Goal: Task Accomplishment & Management: Use online tool/utility

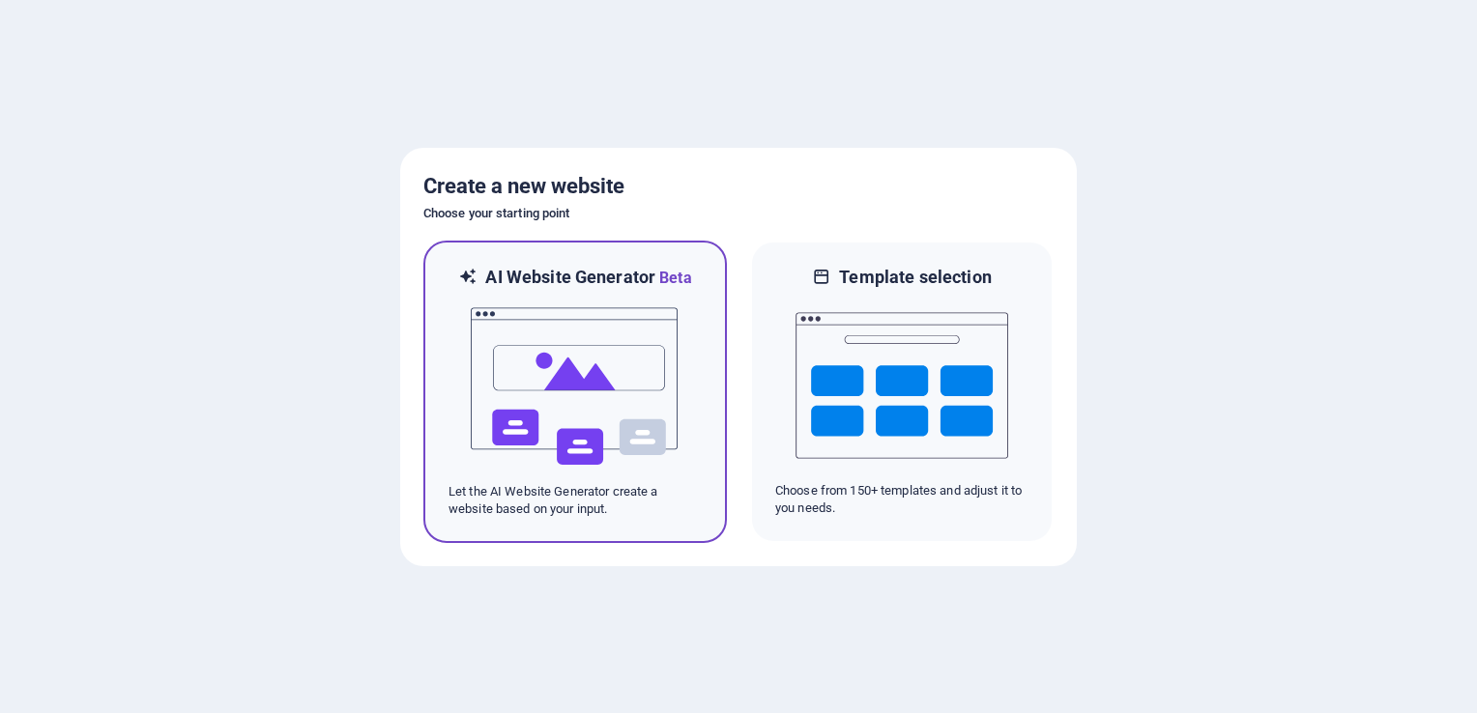
click at [619, 377] on img at bounding box center [575, 386] width 213 height 193
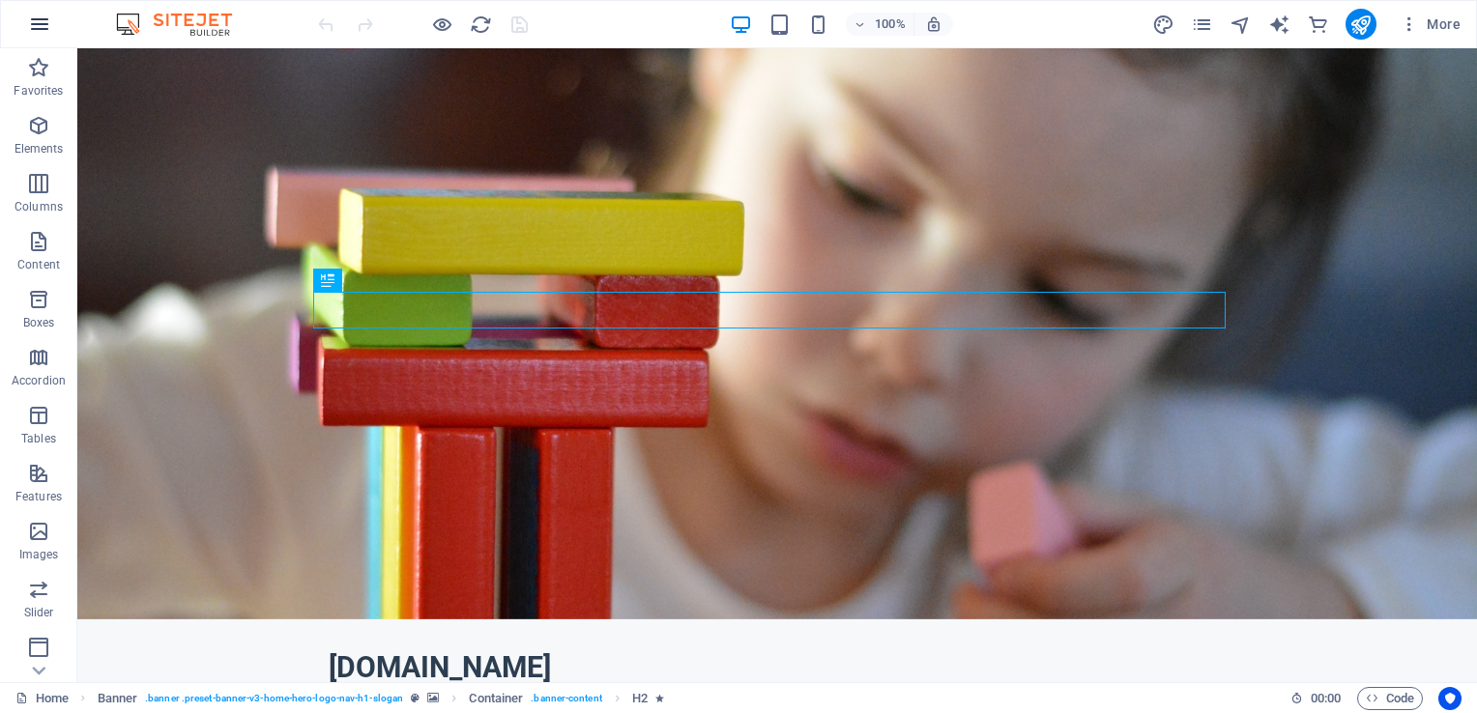
click at [30, 22] on icon "button" at bounding box center [39, 24] width 23 height 23
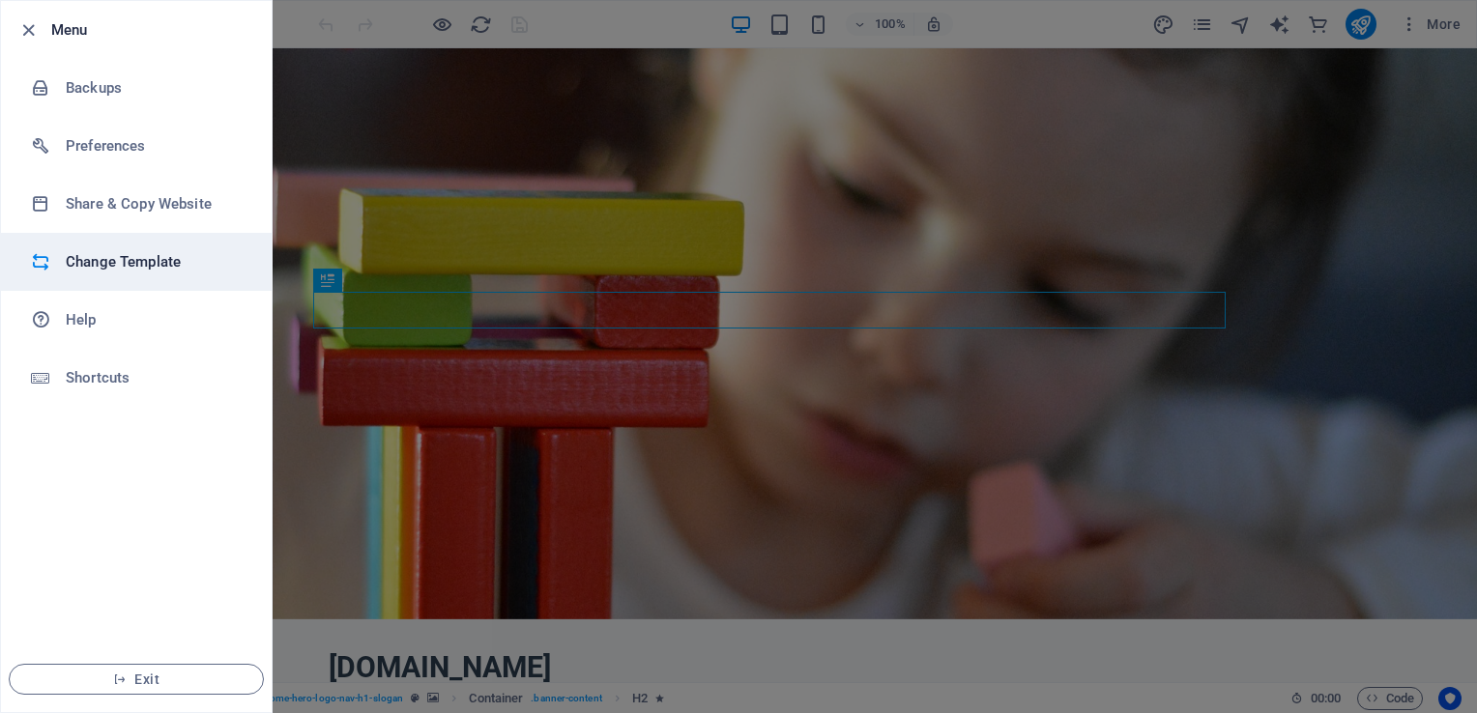
click at [151, 264] on h6 "Change Template" at bounding box center [155, 261] width 179 height 23
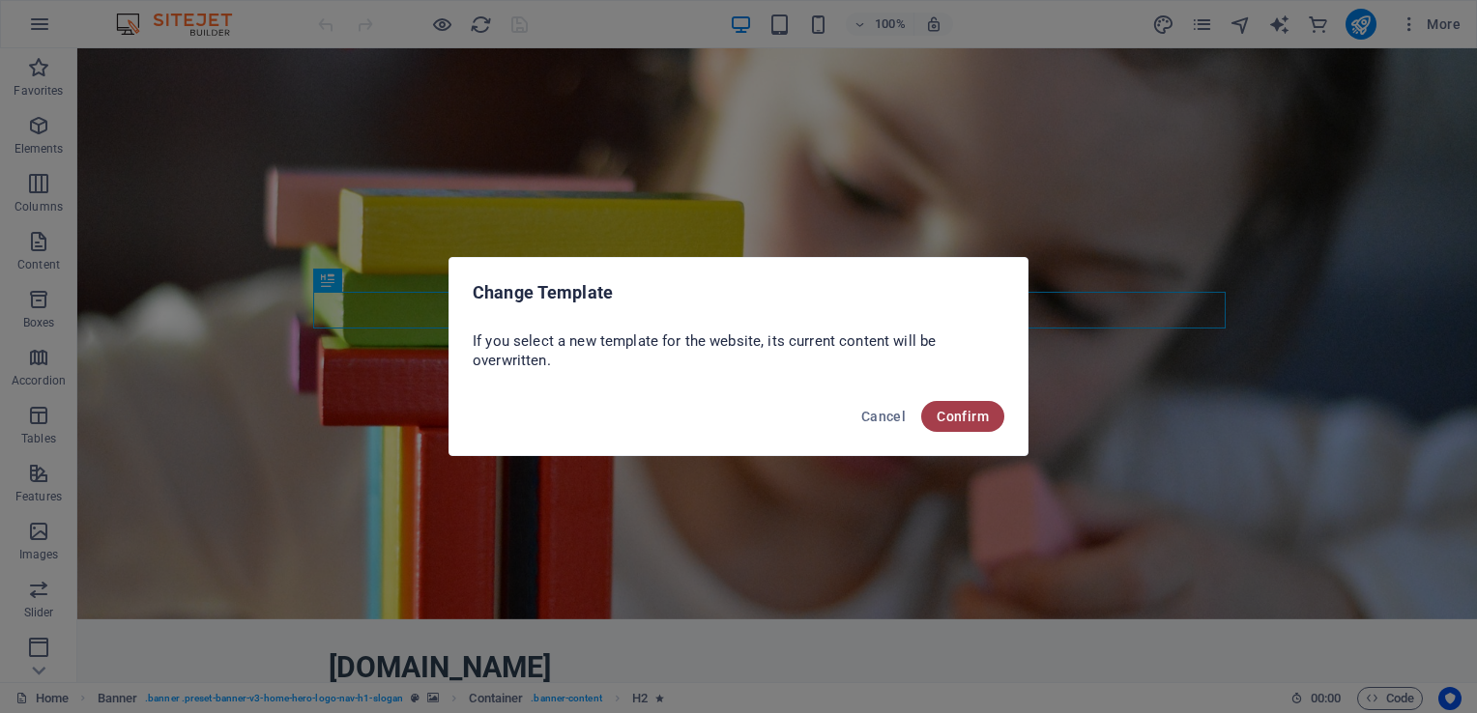
click at [943, 409] on span "Confirm" at bounding box center [963, 416] width 52 height 15
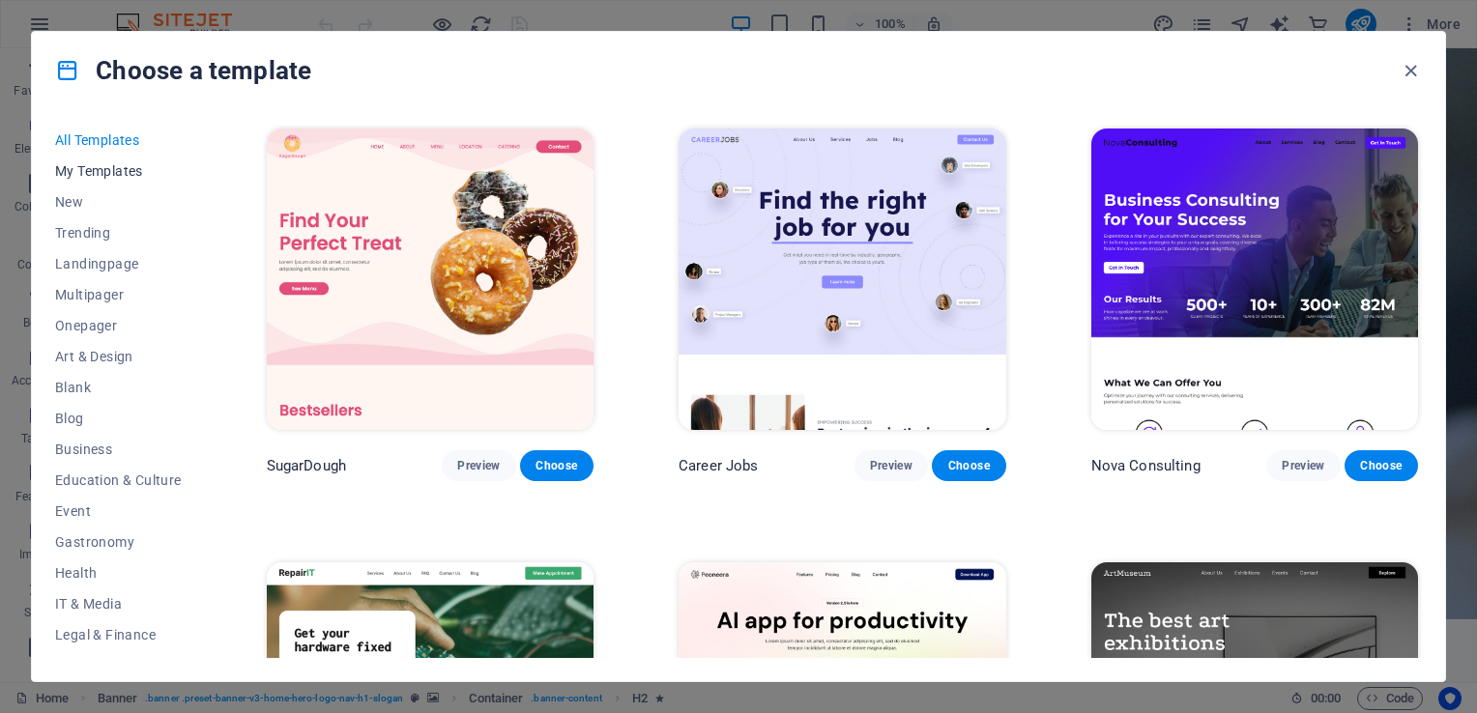
click at [97, 176] on span "My Templates" at bounding box center [118, 170] width 127 height 15
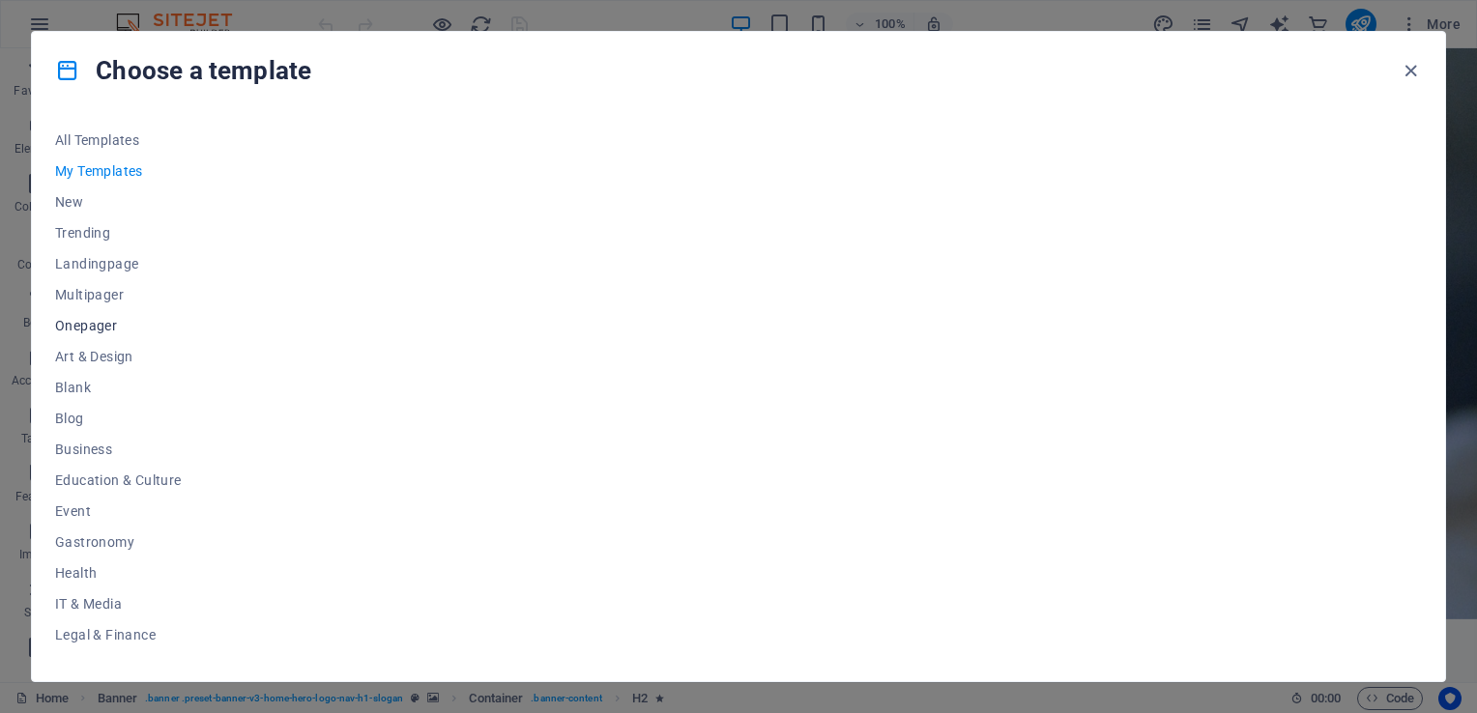
click at [88, 323] on span "Onepager" at bounding box center [118, 325] width 127 height 15
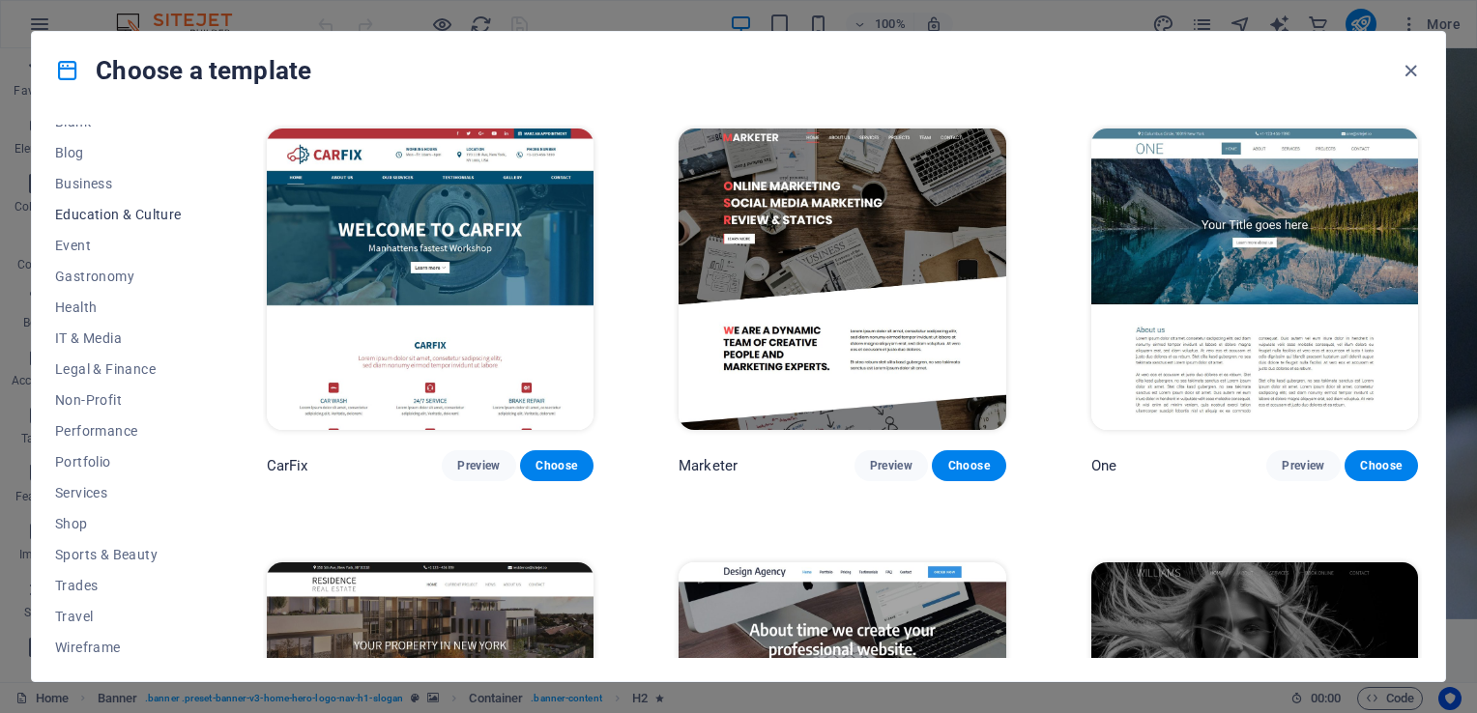
scroll to position [270, 0]
click at [98, 394] on span "Non-Profit" at bounding box center [118, 396] width 127 height 15
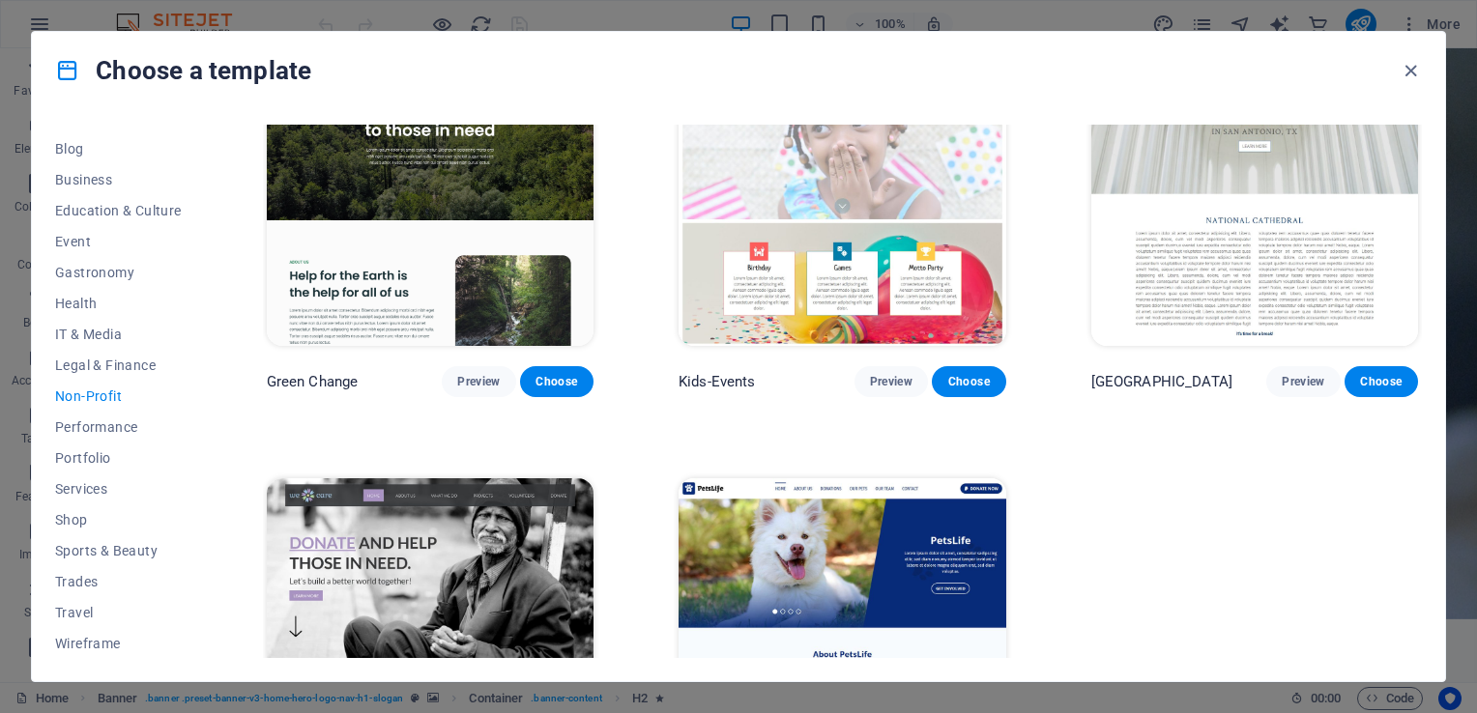
scroll to position [0, 0]
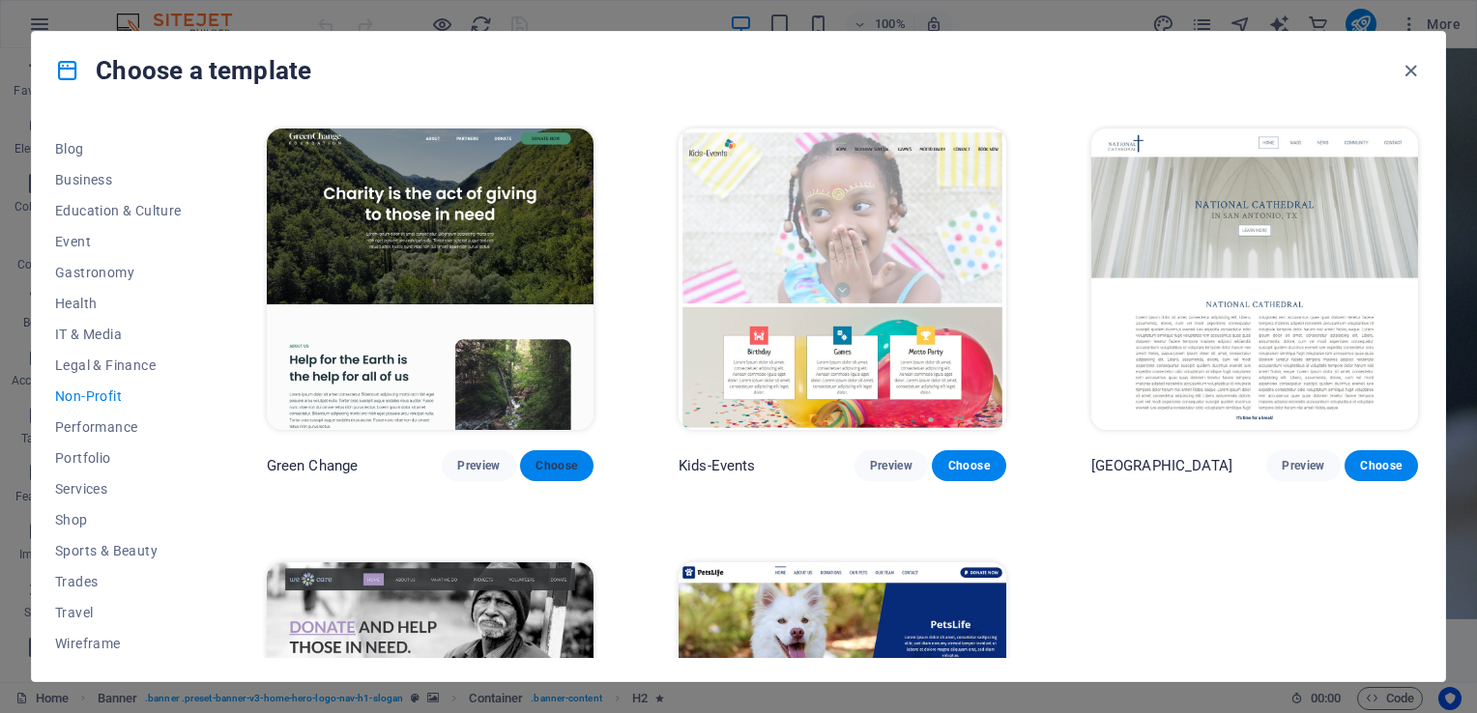
click at [570, 458] on span "Choose" at bounding box center [557, 465] width 43 height 15
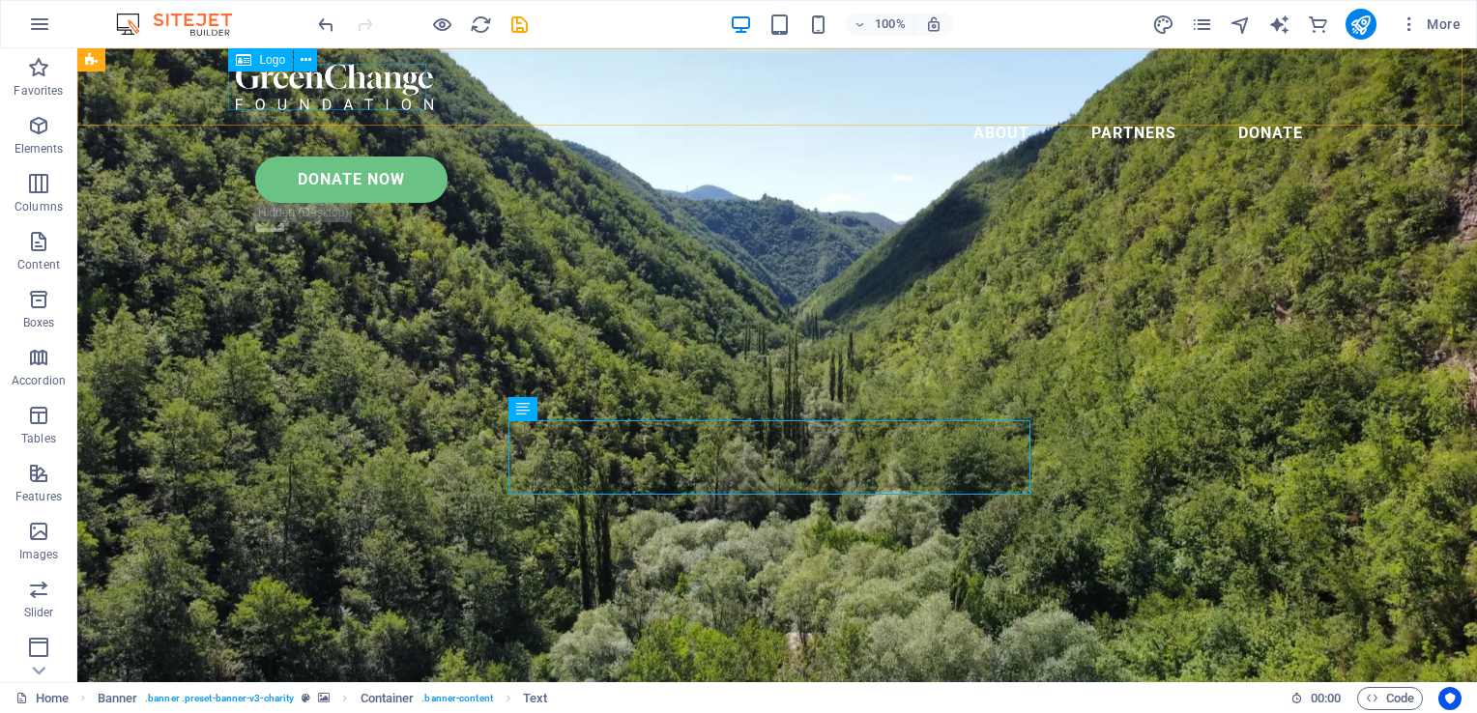
click at [394, 79] on div at bounding box center [777, 87] width 1083 height 46
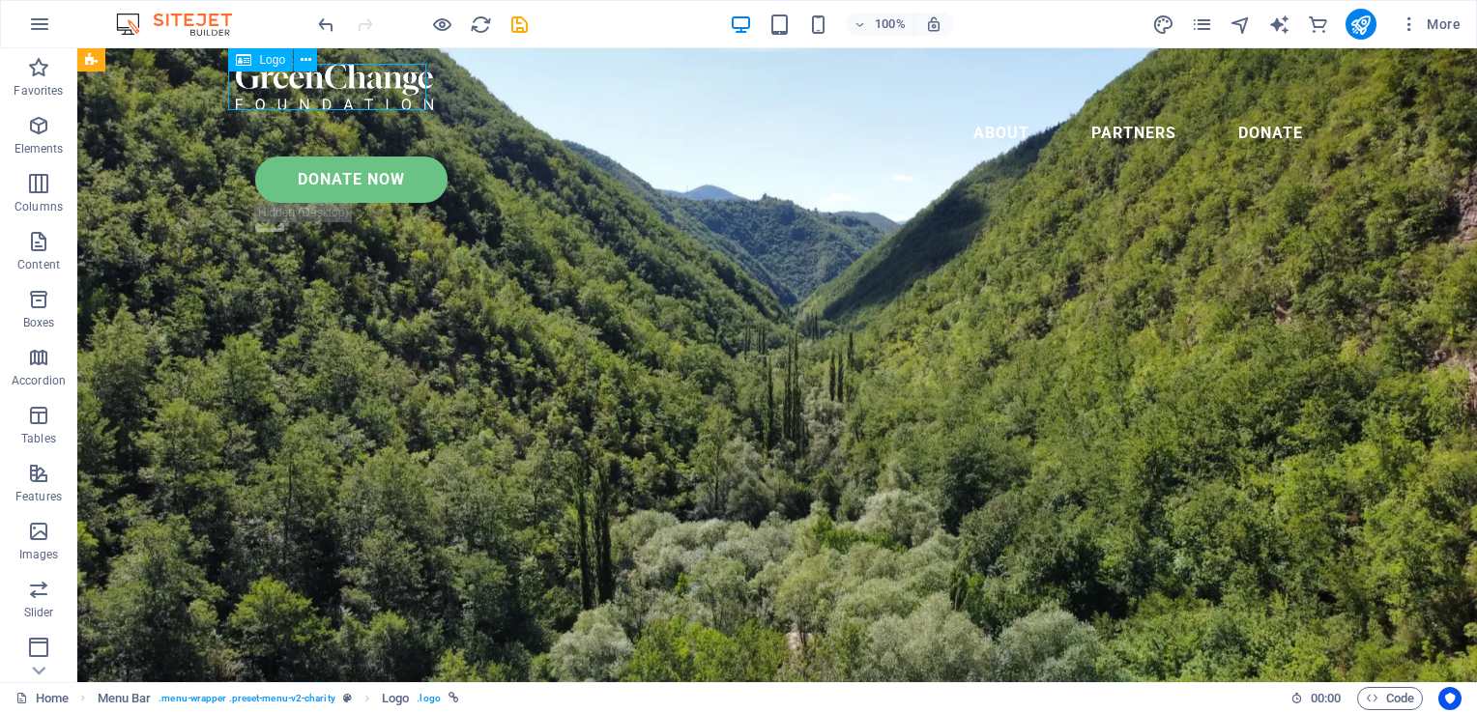
click at [394, 79] on div at bounding box center [777, 87] width 1083 height 46
click at [394, 79] on div "Drag here to replace the existing content. Press “Ctrl” if you want to create a…" at bounding box center [777, 365] width 1400 height 634
select select "px"
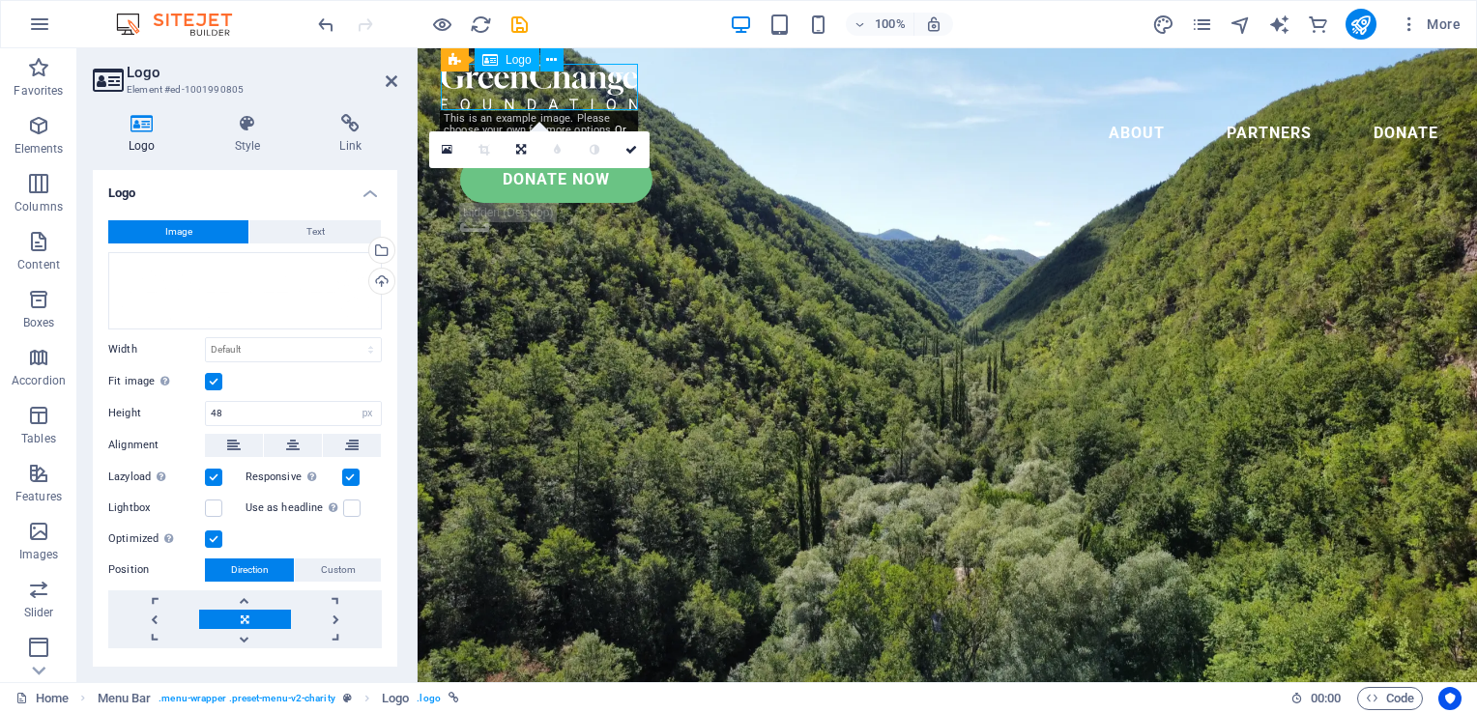
drag, startPoint x: 735, startPoint y: 79, endPoint x: 517, endPoint y: 76, distance: 217.5
click at [517, 76] on div at bounding box center [947, 87] width 1013 height 46
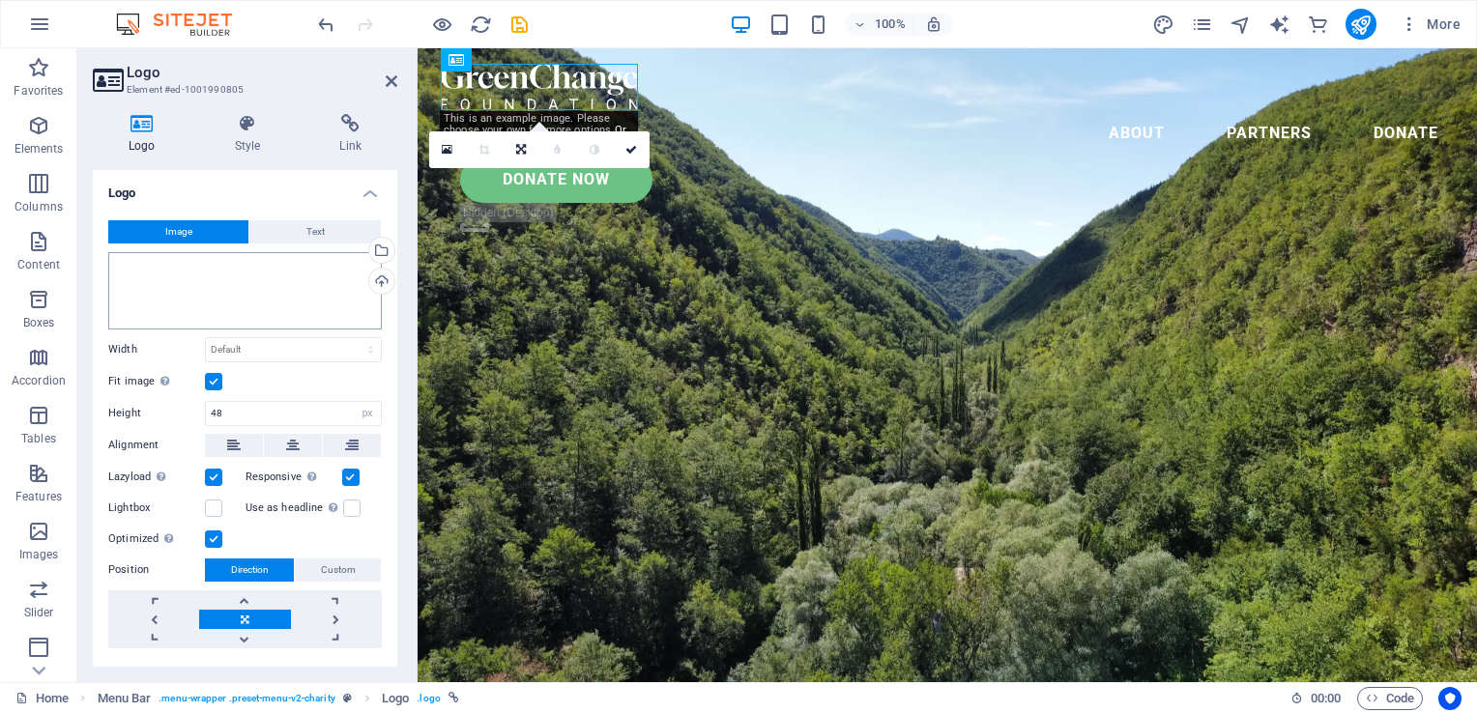
scroll to position [42, 0]
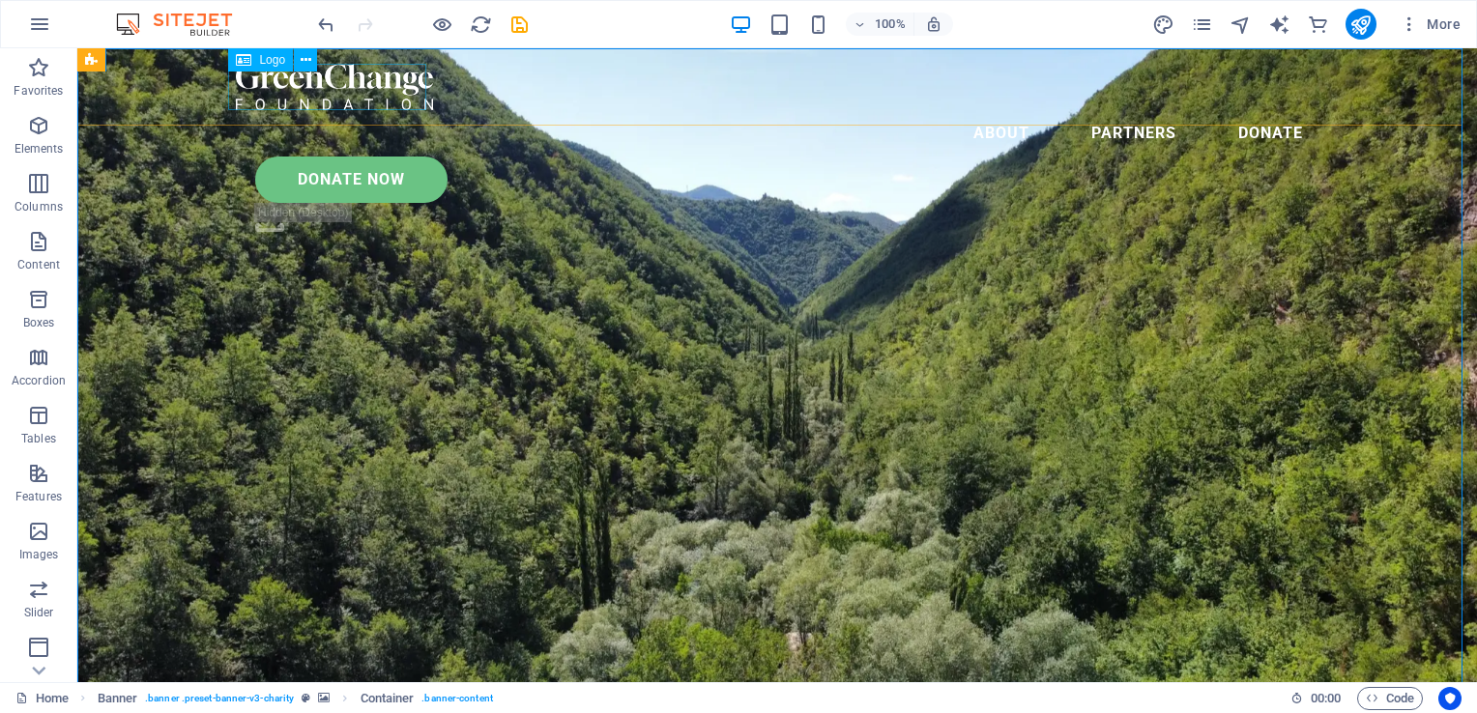
click at [385, 87] on div at bounding box center [777, 87] width 1083 height 46
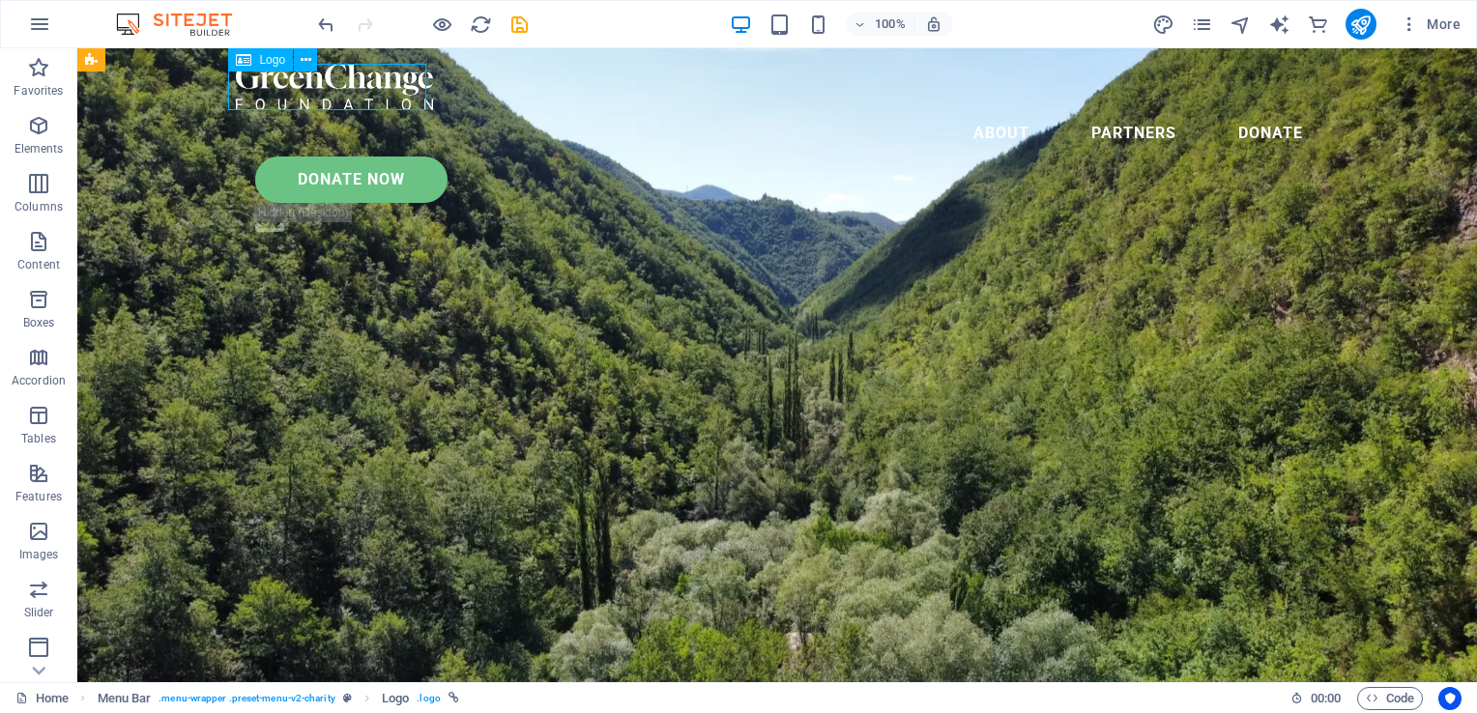
click at [385, 87] on div at bounding box center [777, 87] width 1083 height 46
select select "px"
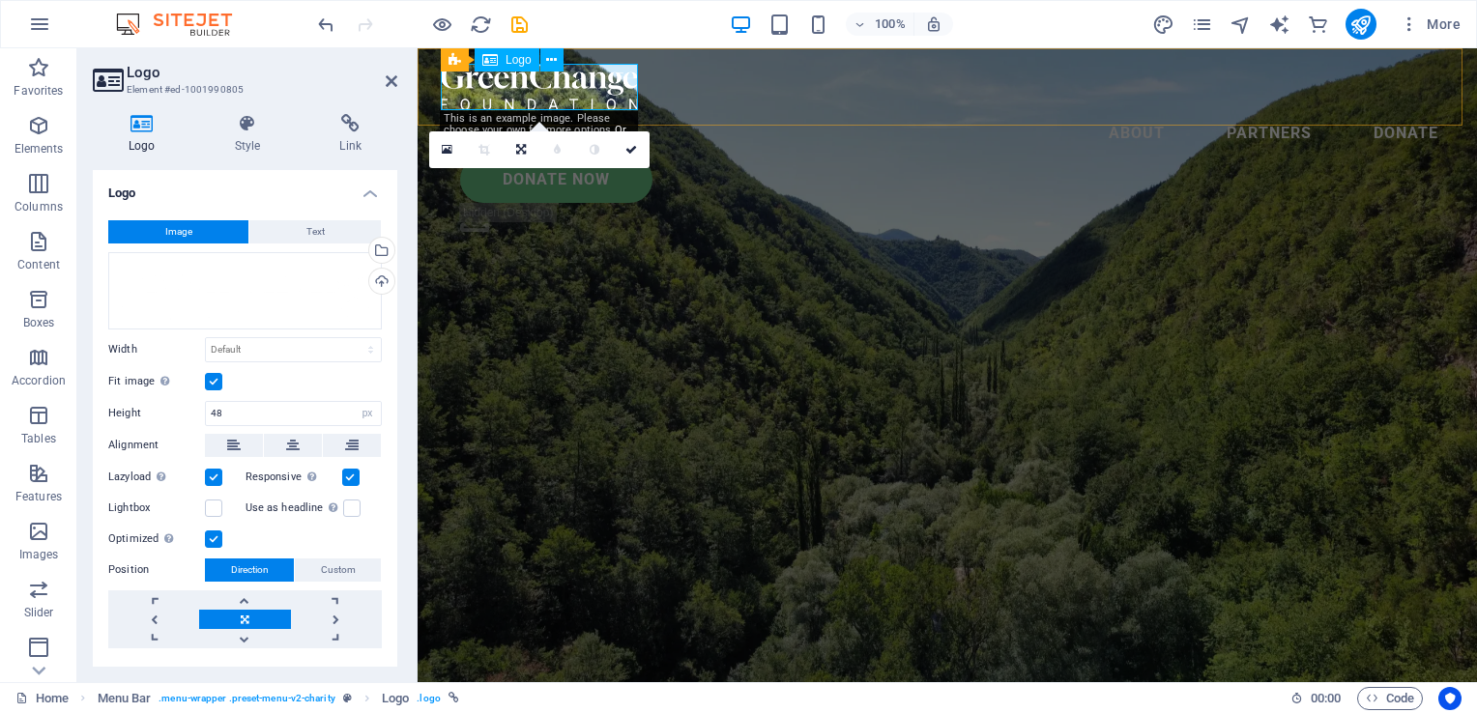
click at [489, 77] on div at bounding box center [947, 87] width 1013 height 46
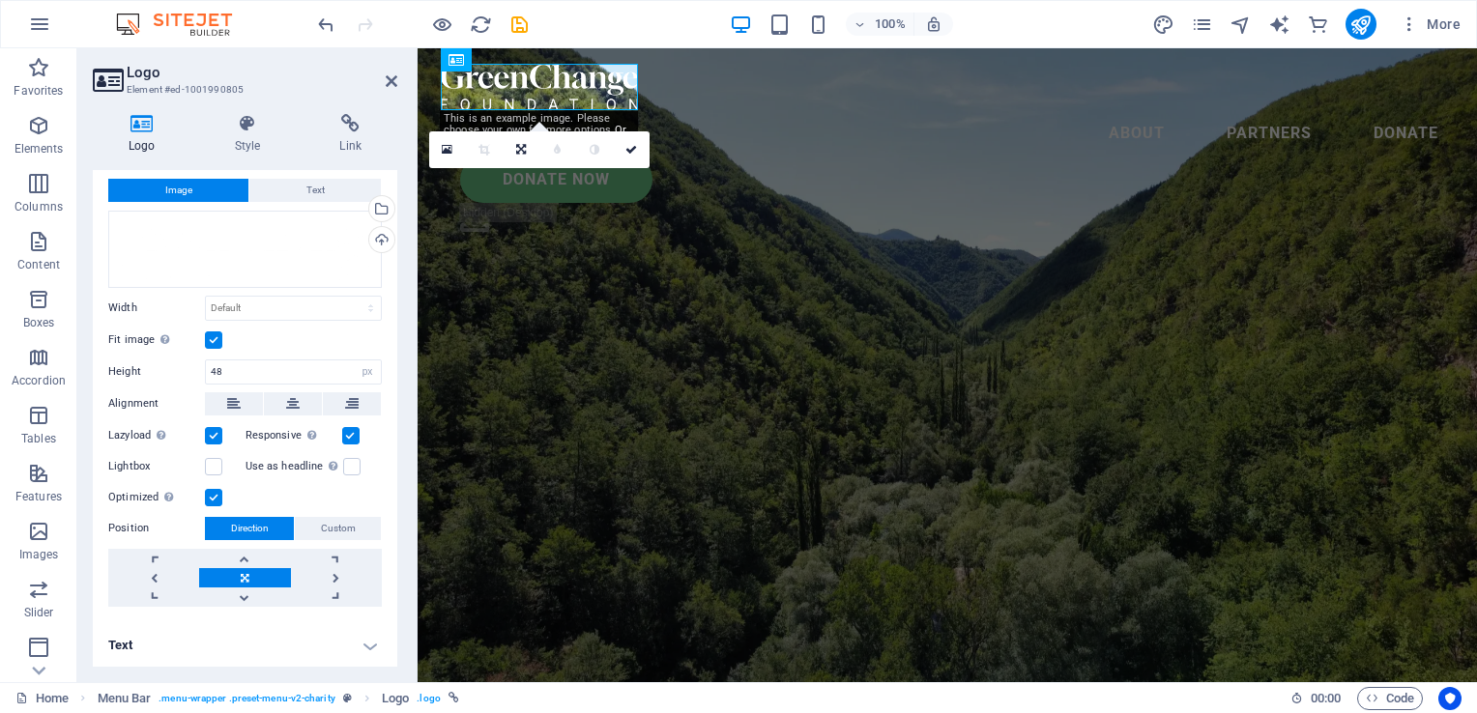
scroll to position [0, 0]
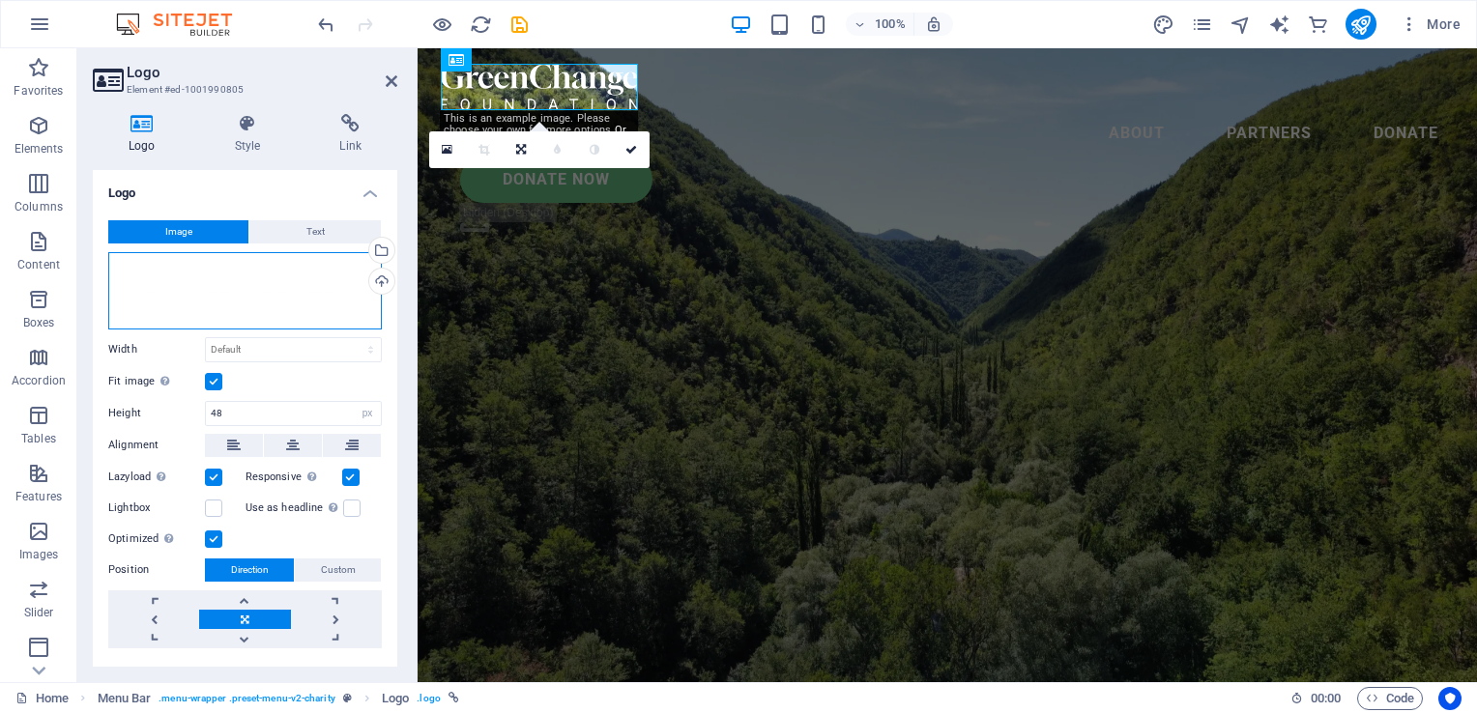
click at [209, 282] on div "Drag files here, click to choose files or select files from Files or our free s…" at bounding box center [245, 290] width 274 height 77
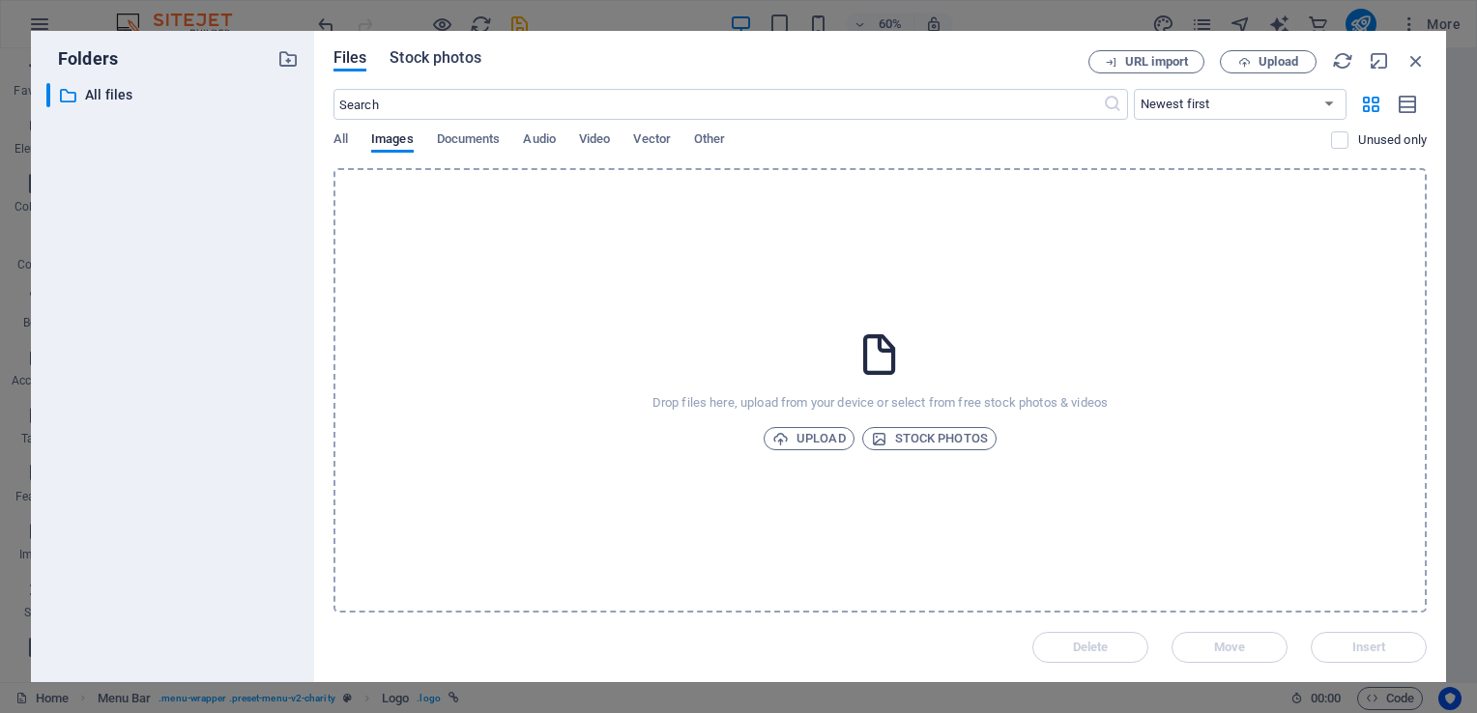
click at [421, 56] on span "Stock photos" at bounding box center [435, 57] width 91 height 23
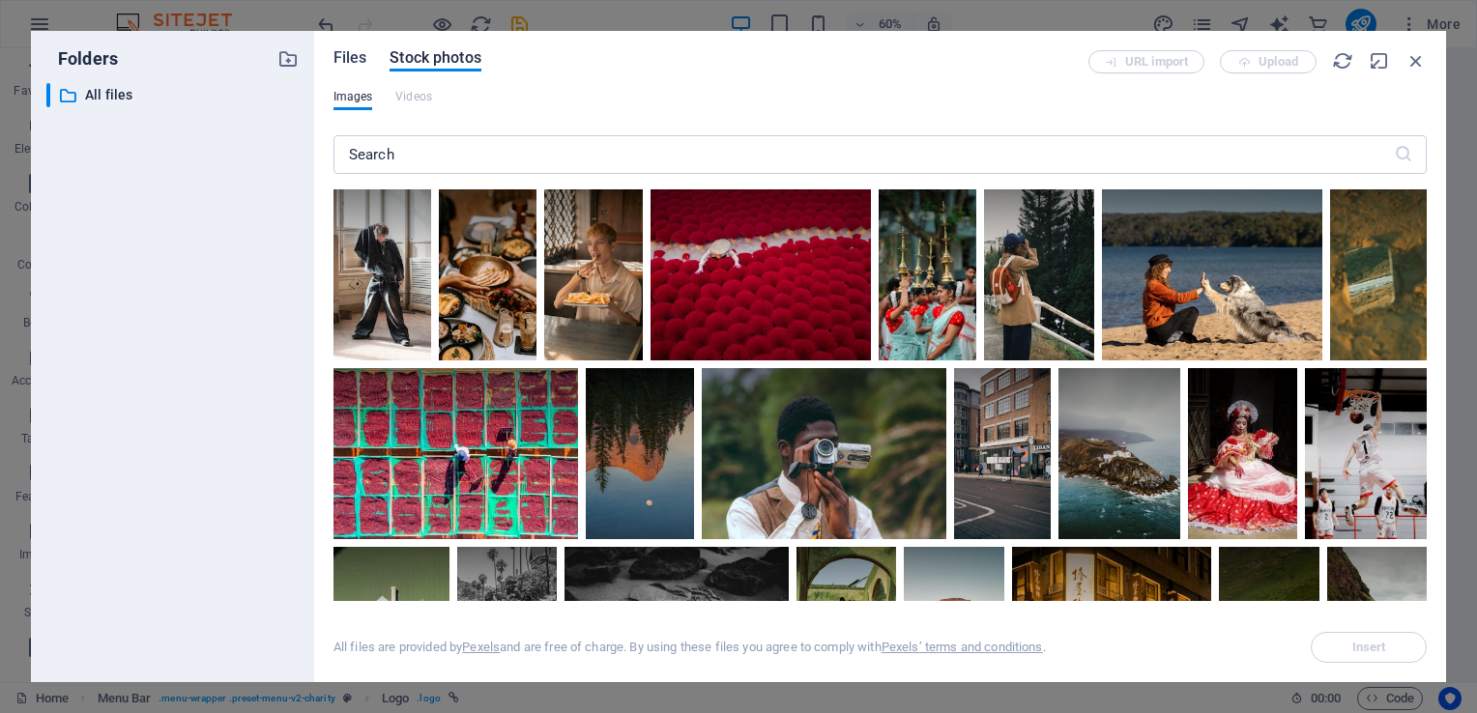
click at [350, 54] on span "Files" at bounding box center [350, 57] width 34 height 23
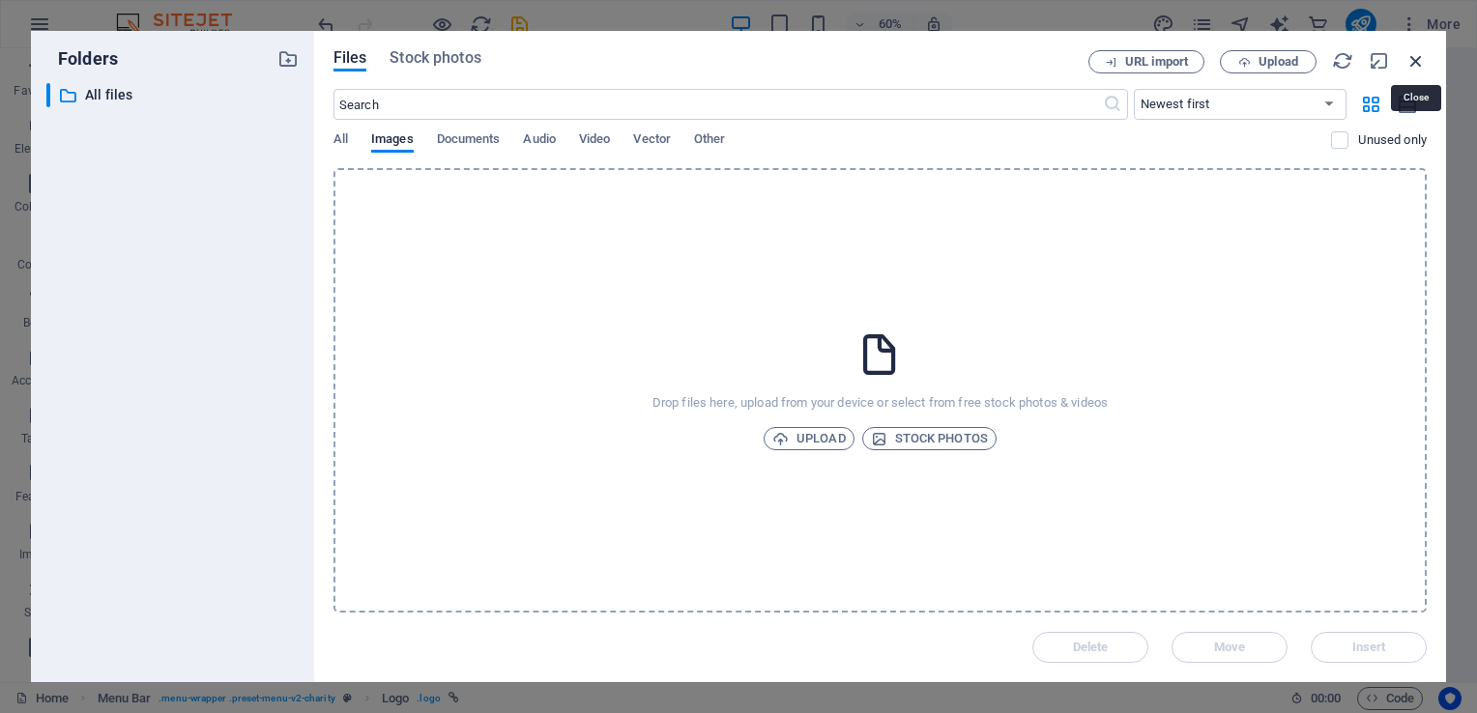
click at [1418, 50] on icon "button" at bounding box center [1416, 60] width 21 height 21
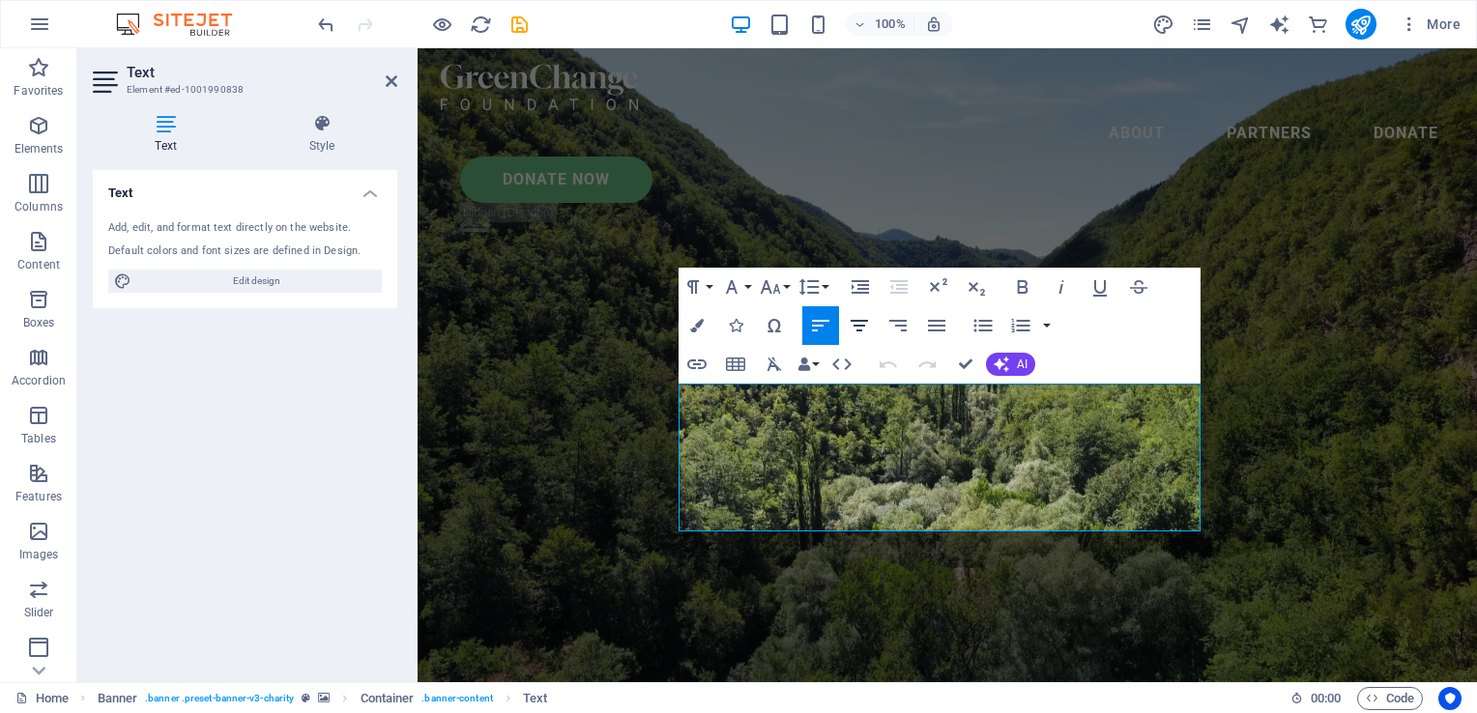
click at [855, 320] on icon "button" at bounding box center [859, 326] width 17 height 12
click at [1018, 284] on icon "button" at bounding box center [1023, 287] width 11 height 14
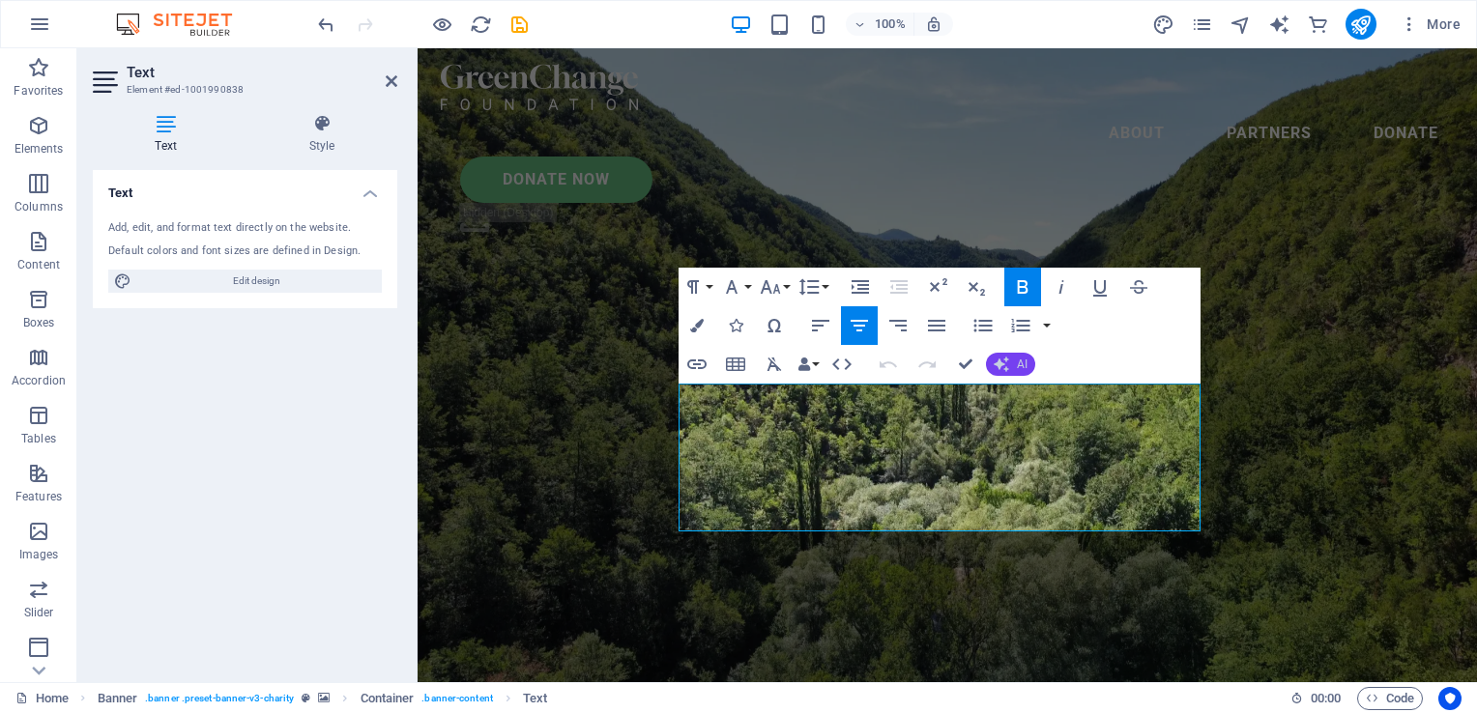
click at [1013, 359] on button "AI" at bounding box center [1010, 364] width 49 height 23
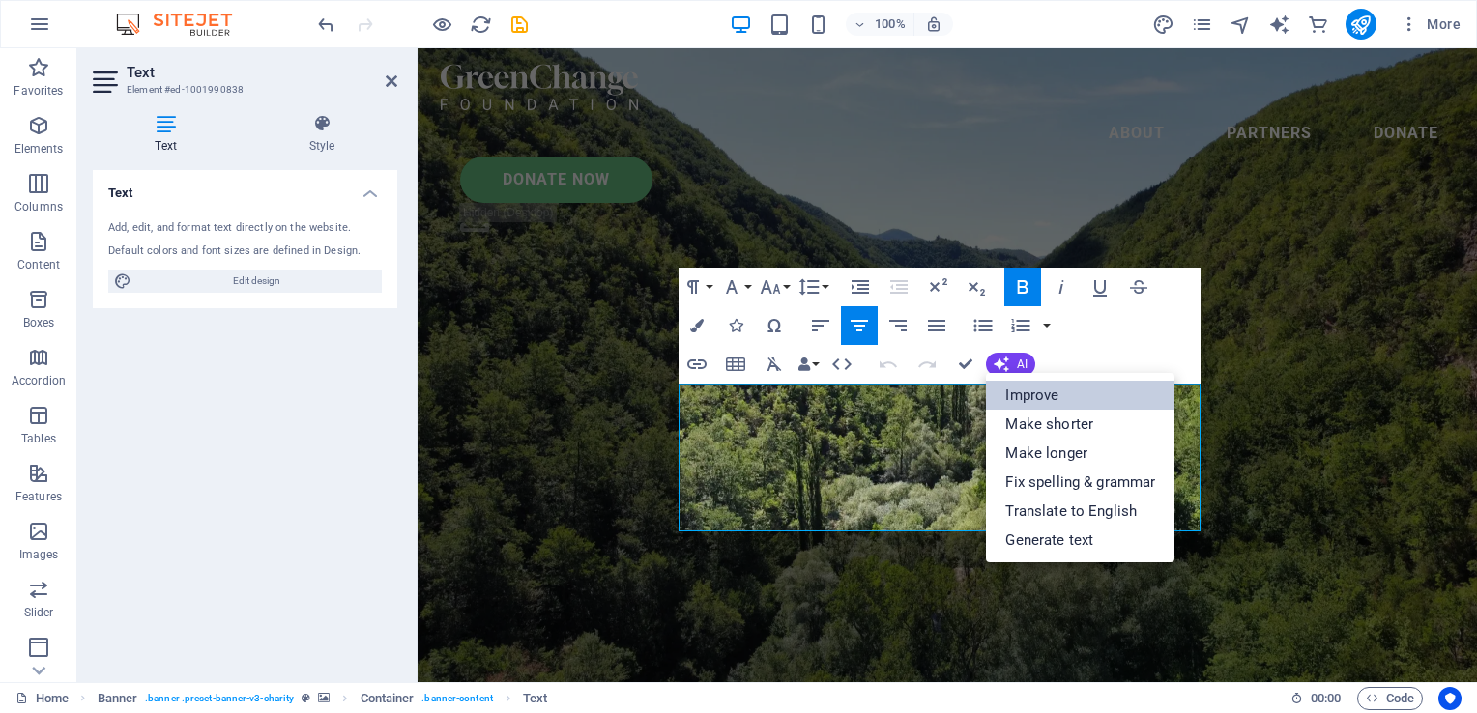
click at [1034, 395] on link "Improve" at bounding box center [1080, 395] width 188 height 29
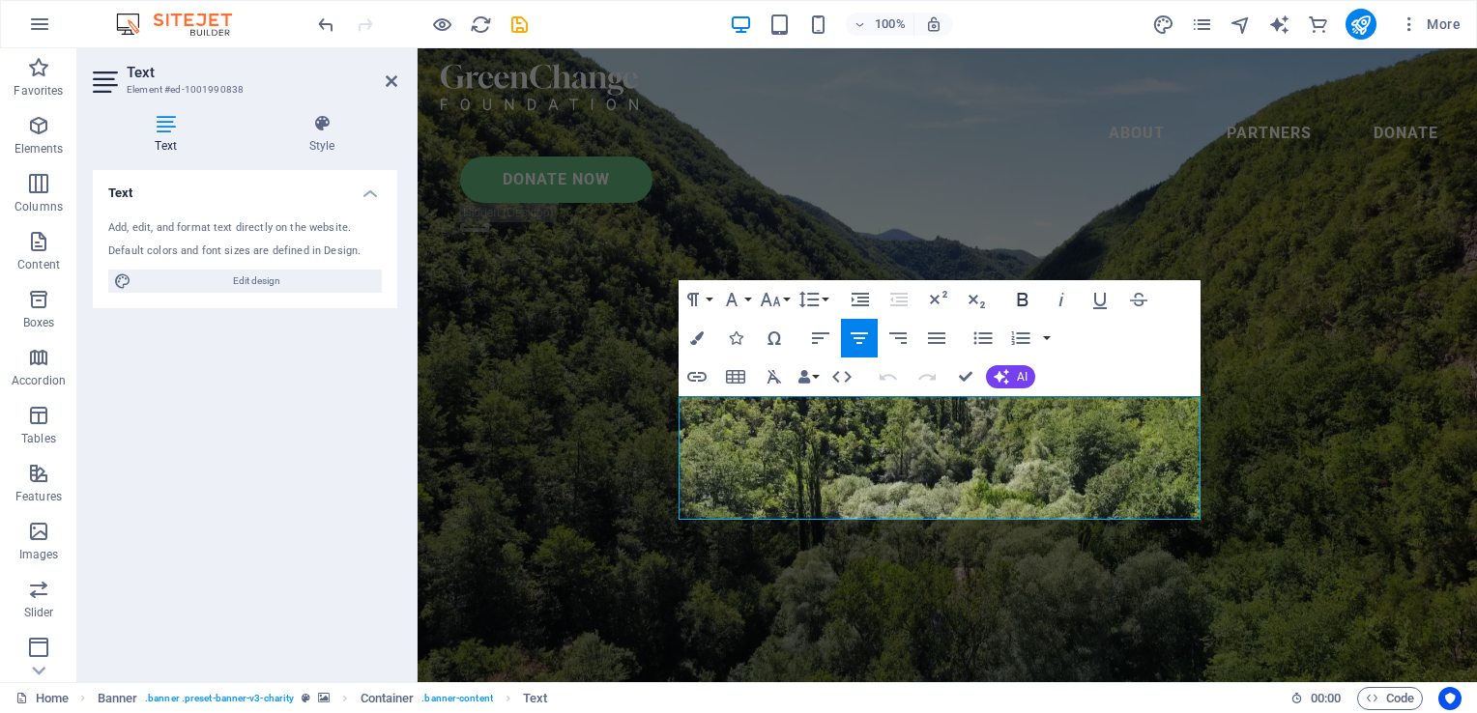
click at [1015, 299] on icon "button" at bounding box center [1022, 299] width 23 height 23
click at [696, 336] on icon "button" at bounding box center [697, 339] width 14 height 14
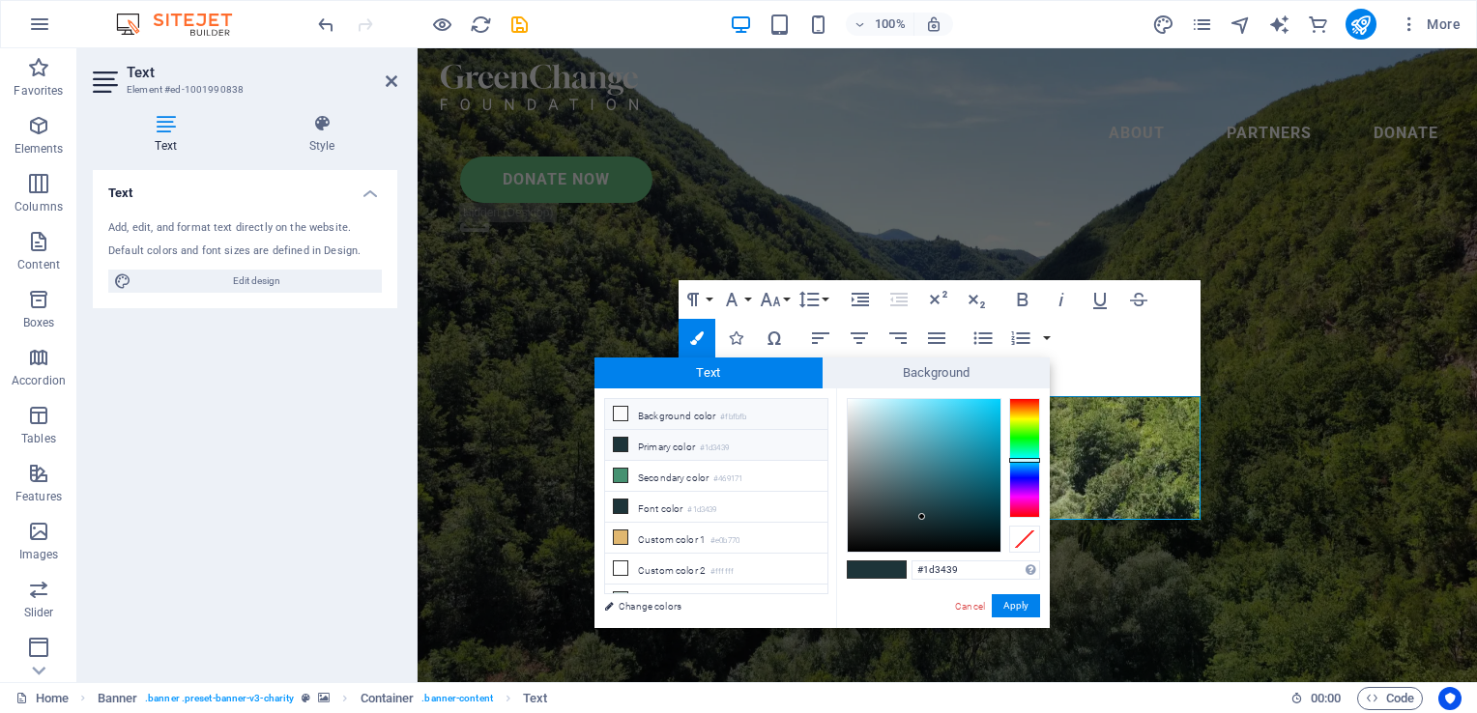
click at [630, 411] on li "Background color #fbfbfb" at bounding box center [716, 414] width 222 height 31
type input "#fbfbfb"
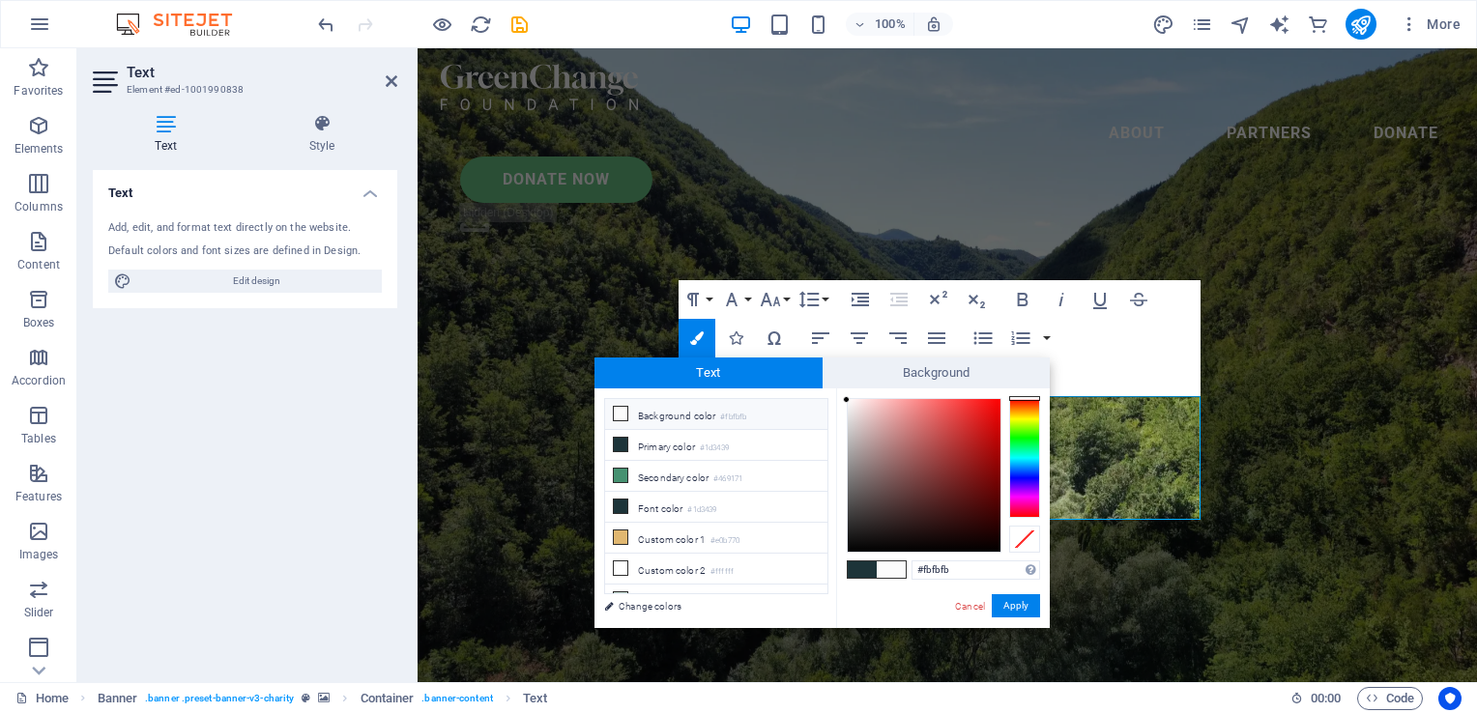
click at [623, 412] on icon at bounding box center [621, 414] width 14 height 14
click at [1010, 608] on button "Apply" at bounding box center [1016, 605] width 48 height 23
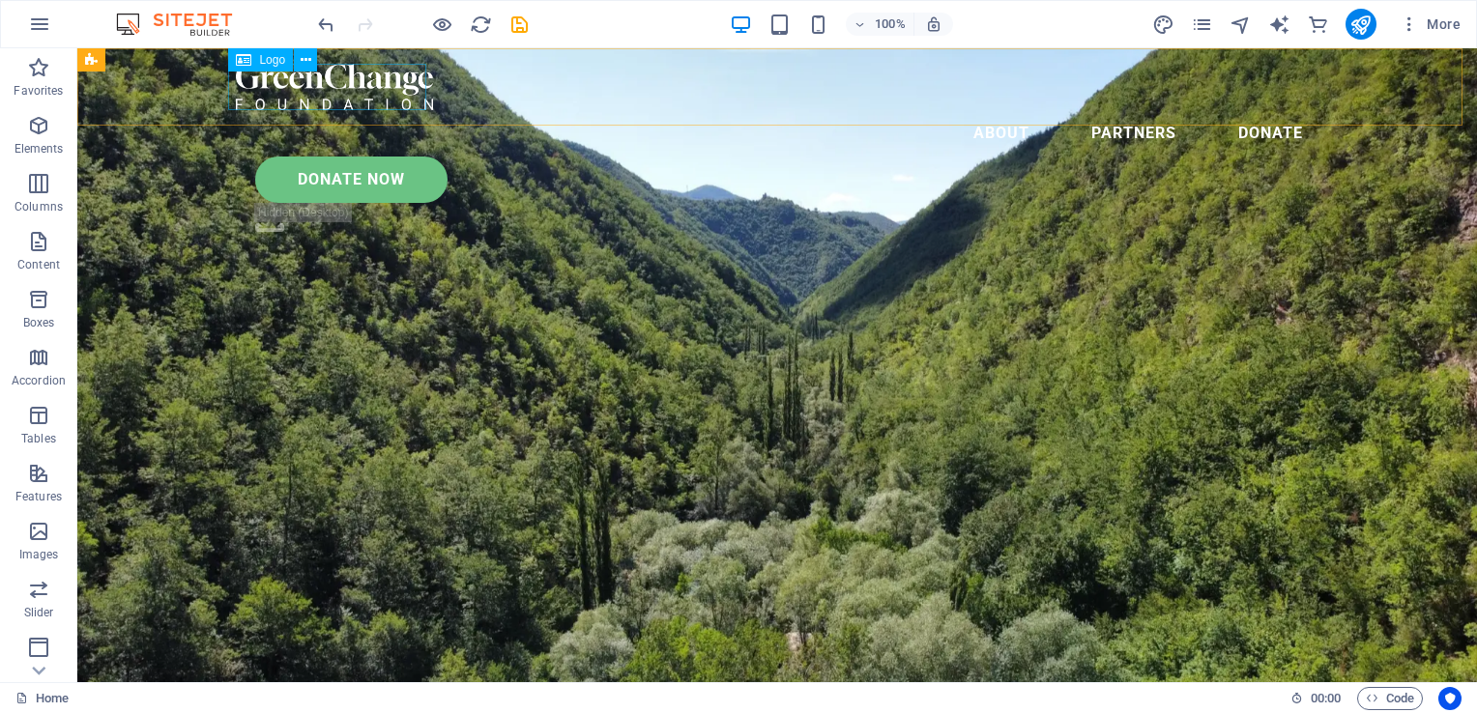
click at [325, 96] on div at bounding box center [777, 87] width 1083 height 46
select select "px"
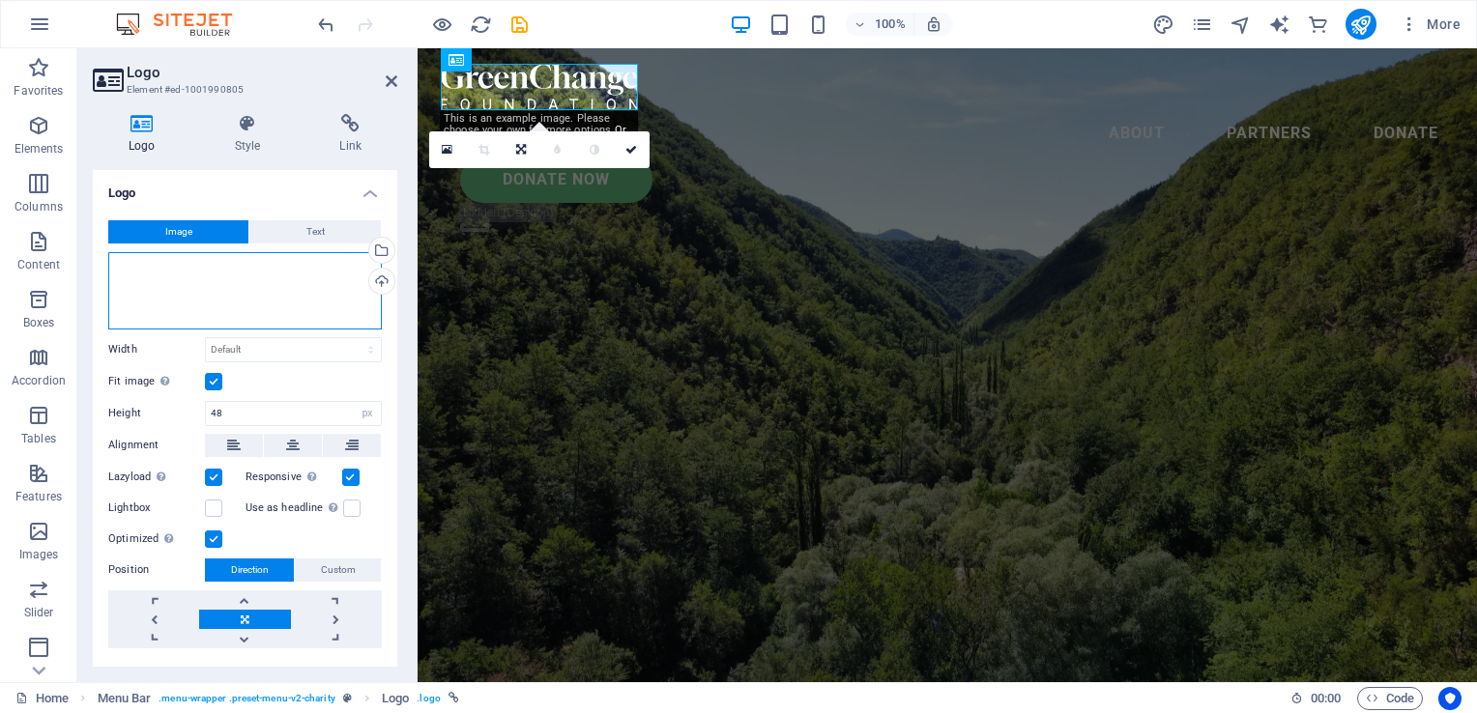
click at [186, 274] on div "Drag files here, click to choose files or select files from Files or our free s…" at bounding box center [245, 290] width 274 height 77
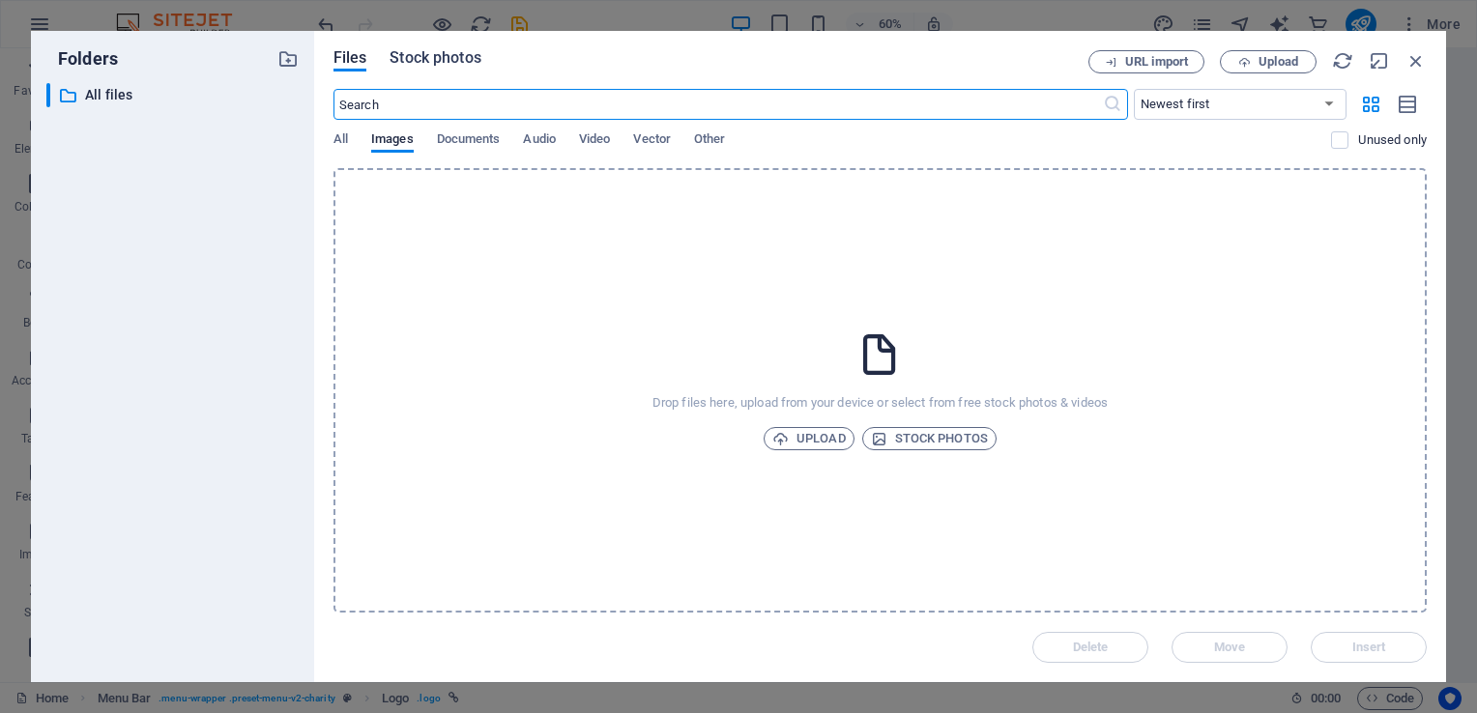
click at [446, 56] on span "Stock photos" at bounding box center [435, 57] width 91 height 23
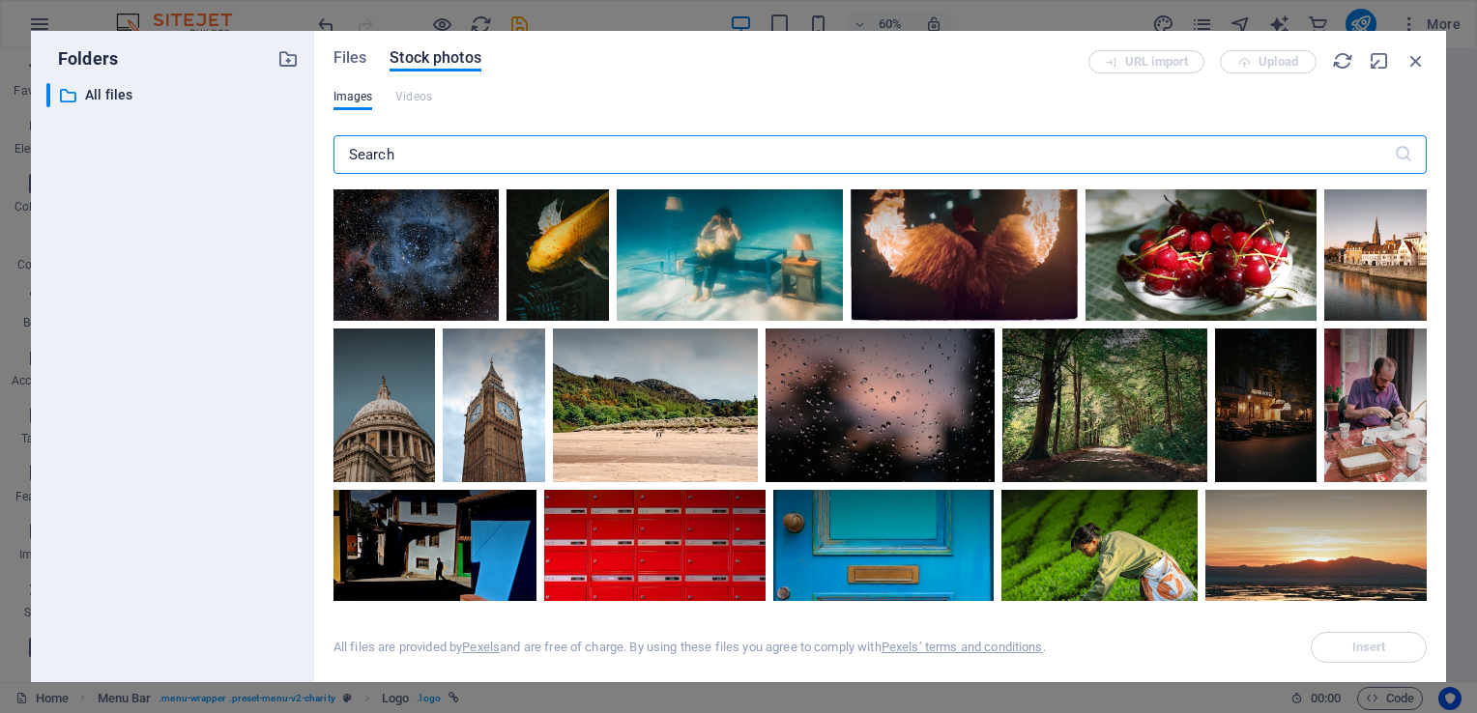
scroll to position [1048, 0]
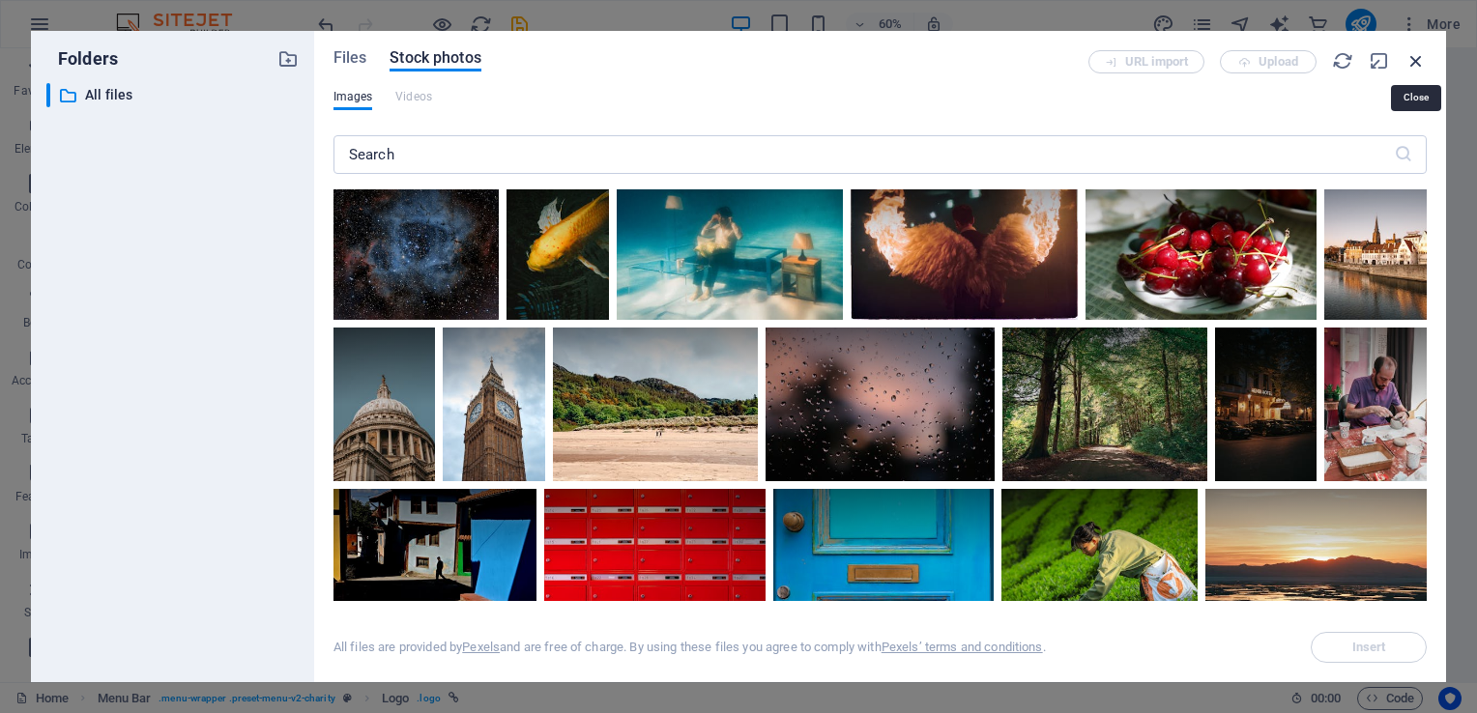
click at [1415, 65] on icon "button" at bounding box center [1416, 60] width 21 height 21
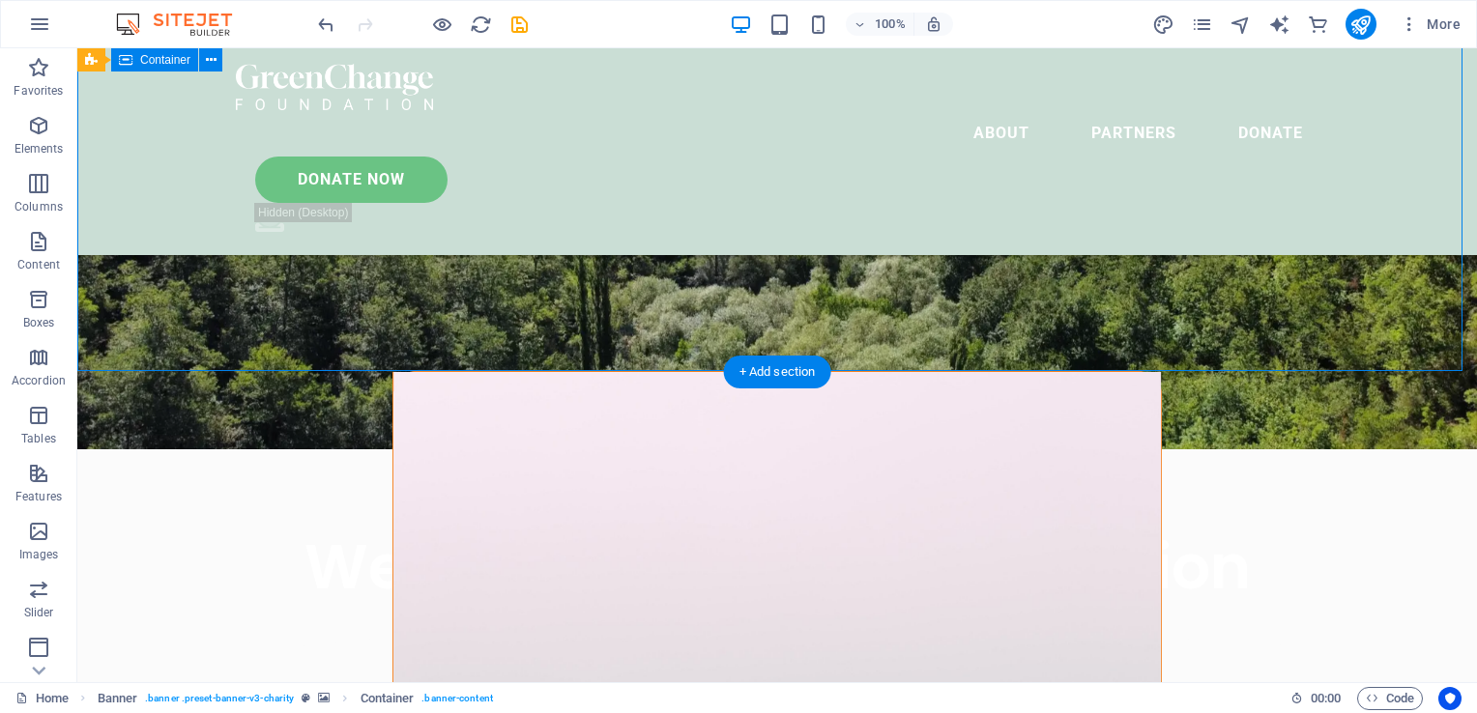
scroll to position [452, 0]
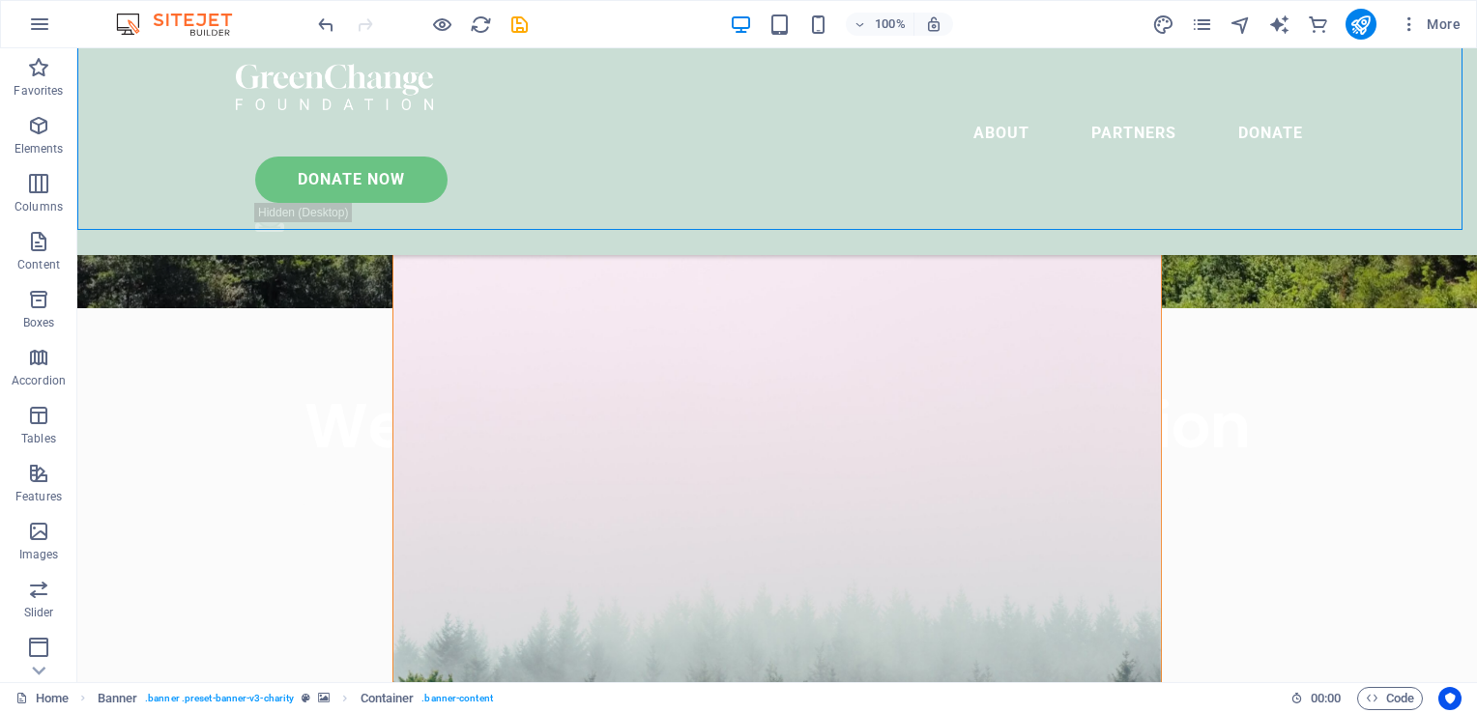
click at [1103, 354] on figure at bounding box center [777, 606] width 768 height 751
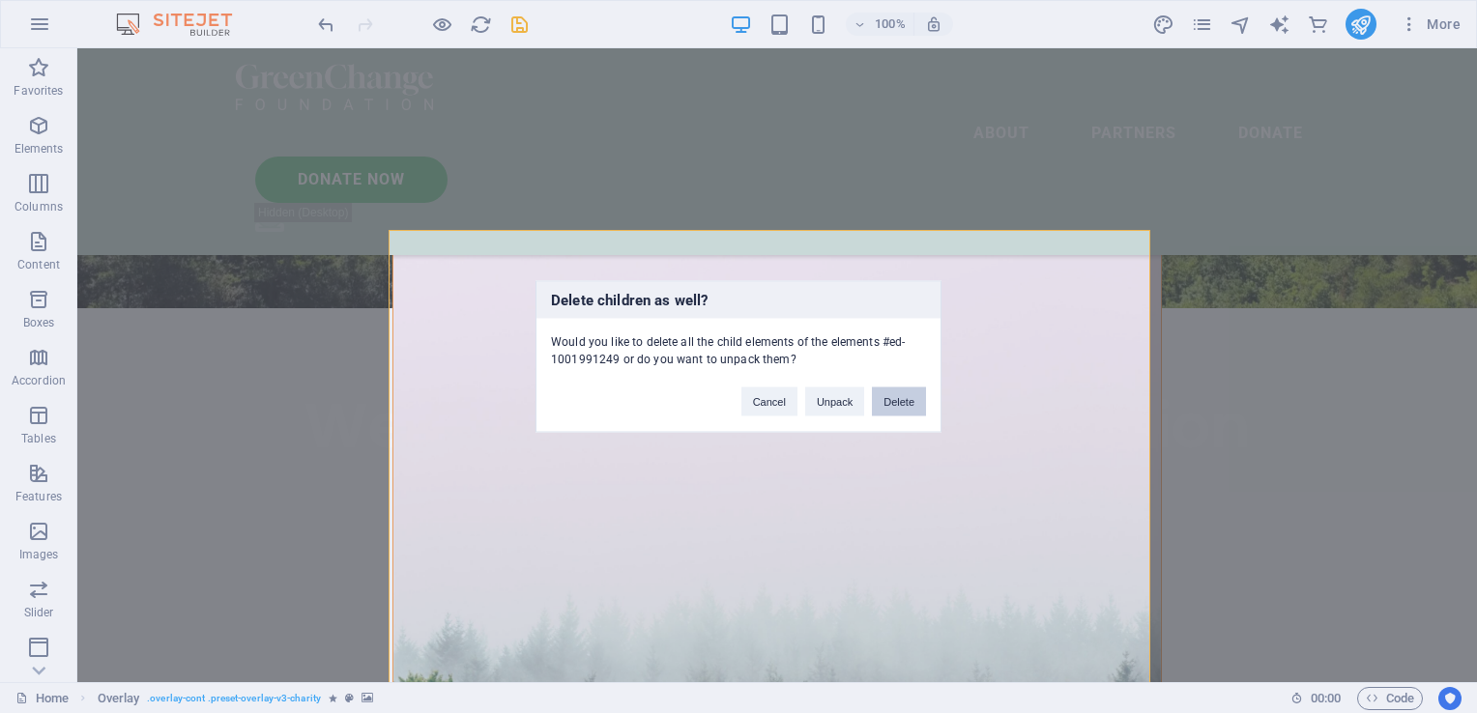
click at [901, 408] on button "Delete" at bounding box center [899, 402] width 54 height 29
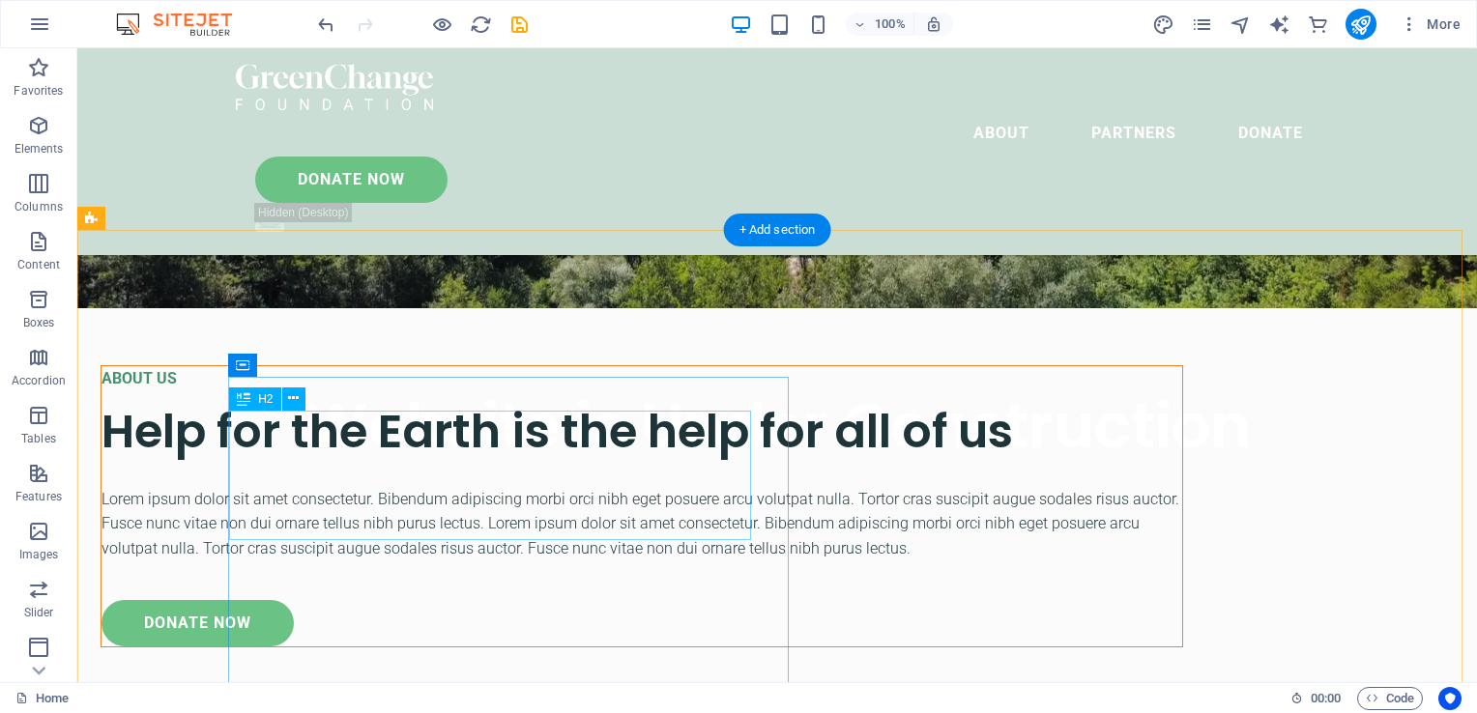
click at [738, 444] on div "Help for the Earth is the help for all of us" at bounding box center [641, 431] width 1081 height 65
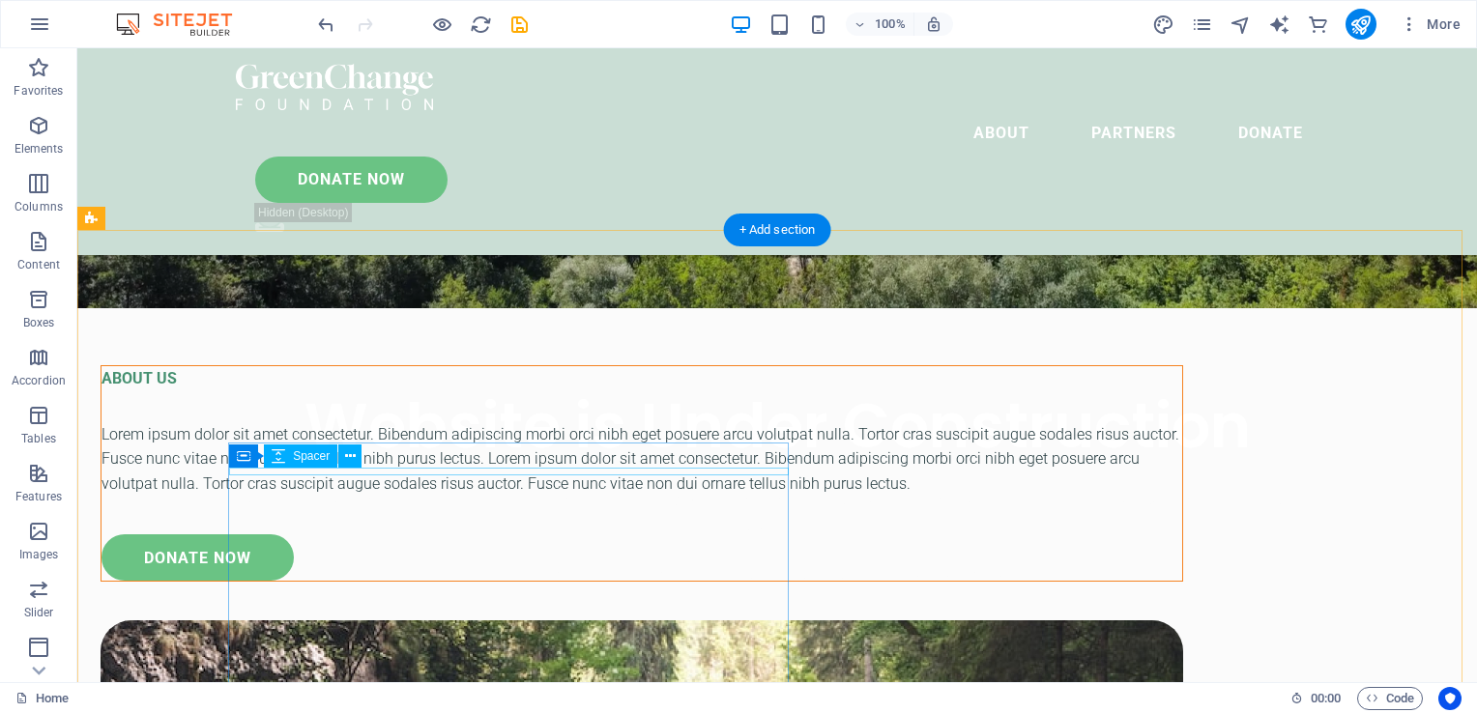
click at [735, 399] on div at bounding box center [641, 395] width 1081 height 8
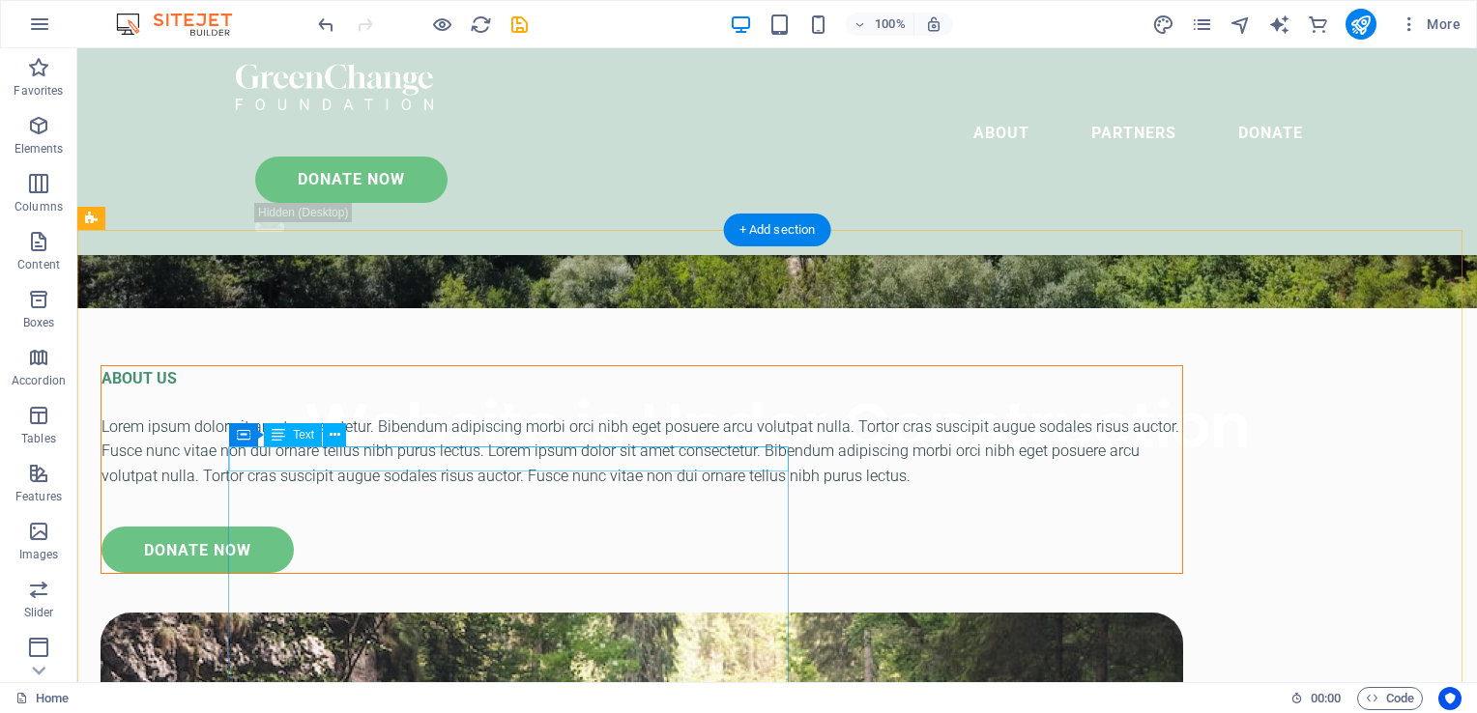
click at [735, 391] on div "ABOUT US" at bounding box center [641, 378] width 1081 height 25
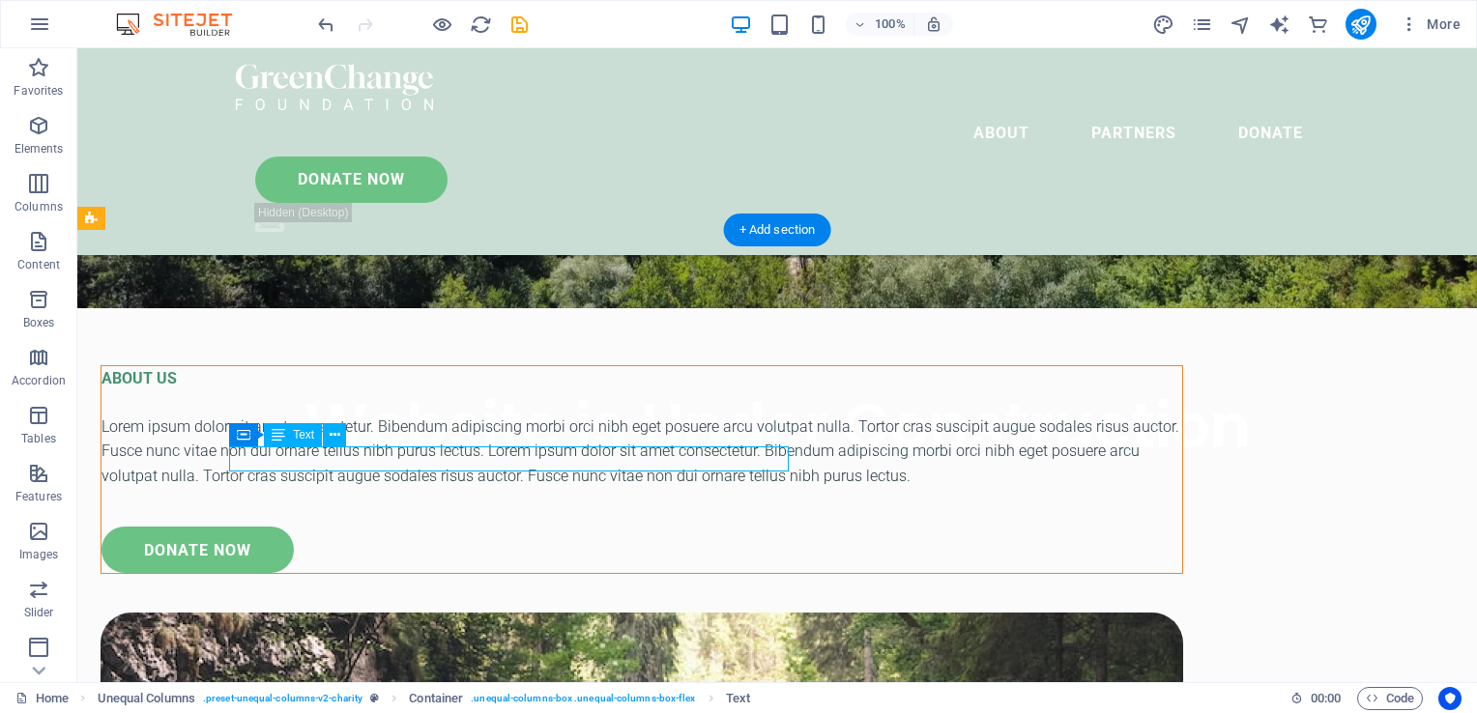
click at [736, 391] on div "ABOUT US" at bounding box center [641, 378] width 1081 height 25
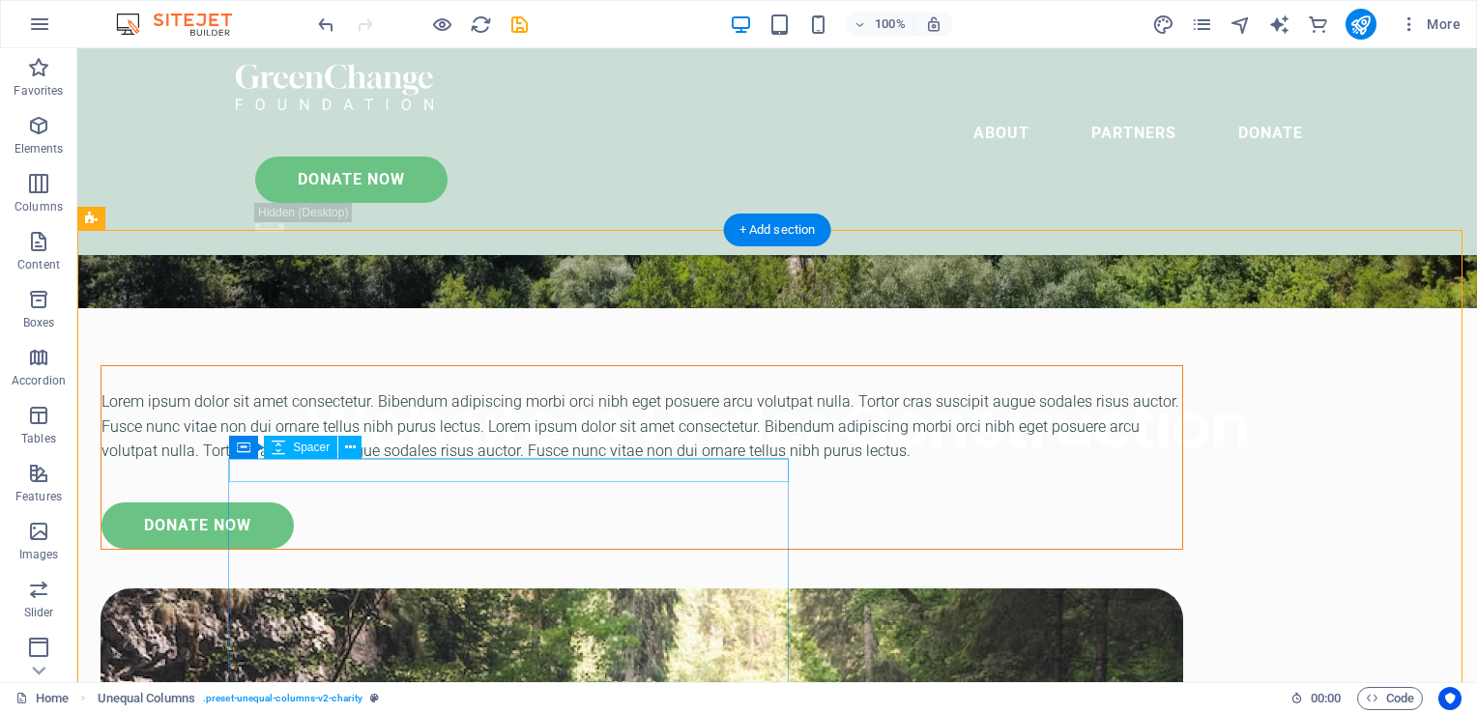
click at [732, 390] on div at bounding box center [641, 377] width 1081 height 23
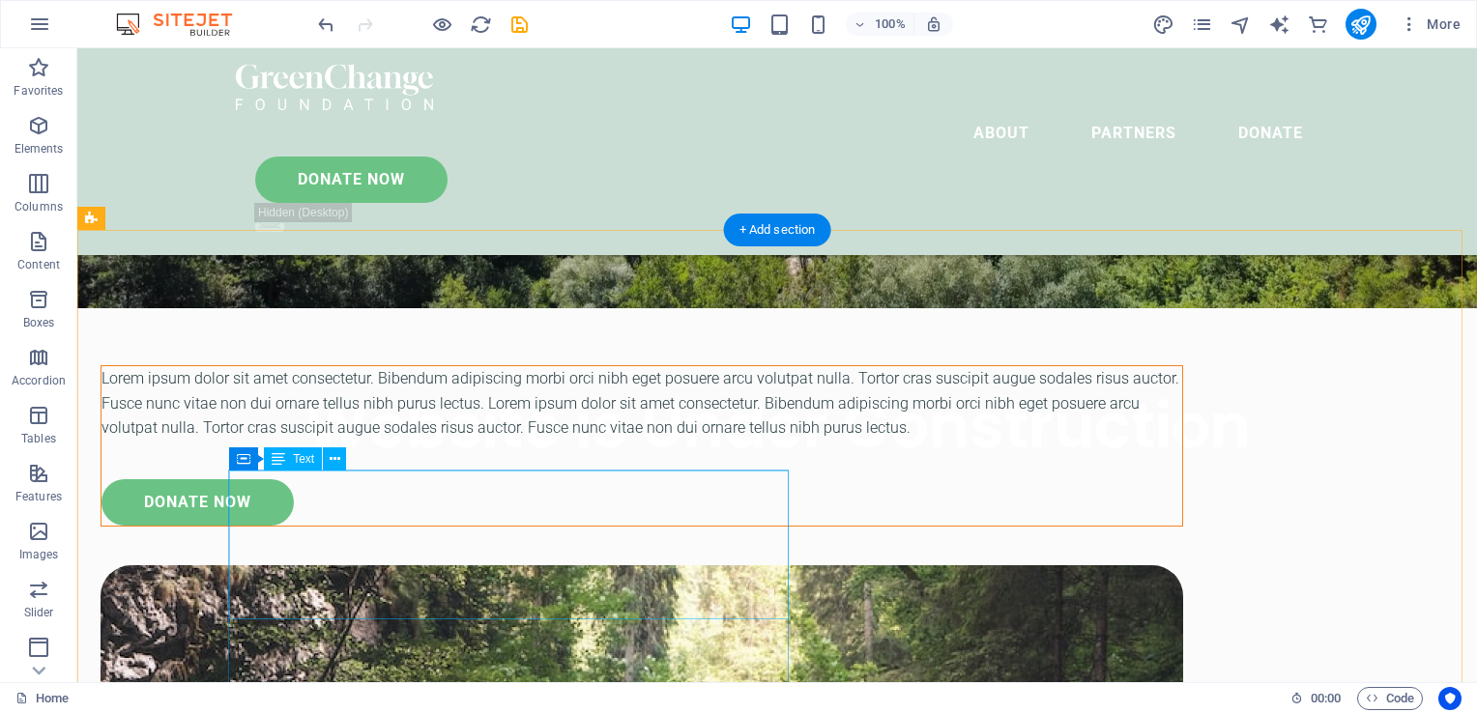
click at [732, 441] on div "Lorem ipsum dolor sit amet consectetur. Bibendum adipiscing morbi orci nibh ege…" at bounding box center [641, 403] width 1081 height 74
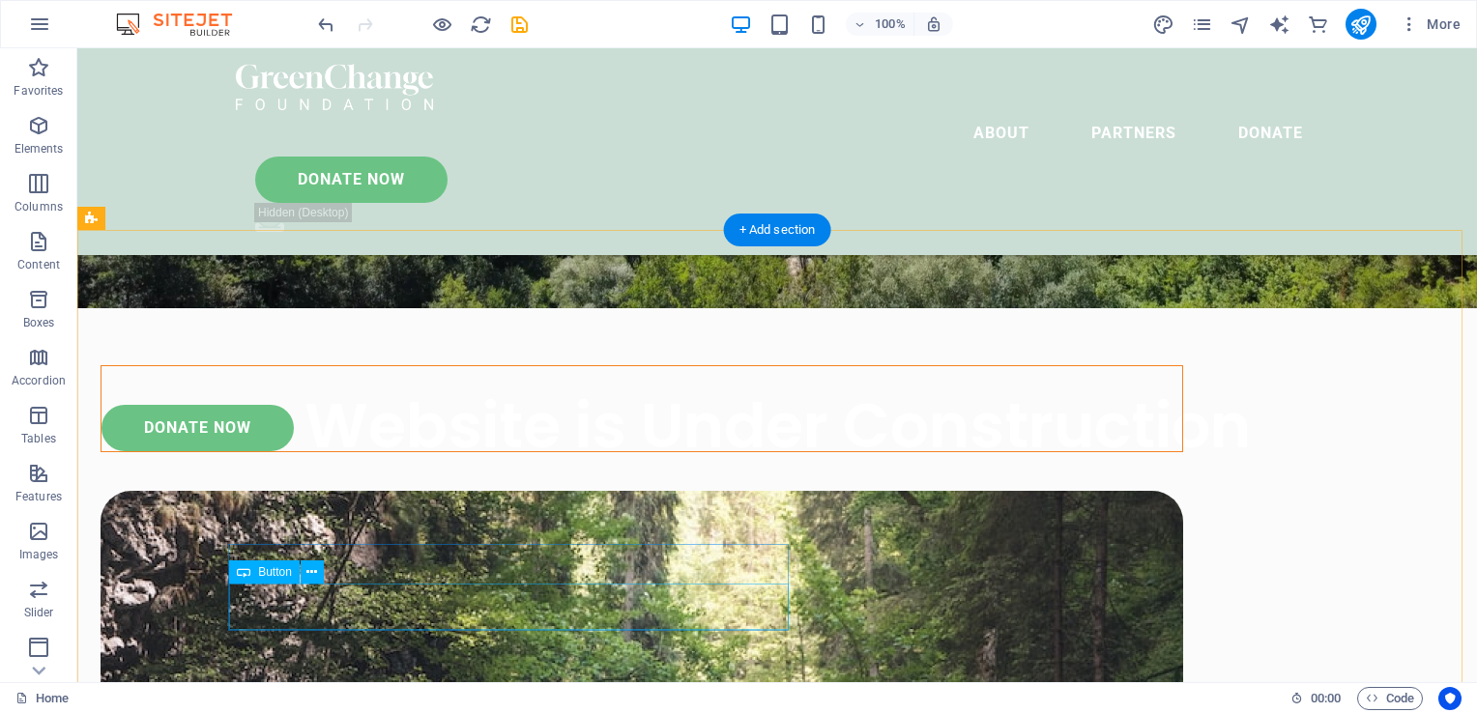
click at [654, 451] on div "donate now" at bounding box center [641, 428] width 1081 height 46
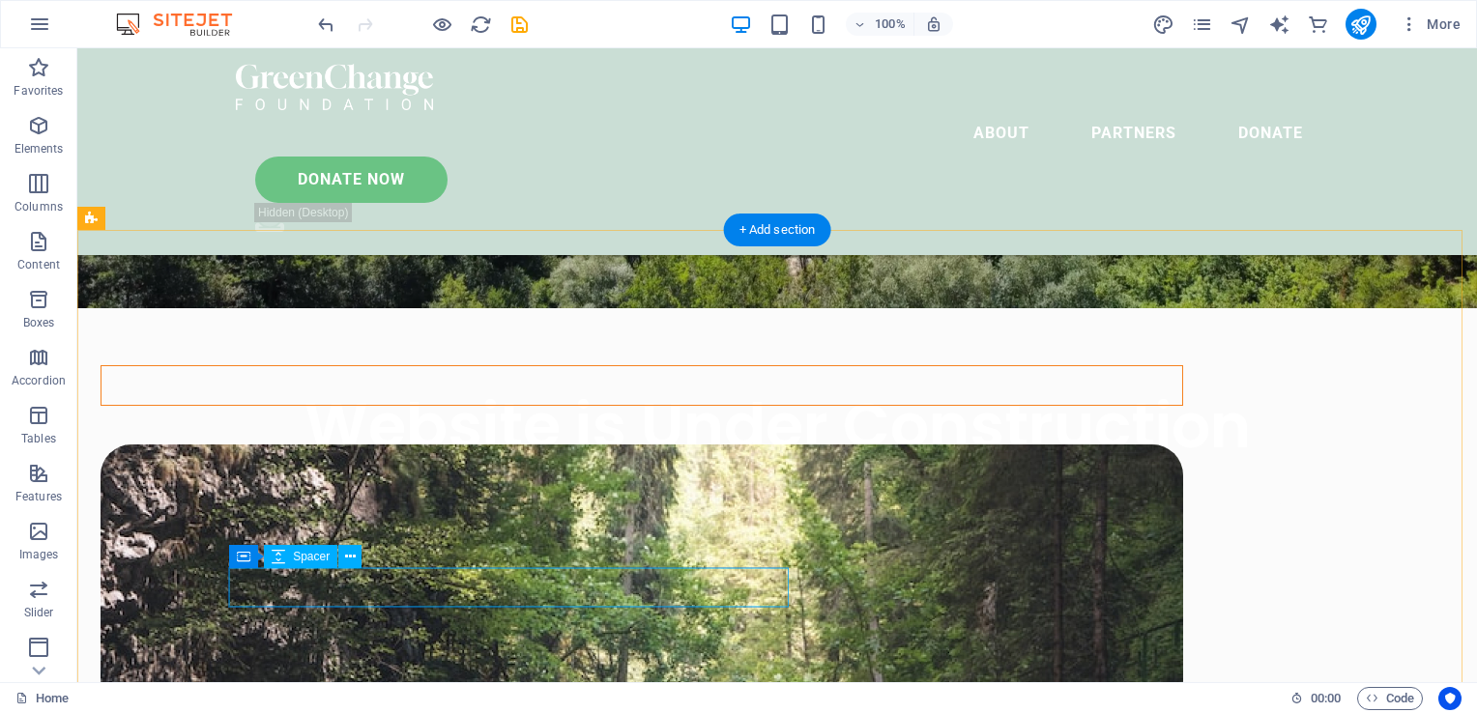
click at [655, 405] on div at bounding box center [641, 385] width 1081 height 39
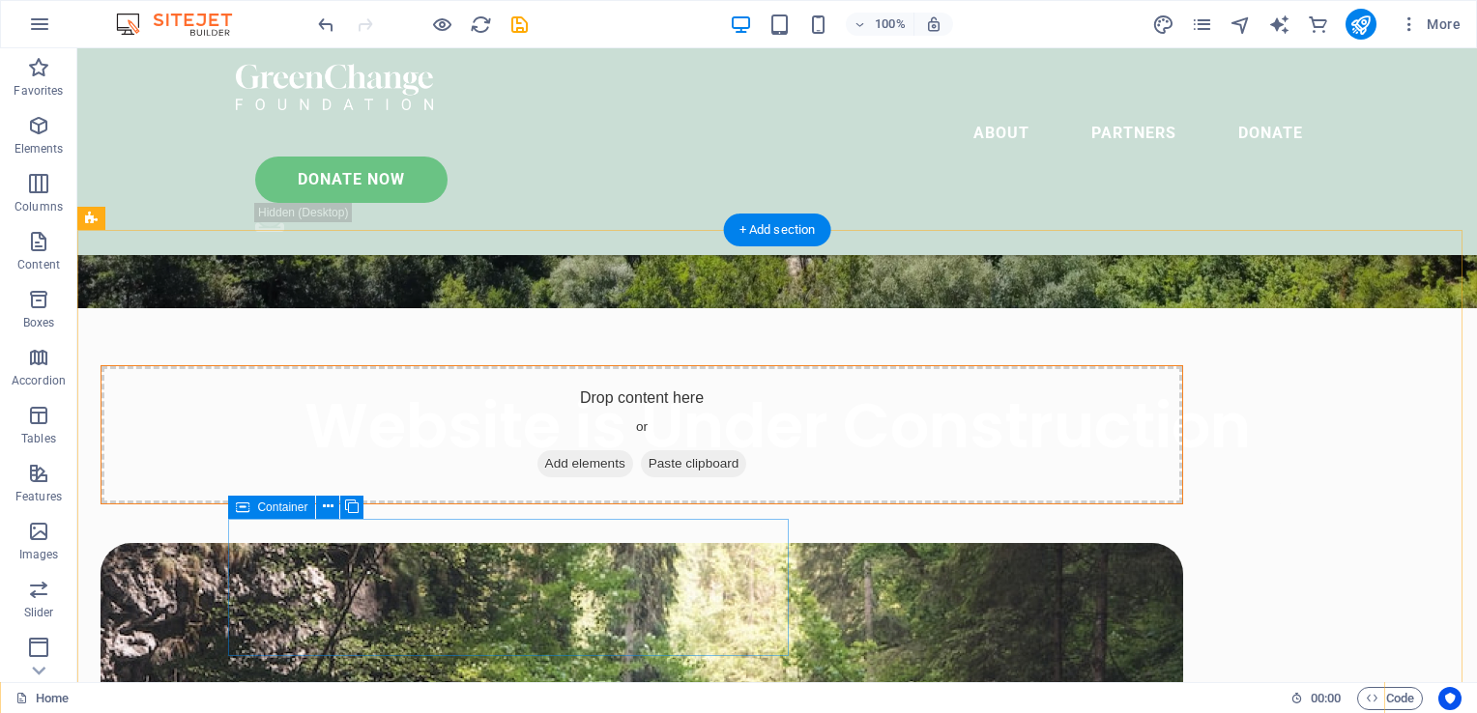
click at [655, 504] on div "Drop content here or Add elements Paste clipboard" at bounding box center [641, 434] width 1081 height 137
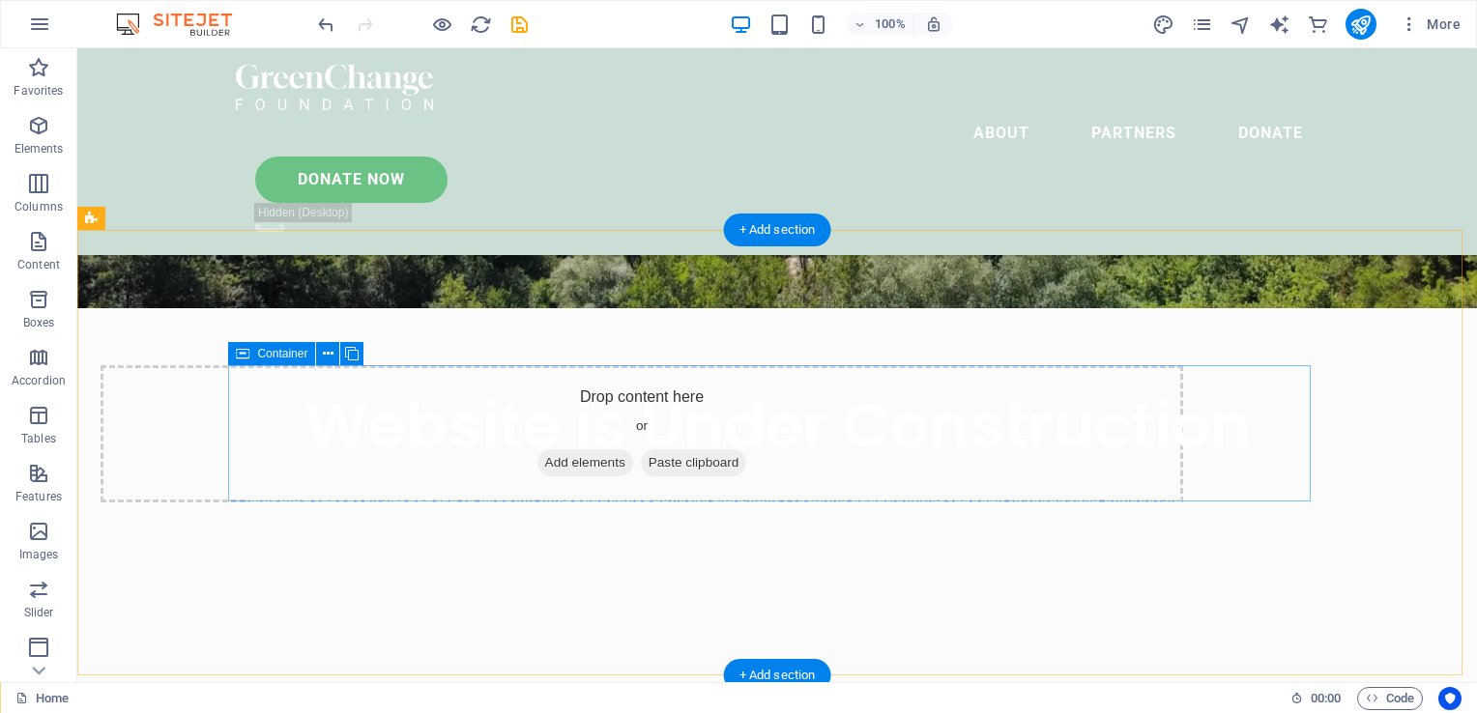
click at [954, 414] on div "Drop content here or Add elements Paste clipboard" at bounding box center [642, 433] width 1083 height 137
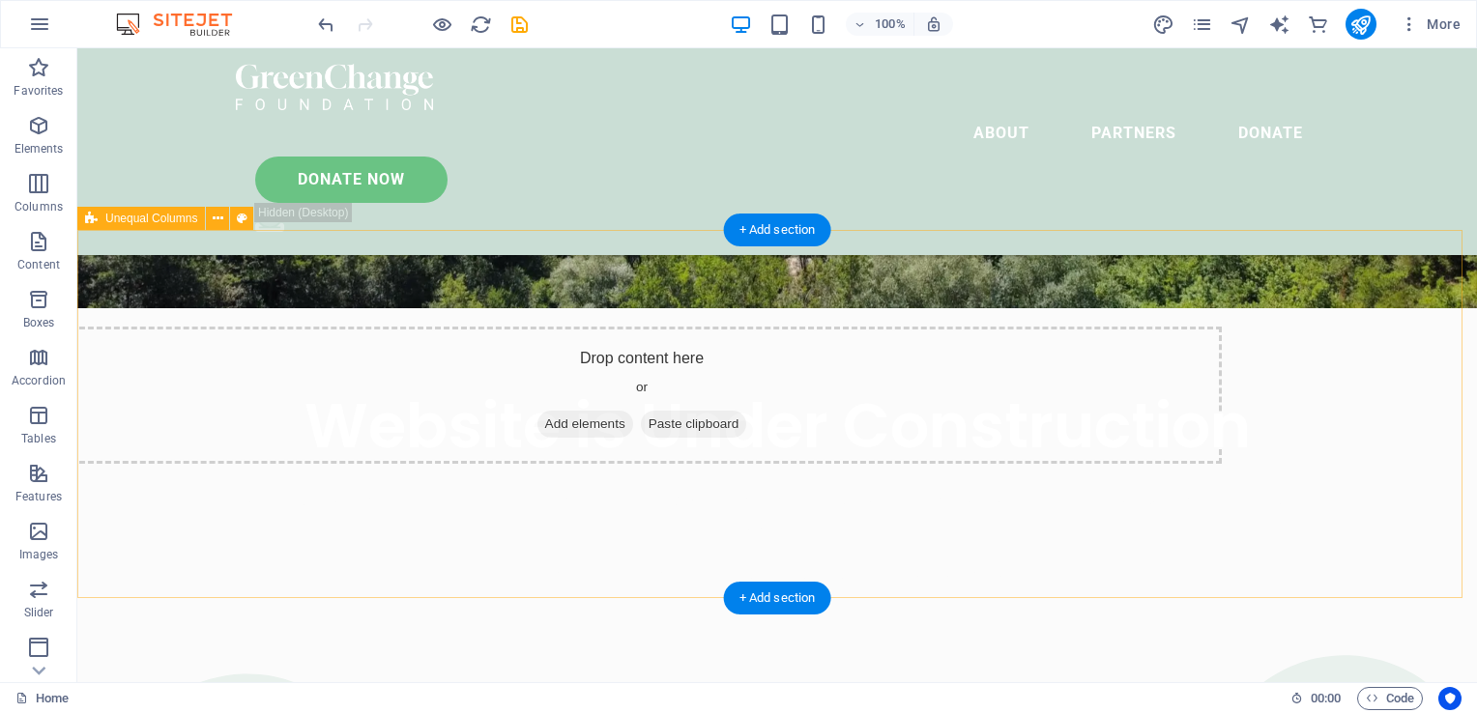
click at [954, 414] on div "Drop content here or Add elements Paste clipboard" at bounding box center [642, 395] width 1160 height 137
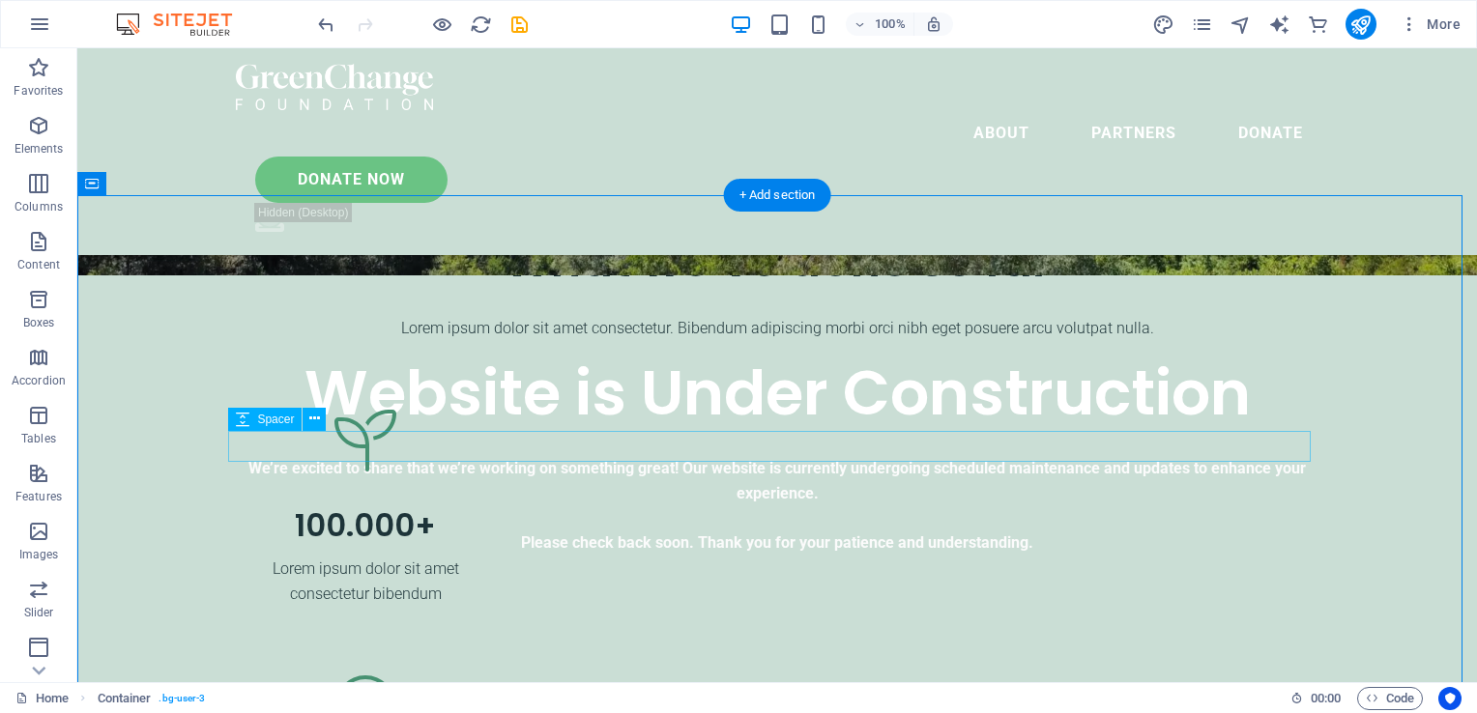
scroll to position [563, 0]
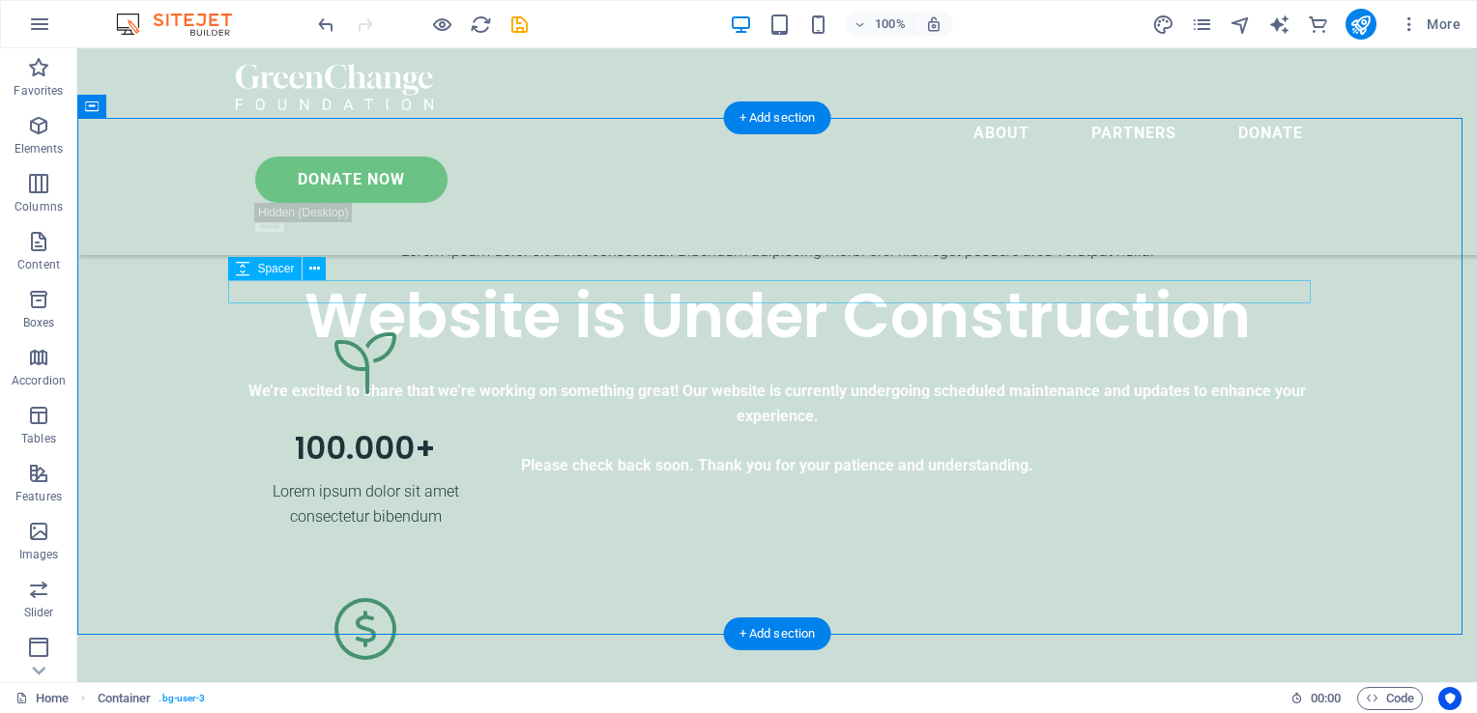
click at [1093, 239] on div at bounding box center [777, 227] width 1083 height 23
click at [1110, 179] on div "OUR ACHIEVEMENTS What we’ve done so far Lorem ipsum dolor sit amet consectetur.…" at bounding box center [777, 723] width 1400 height 1211
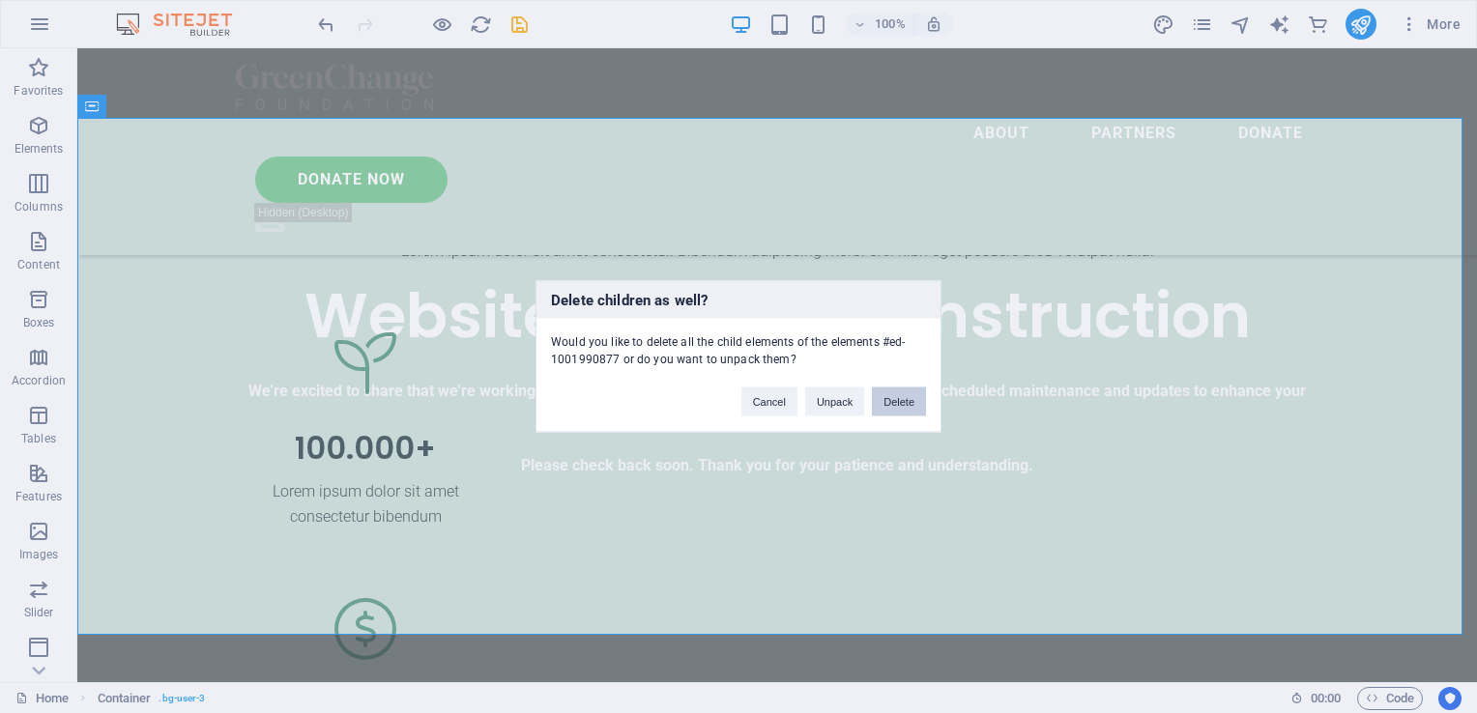
click at [913, 396] on button "Delete" at bounding box center [899, 402] width 54 height 29
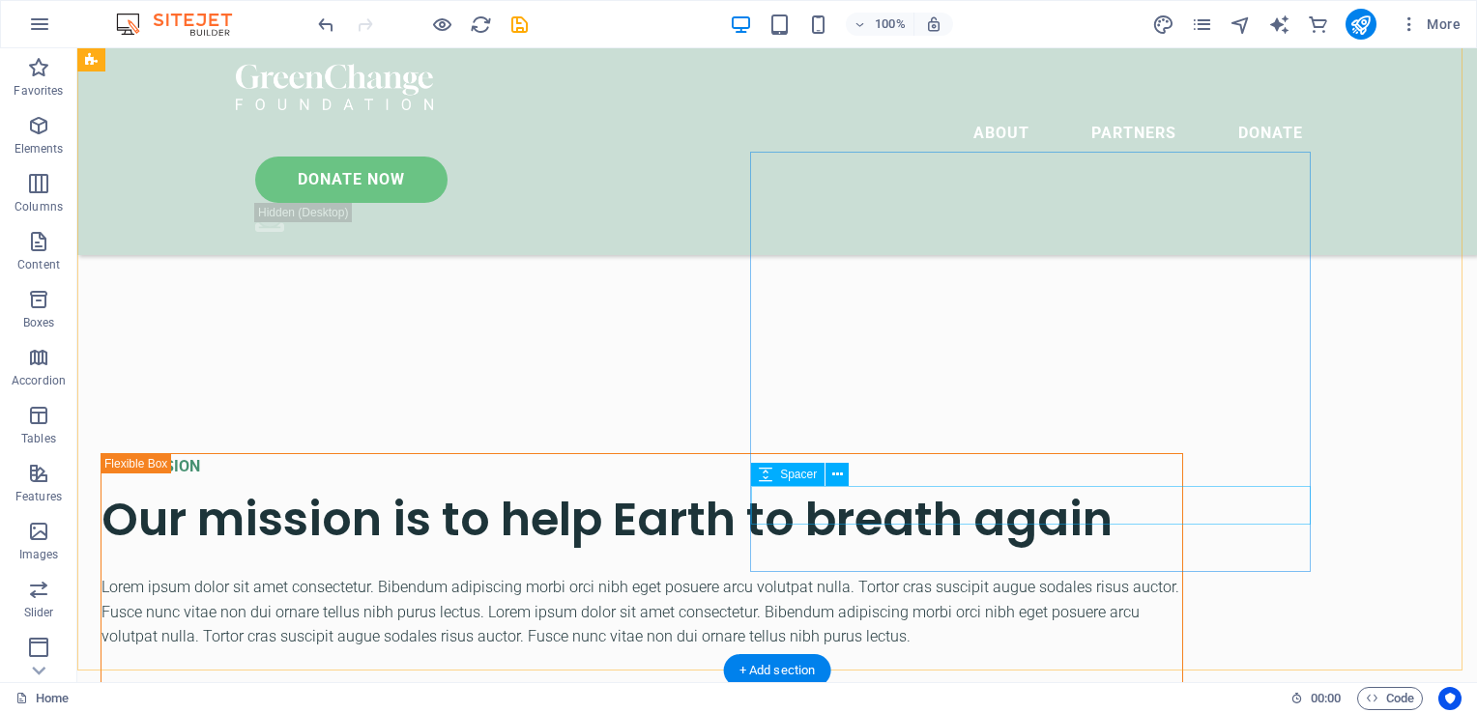
scroll to position [994, 0]
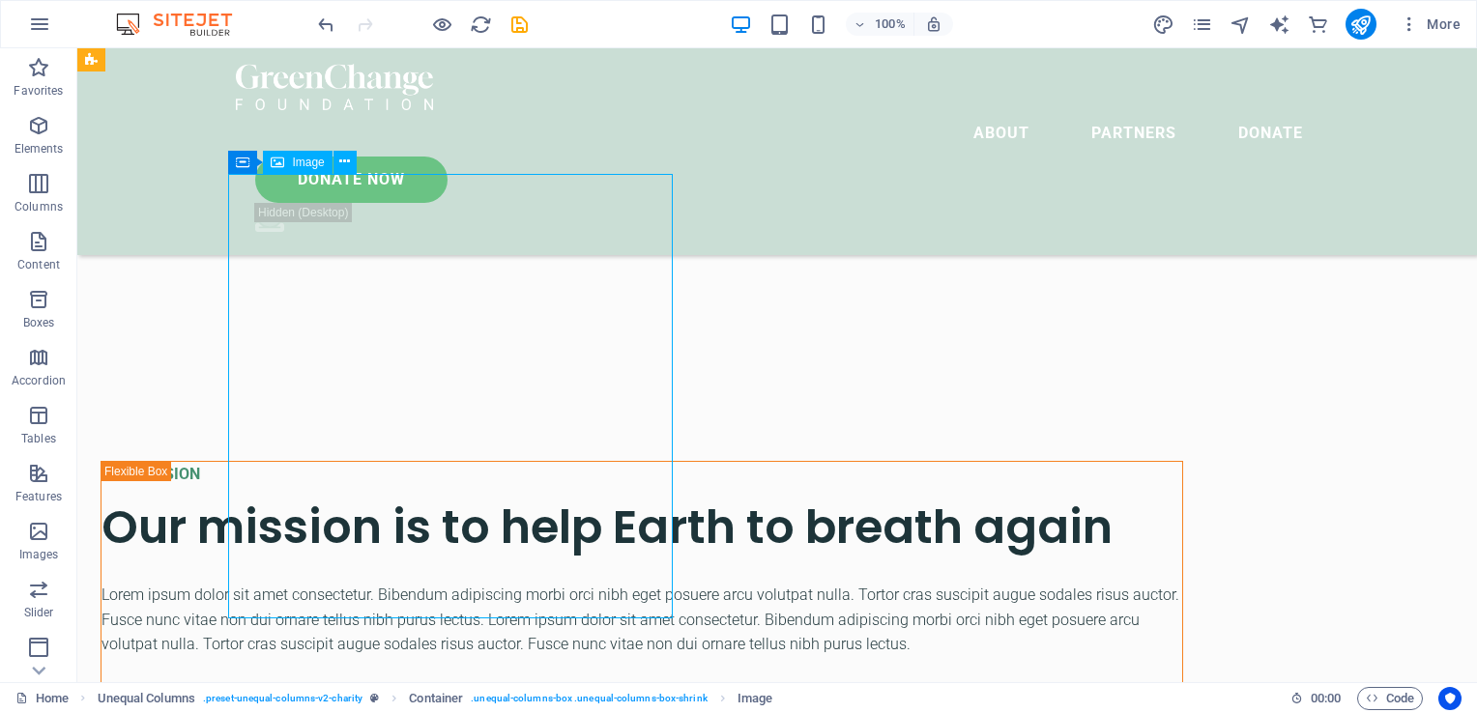
scroll to position [981, 0]
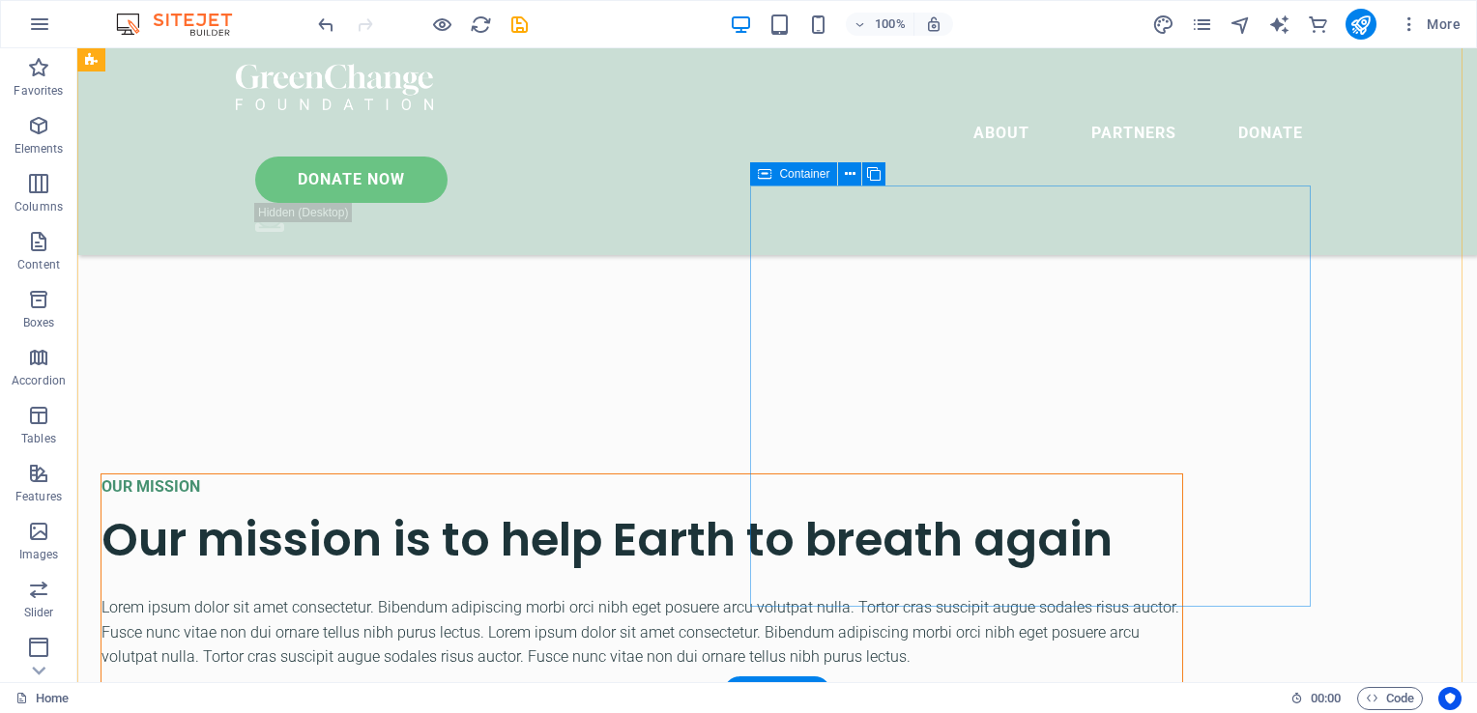
click at [1044, 474] on div "OUR MISSION Our mission is to help Earth to breath again Lorem ipsum dolor sit …" at bounding box center [642, 615] width 1083 height 282
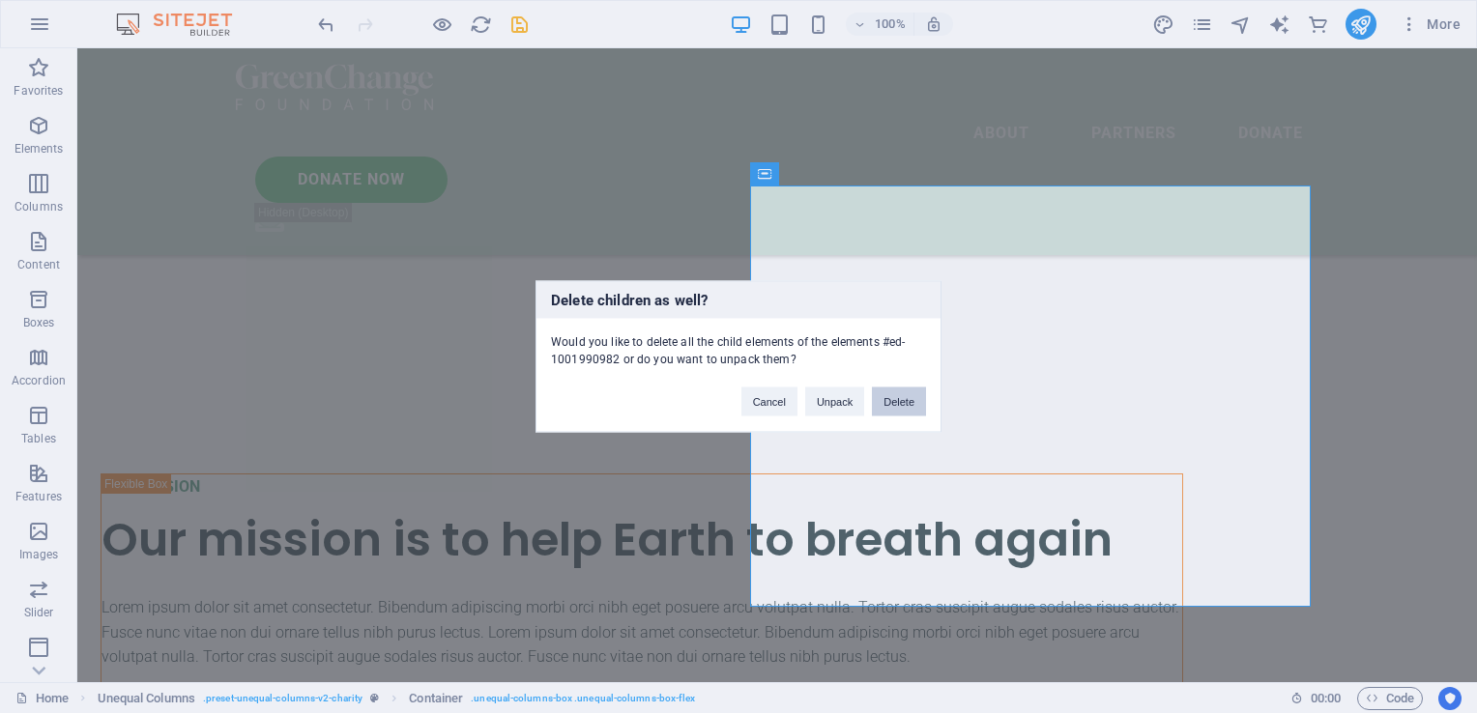
click at [912, 406] on button "Delete" at bounding box center [899, 402] width 54 height 29
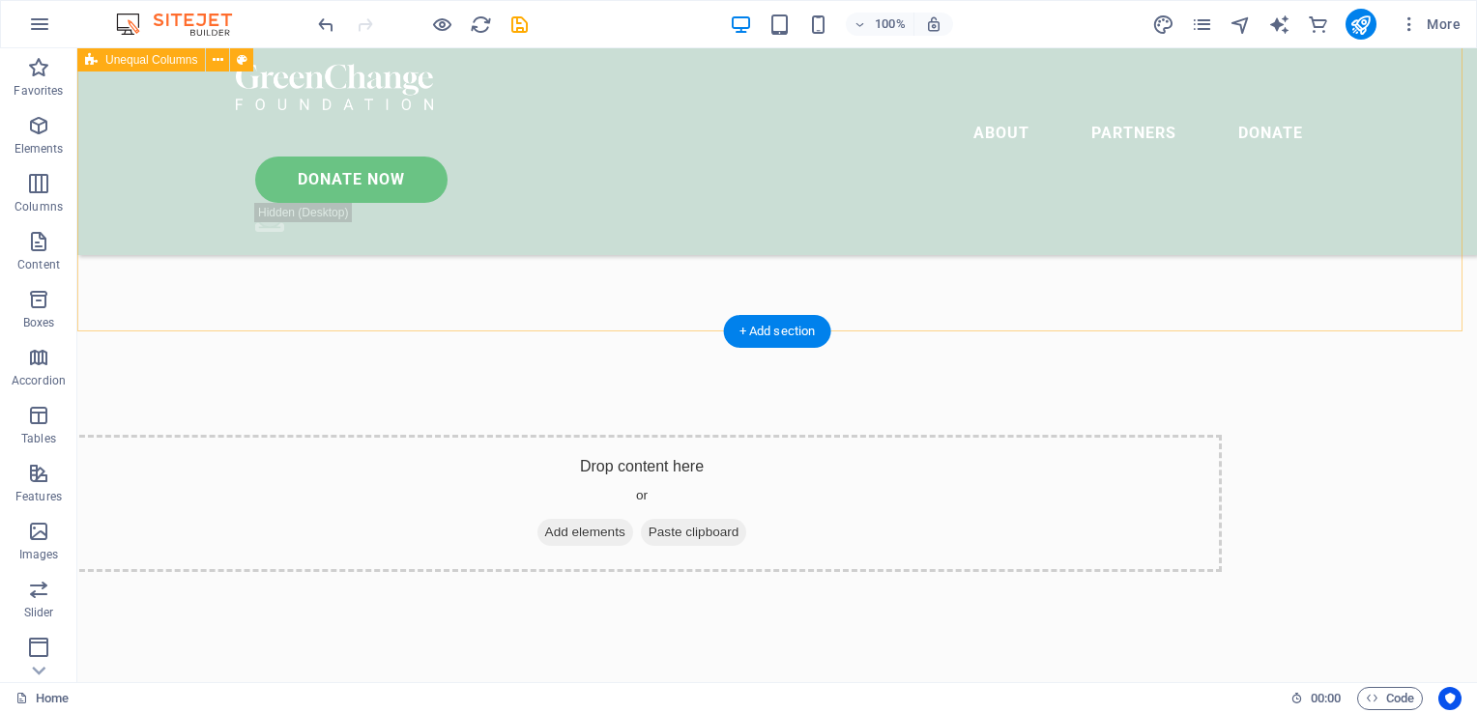
click at [976, 435] on div "Drop content here or Add elements Paste clipboard" at bounding box center [642, 503] width 1160 height 137
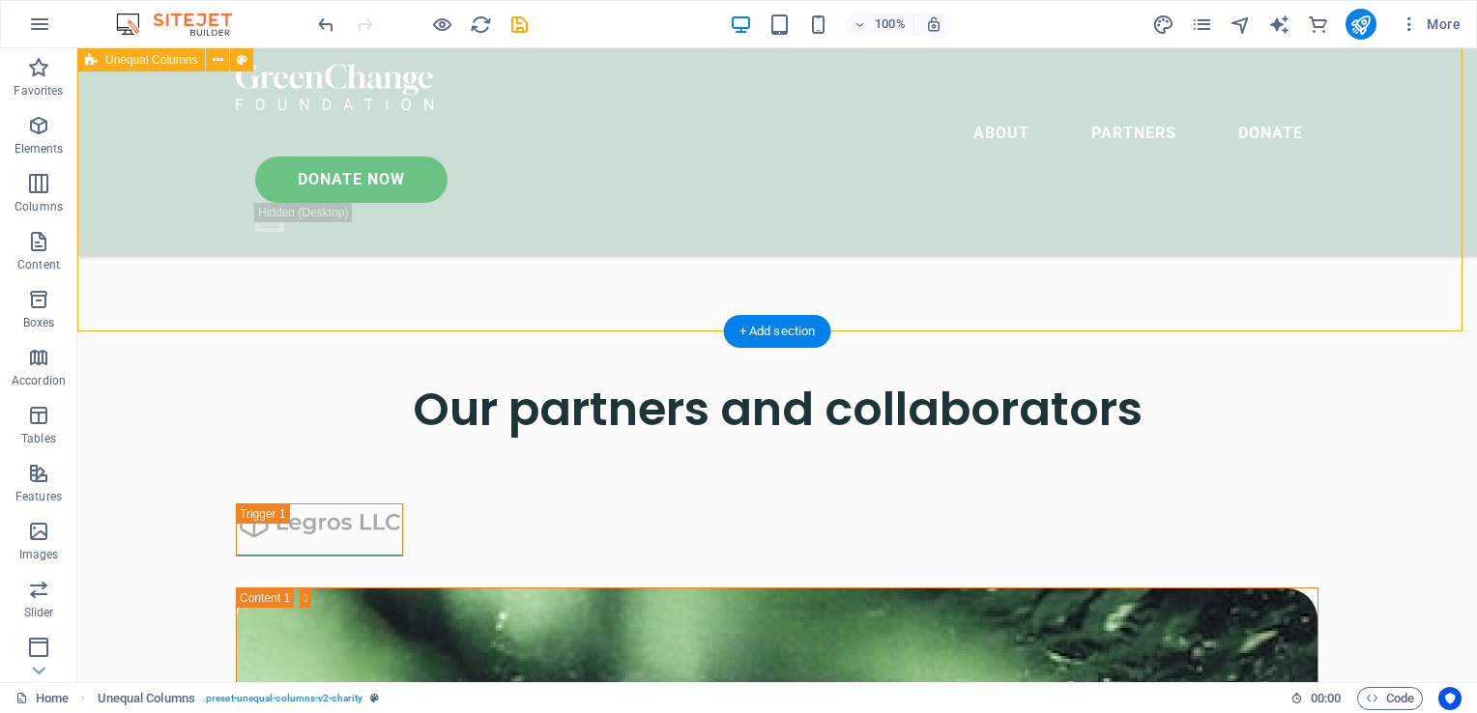
scroll to position [661, 0]
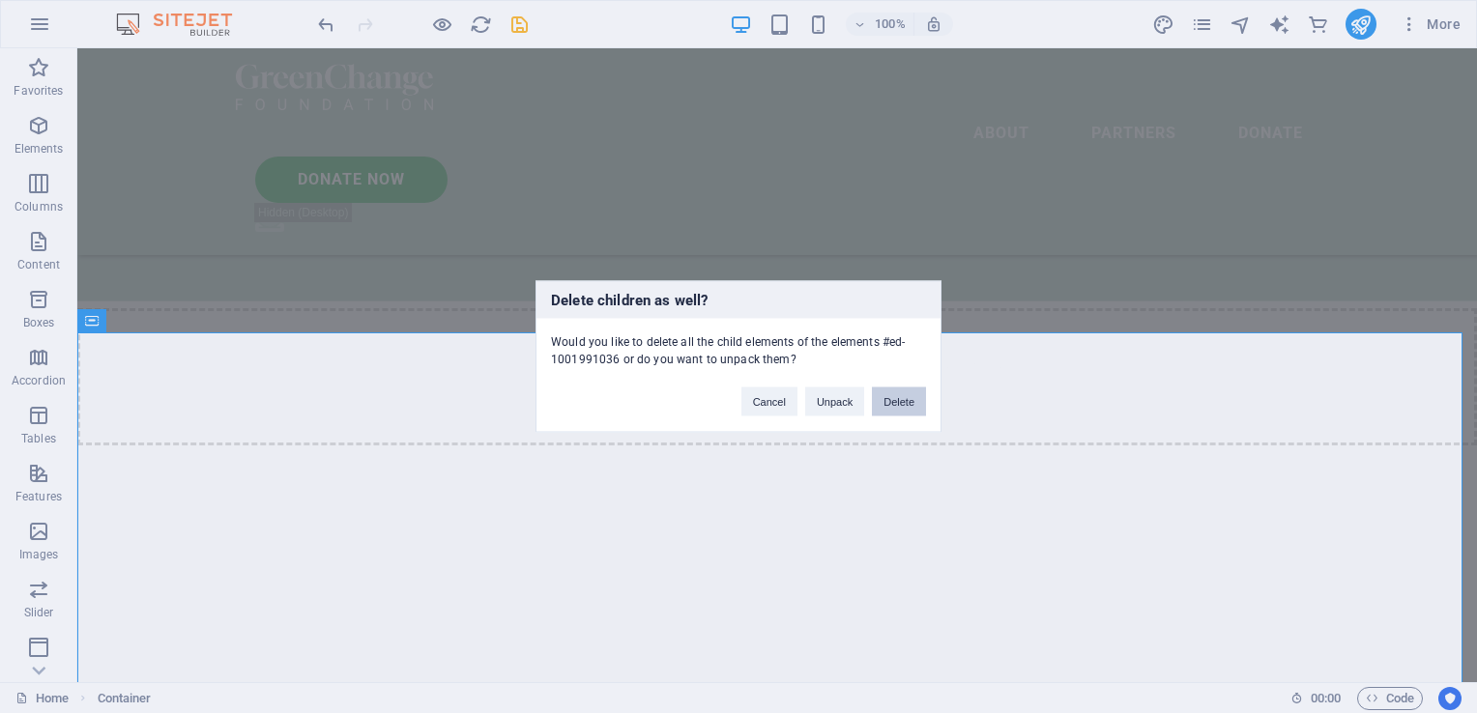
click at [900, 400] on button "Delete" at bounding box center [899, 402] width 54 height 29
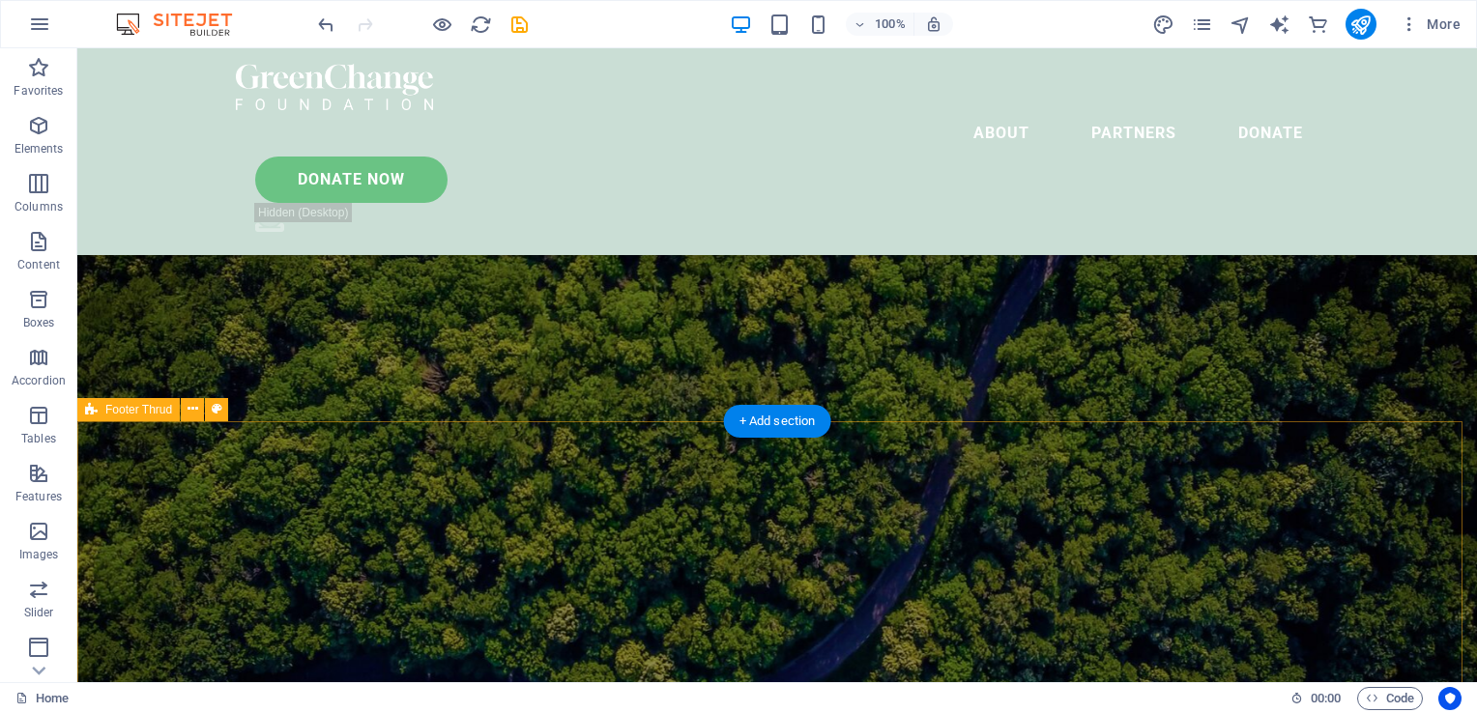
scroll to position [1155, 0]
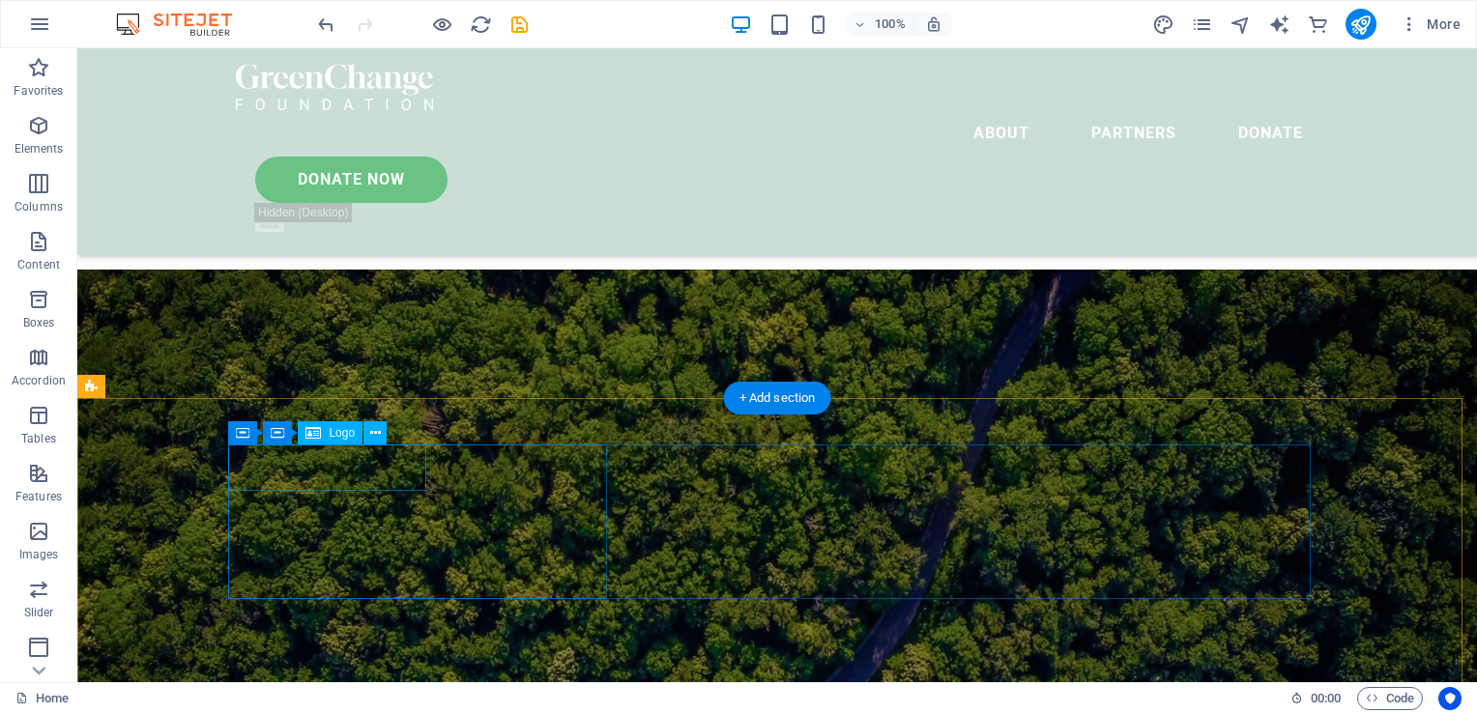
select select "px"
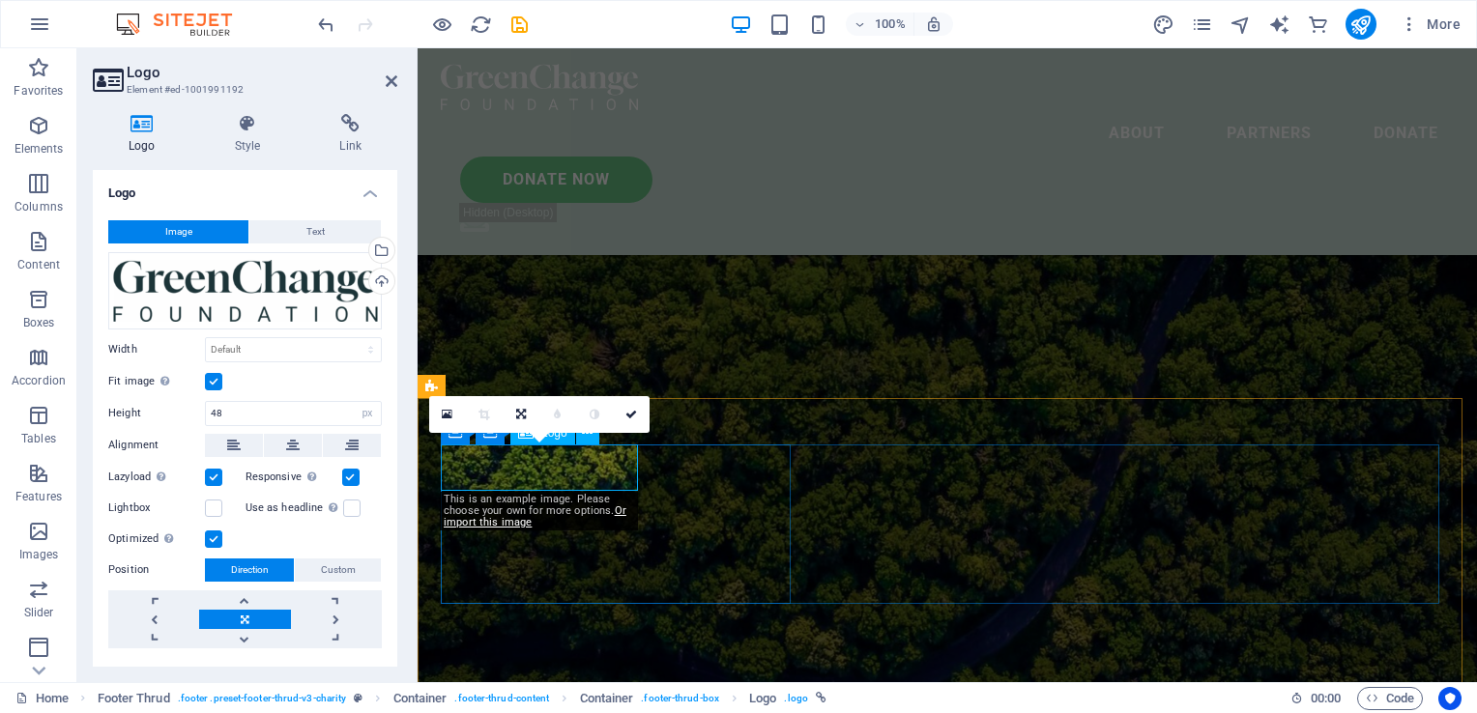
click at [677, 396] on figure at bounding box center [947, 482] width 1059 height 560
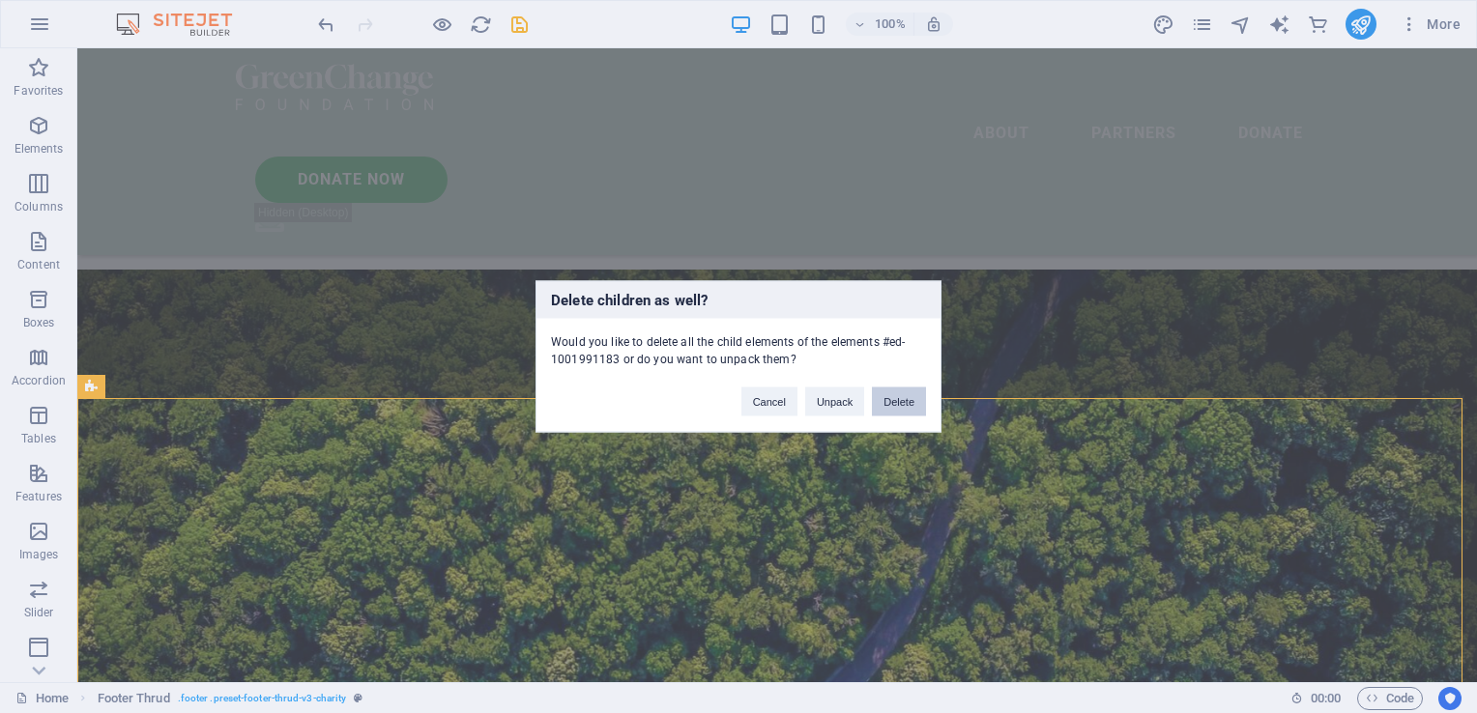
click at [899, 398] on button "Delete" at bounding box center [899, 402] width 54 height 29
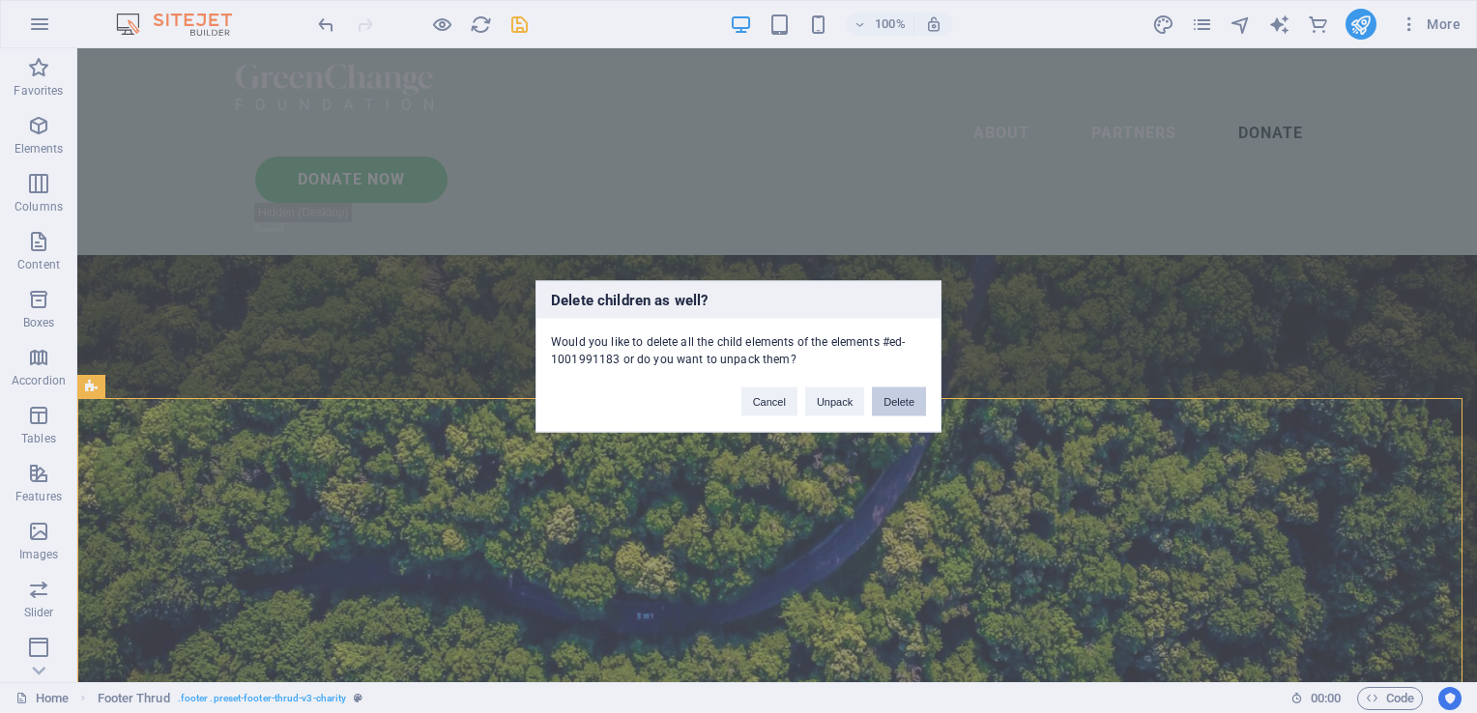
scroll to position [870, 0]
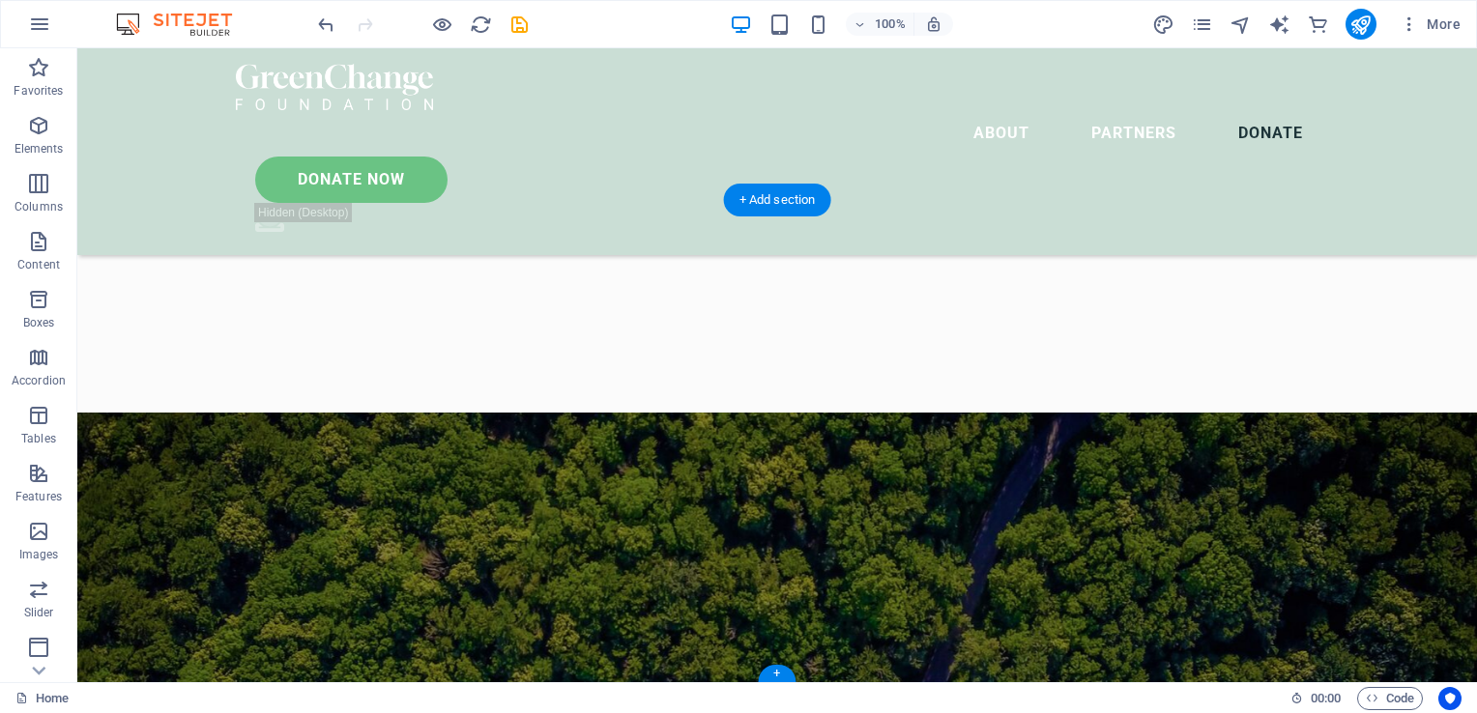
click at [1191, 413] on figure at bounding box center [777, 693] width 1400 height 560
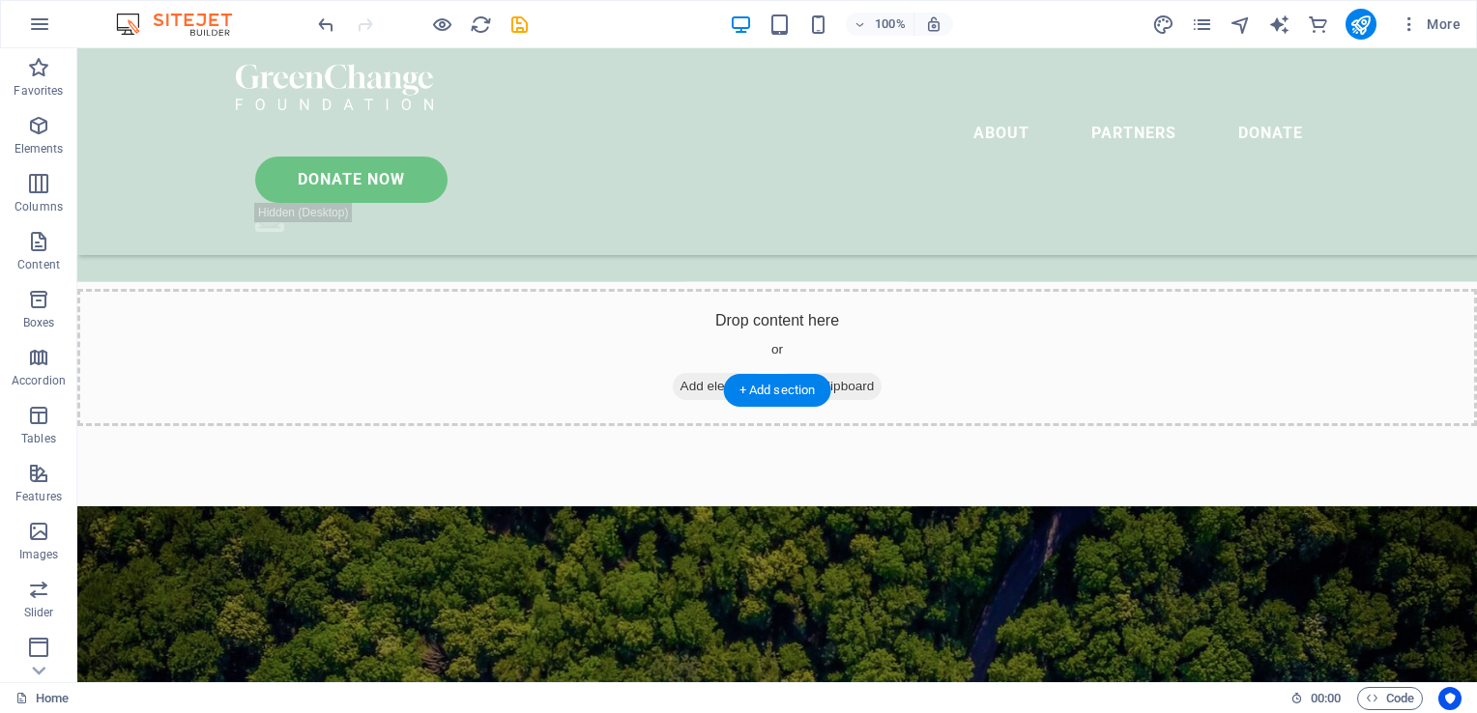
scroll to position [673, 0]
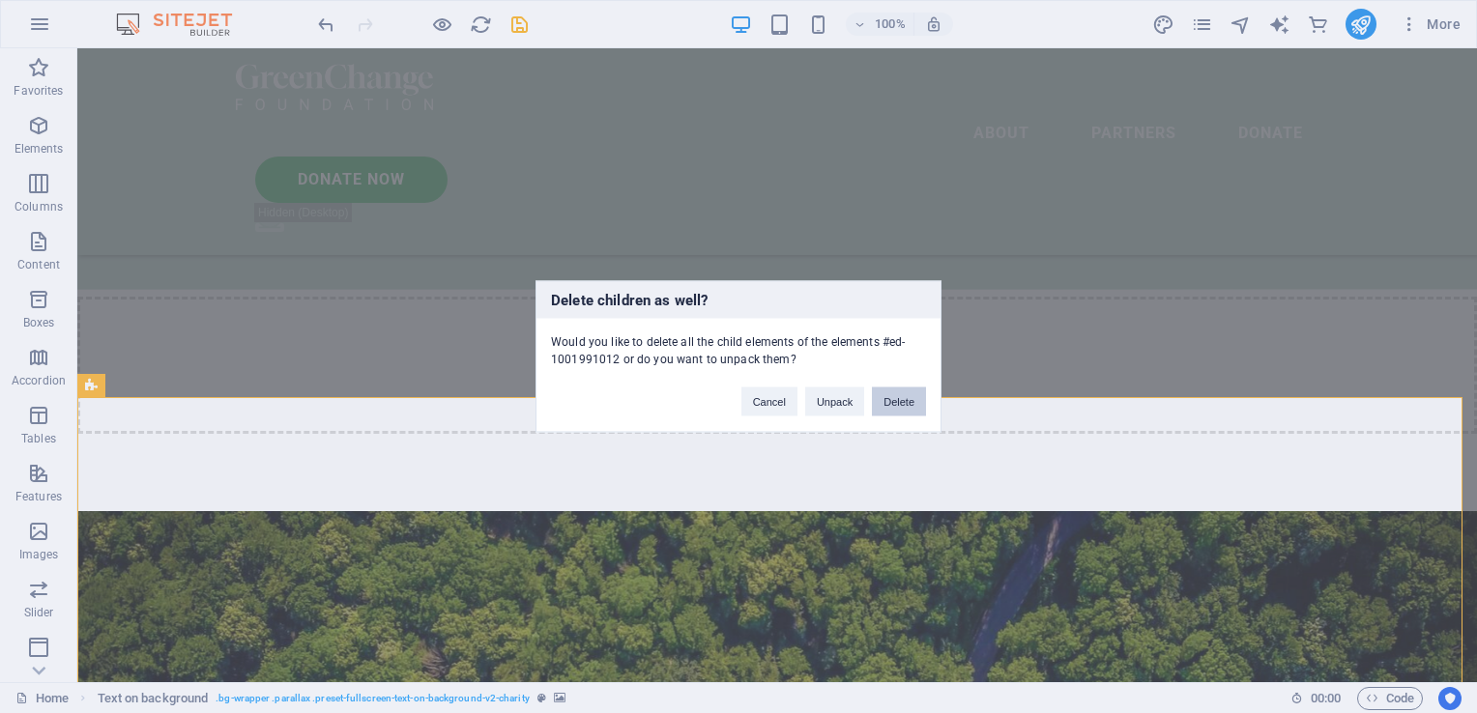
click at [916, 389] on button "Delete" at bounding box center [899, 402] width 54 height 29
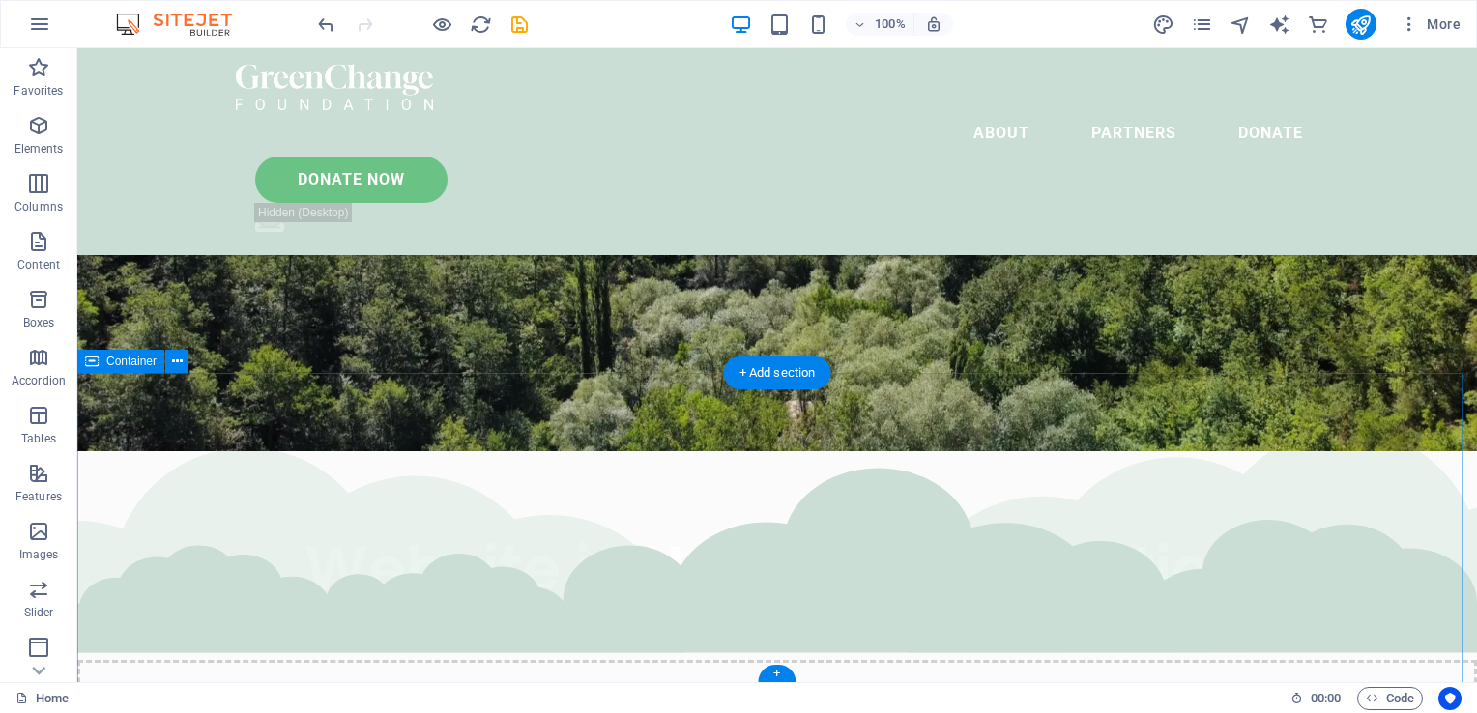
click at [1031, 544] on div "Drop content here or Add elements Paste clipboard" at bounding box center [777, 672] width 1400 height 598
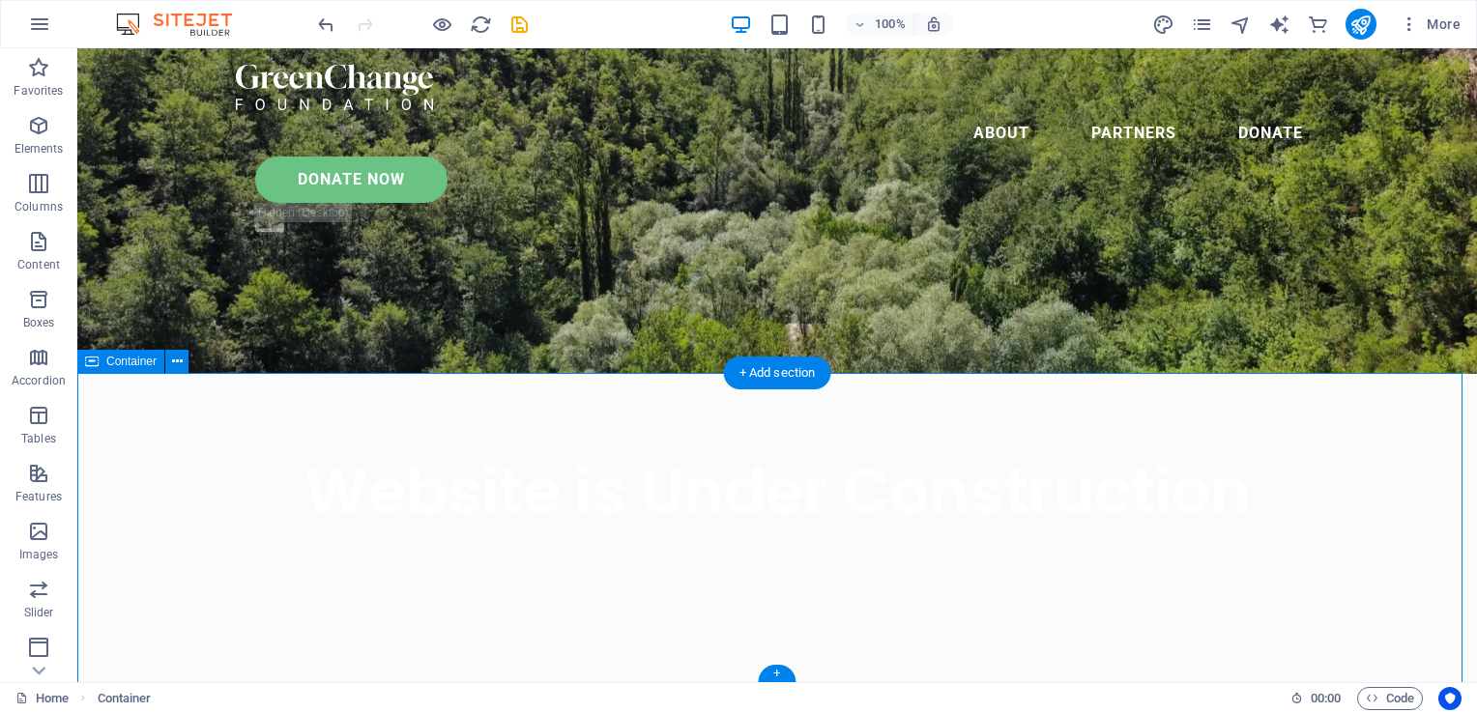
scroll to position [0, 0]
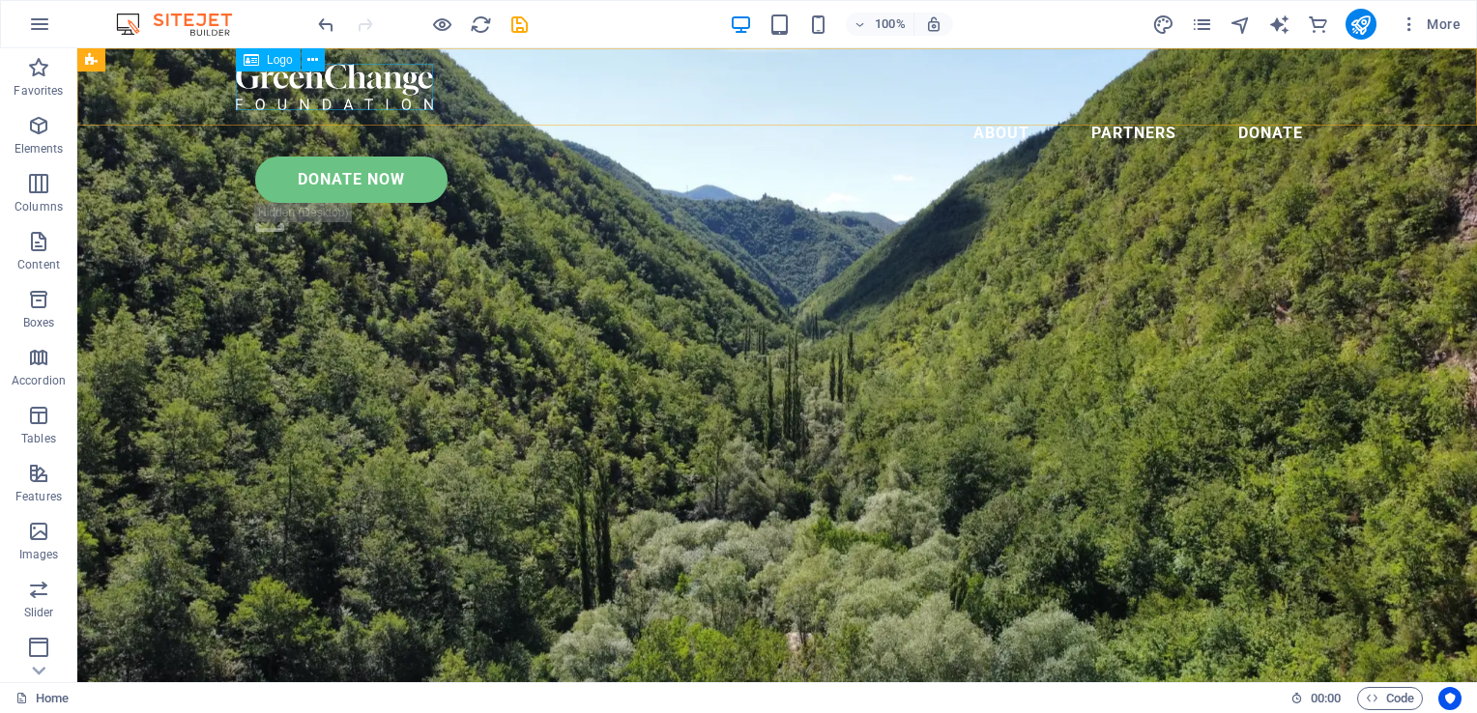
click at [345, 103] on div at bounding box center [777, 87] width 1083 height 46
select select "px"
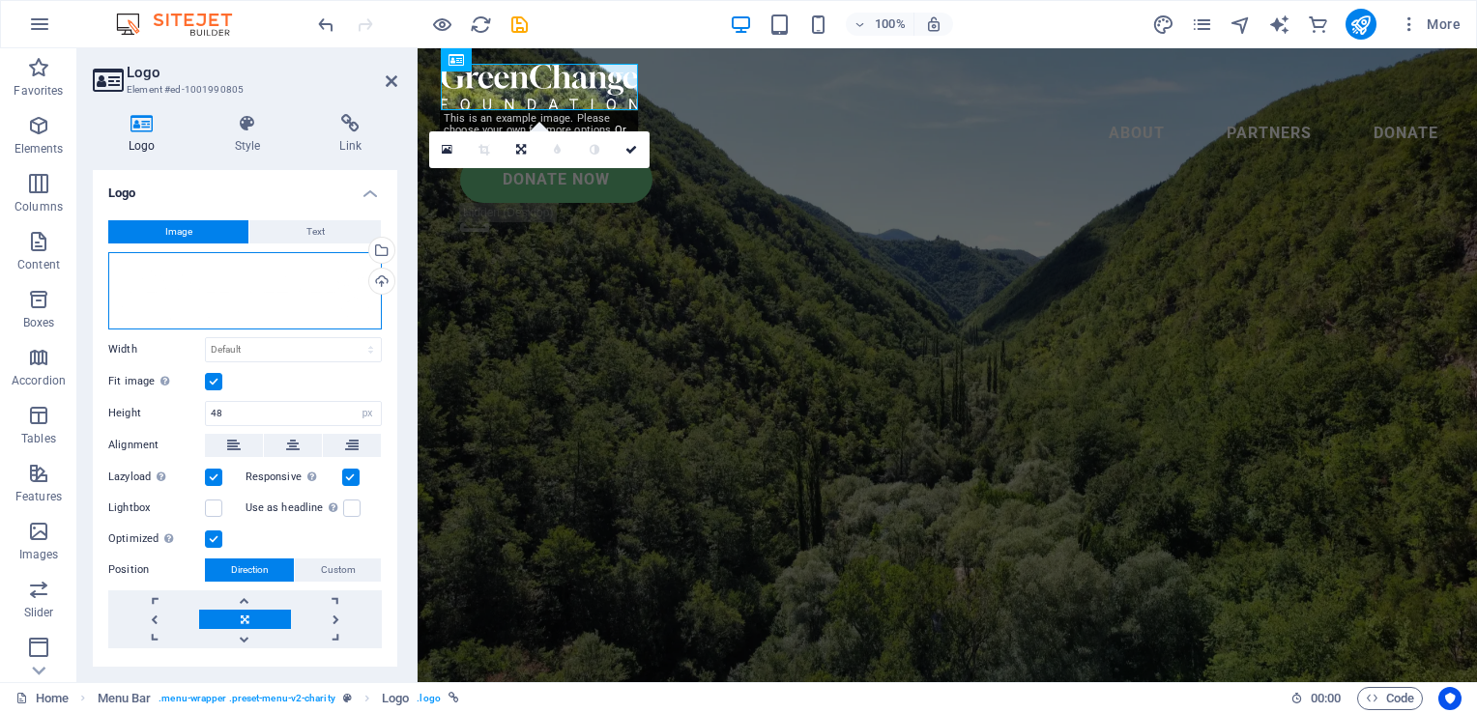
click at [167, 276] on div "Drag files here, click to choose files or select files from Files or our free s…" at bounding box center [245, 290] width 274 height 77
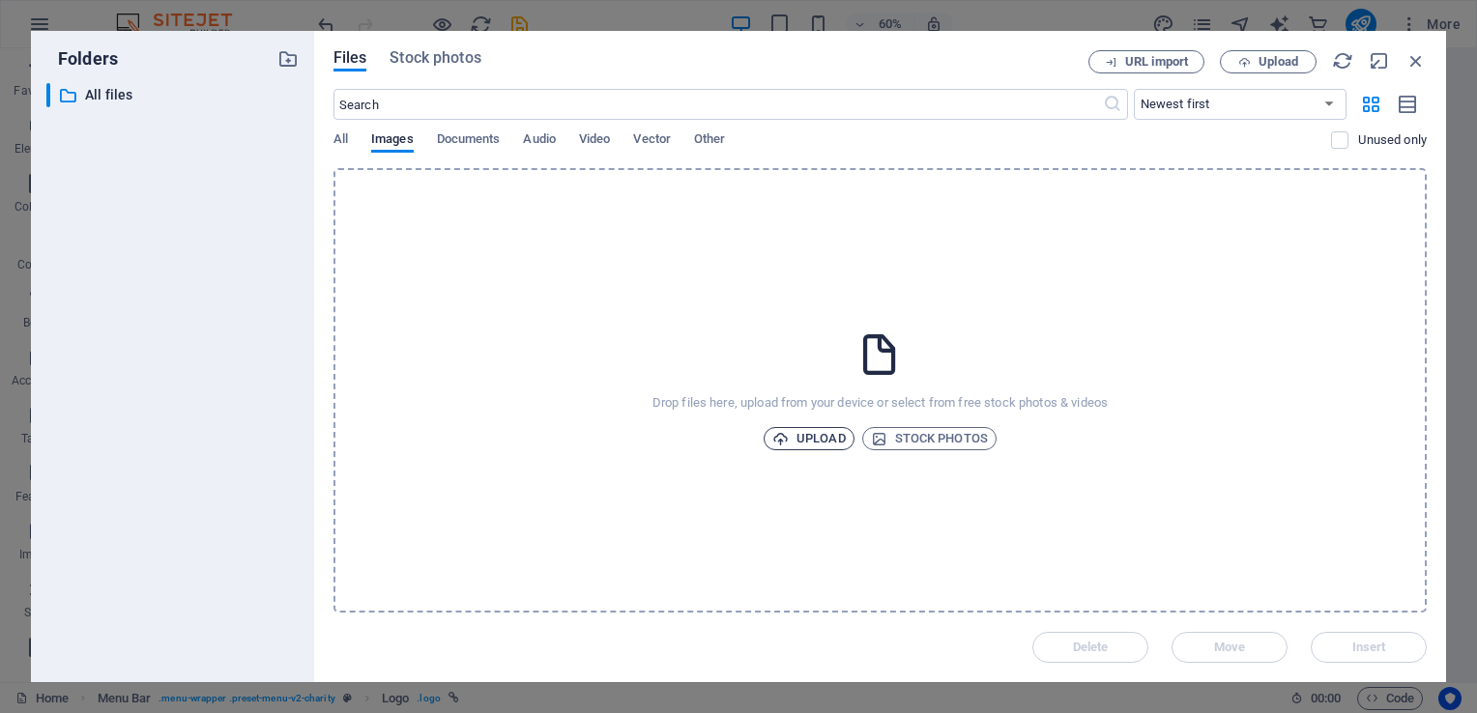
click at [818, 437] on span "Upload" at bounding box center [808, 438] width 73 height 23
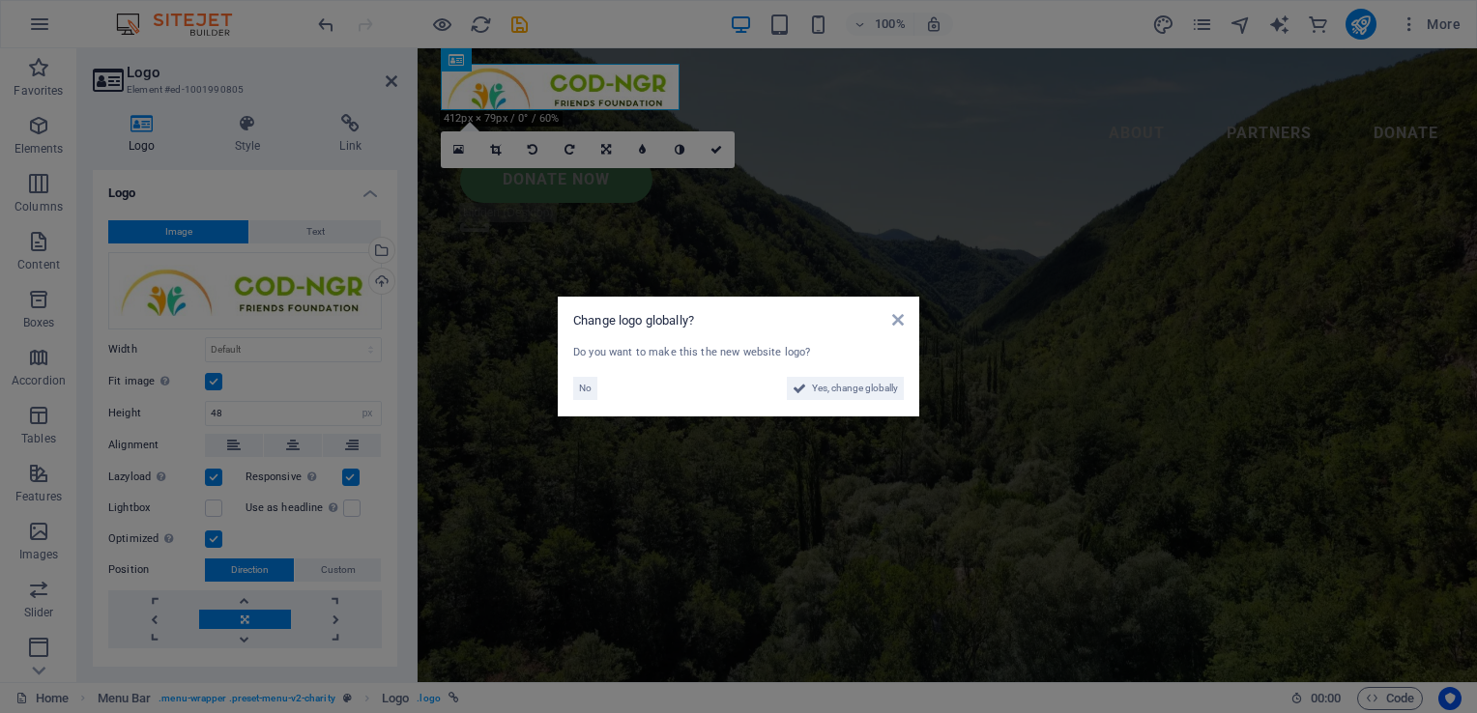
click at [956, 246] on aside "Change logo globally? Do you want to make this the new website logo? No Yes, ch…" at bounding box center [738, 356] width 1477 height 713
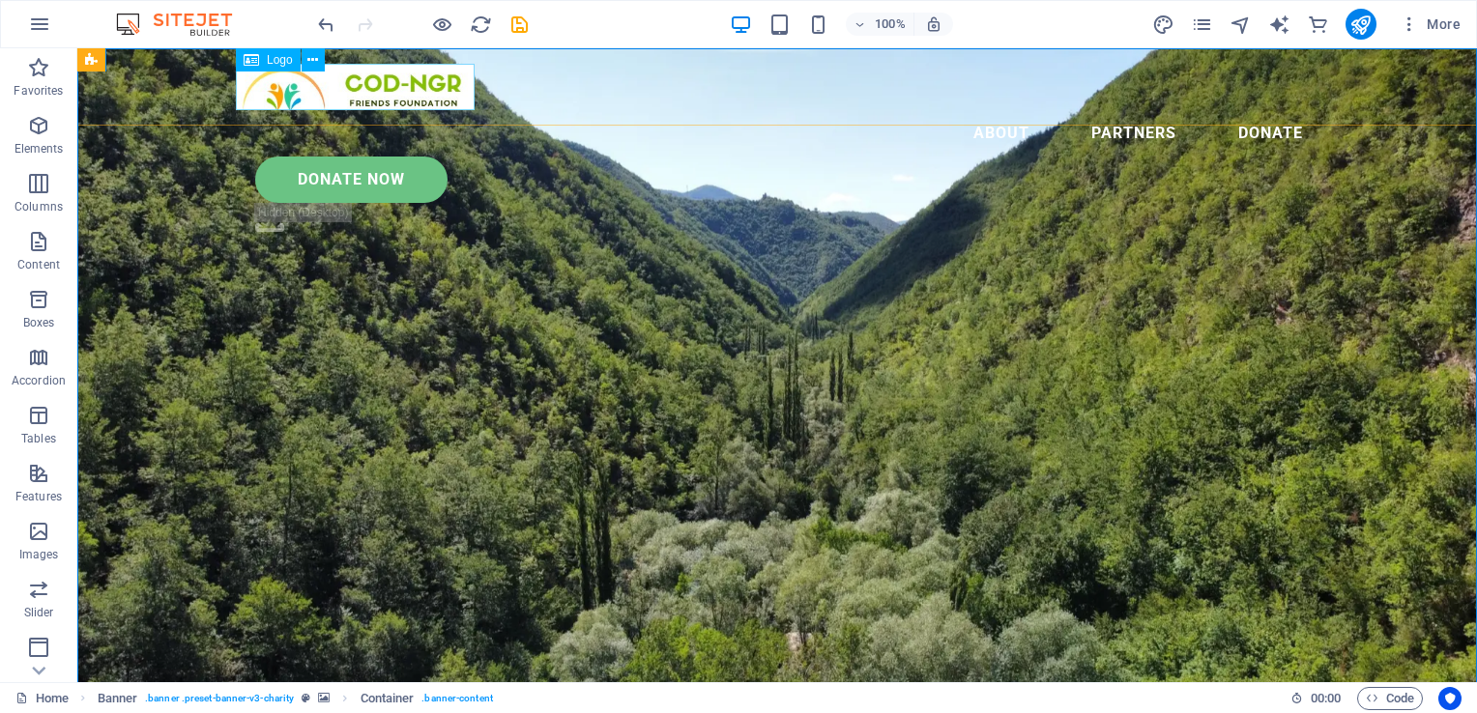
click at [413, 95] on div at bounding box center [777, 87] width 1083 height 46
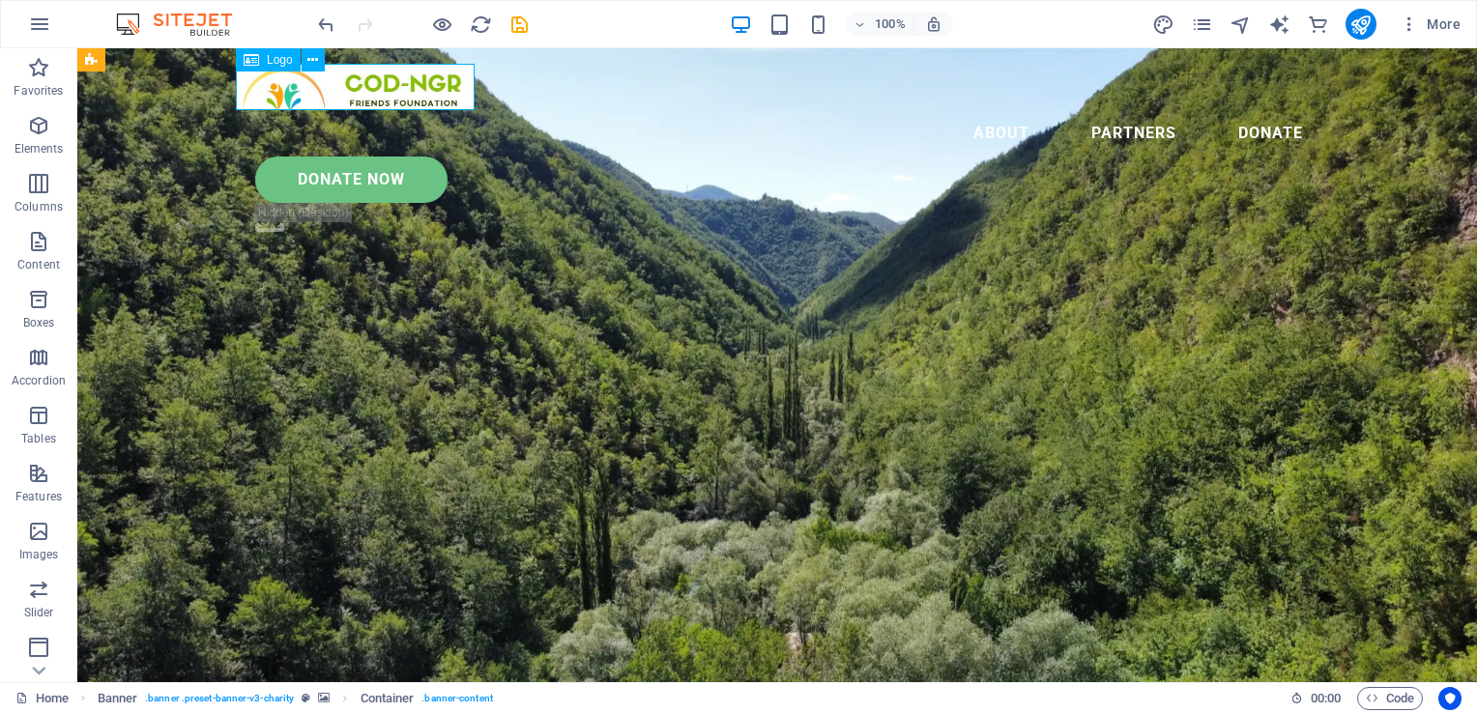
click at [413, 95] on div at bounding box center [777, 87] width 1083 height 46
select select "px"
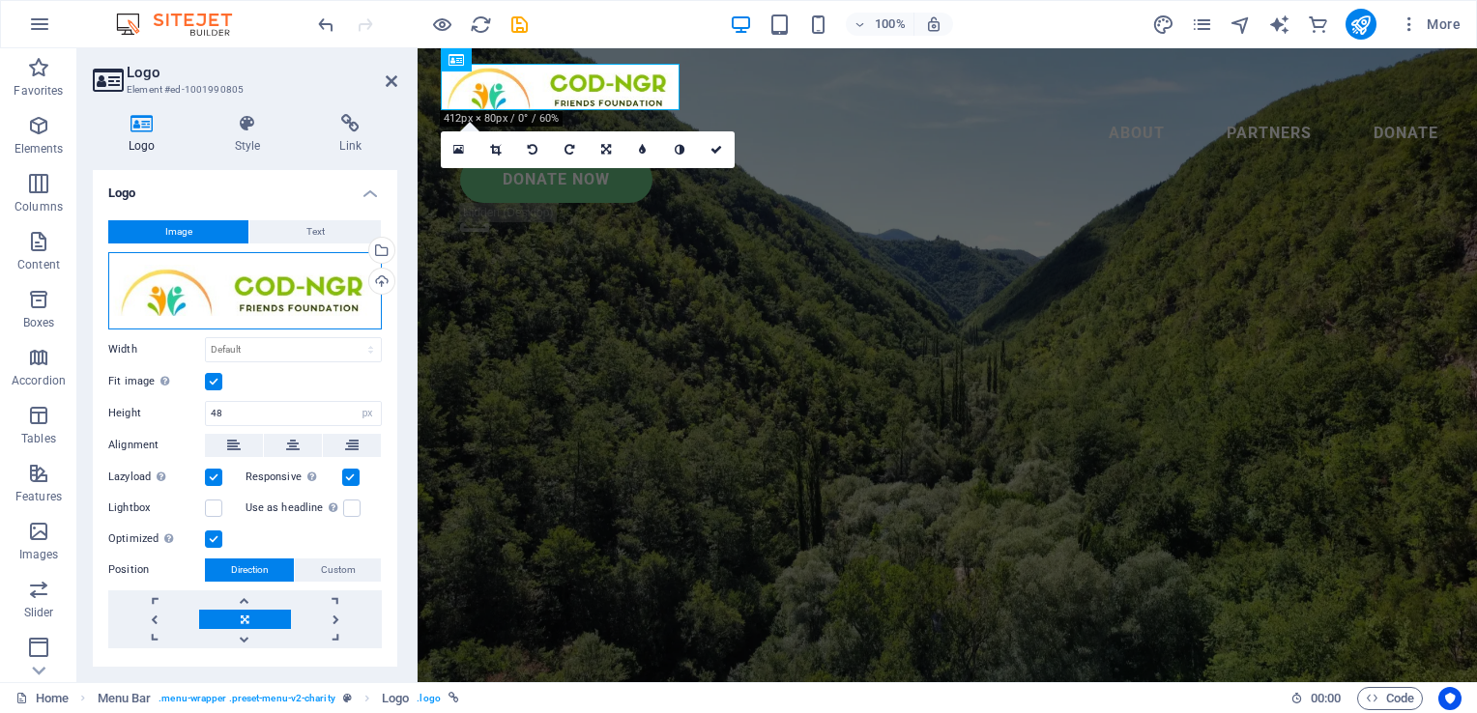
click at [220, 277] on div "Drag files here, click to choose files or select files from Files or our free s…" at bounding box center [245, 290] width 274 height 77
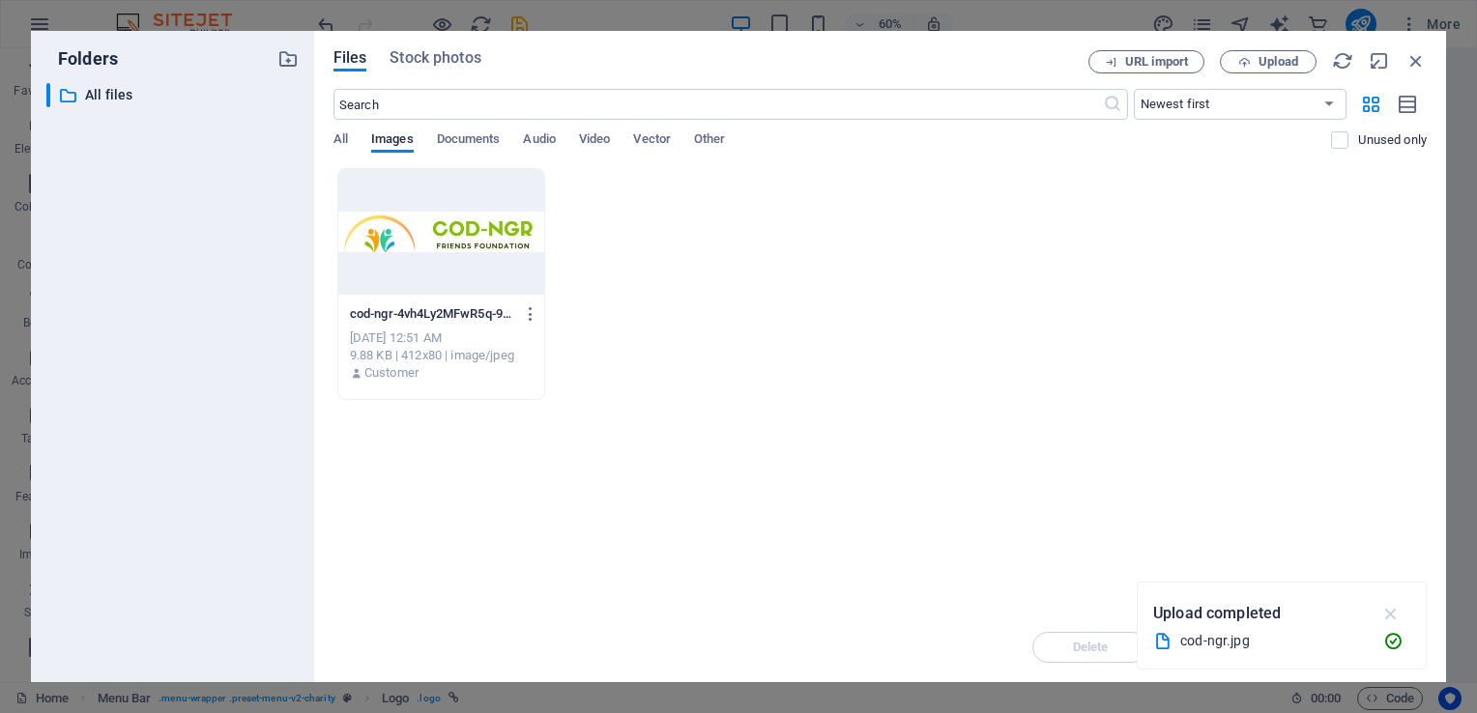
click at [1378, 611] on button "button" at bounding box center [1392, 613] width 38 height 31
click at [828, 281] on div "cod-ngr-4vh4Ly2MFwR5q-9CuDGorg.jpg cod-ngr-4vh4Ly2MFwR5q-9CuDGorg.jpg Oct 2, 20…" at bounding box center [879, 284] width 1093 height 232
click at [1235, 60] on span "Upload" at bounding box center [1268, 62] width 79 height 13
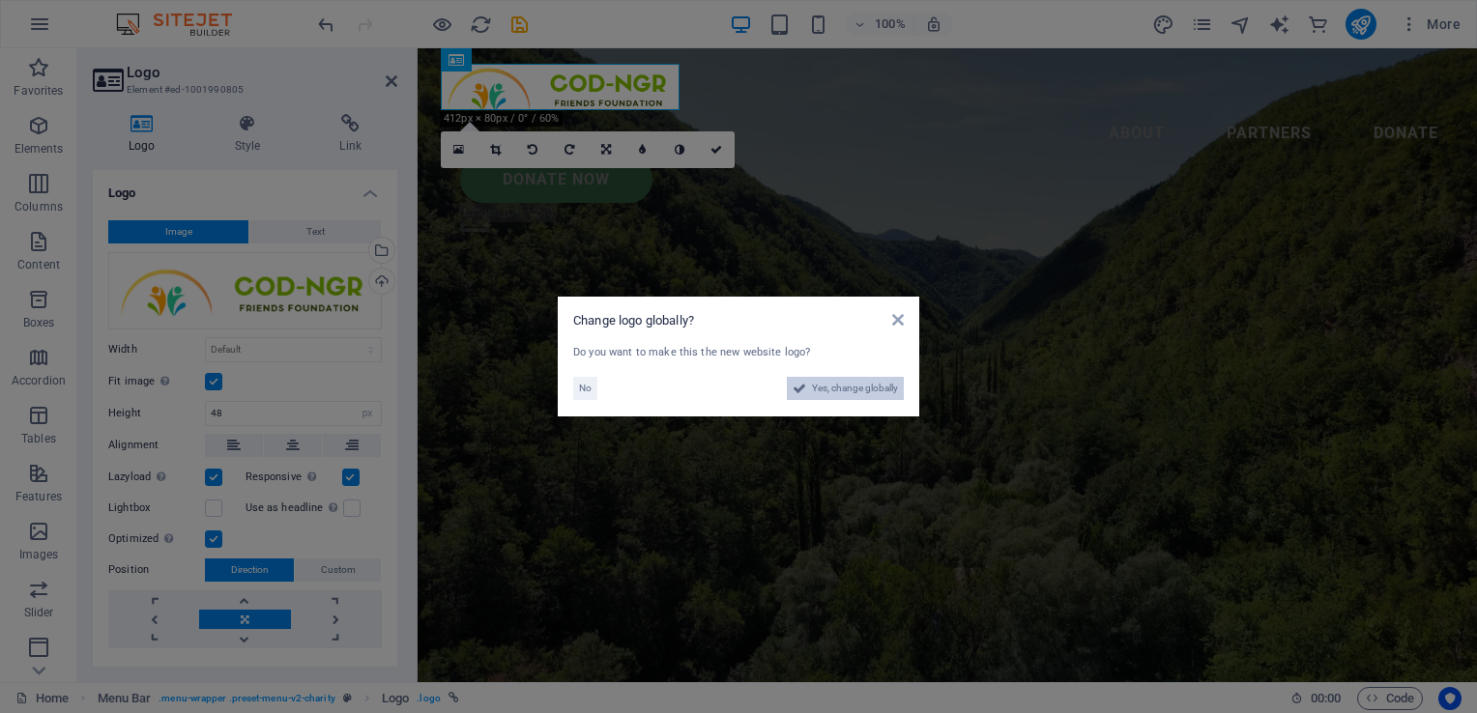
click at [861, 388] on span "Yes, change globally" at bounding box center [855, 388] width 86 height 23
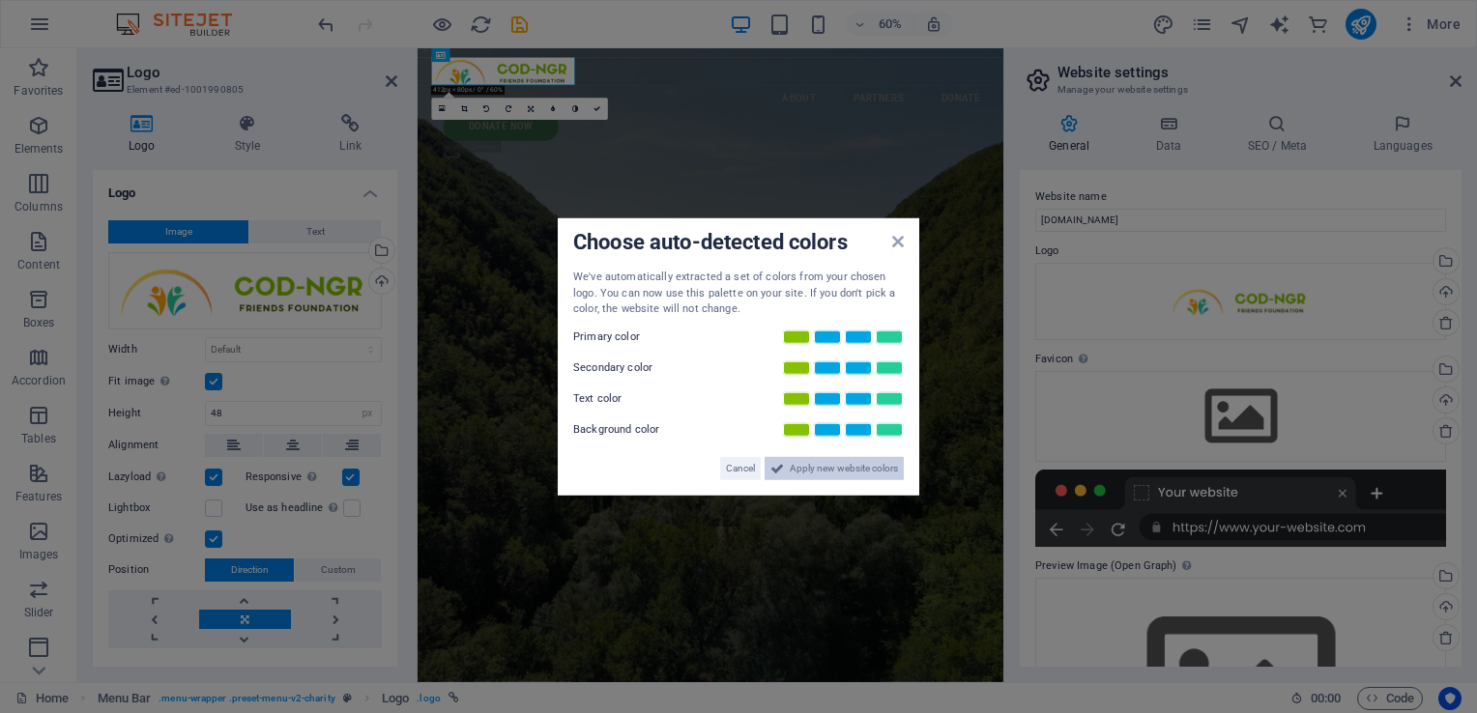
click at [868, 477] on span "Apply new website colors" at bounding box center [844, 467] width 108 height 23
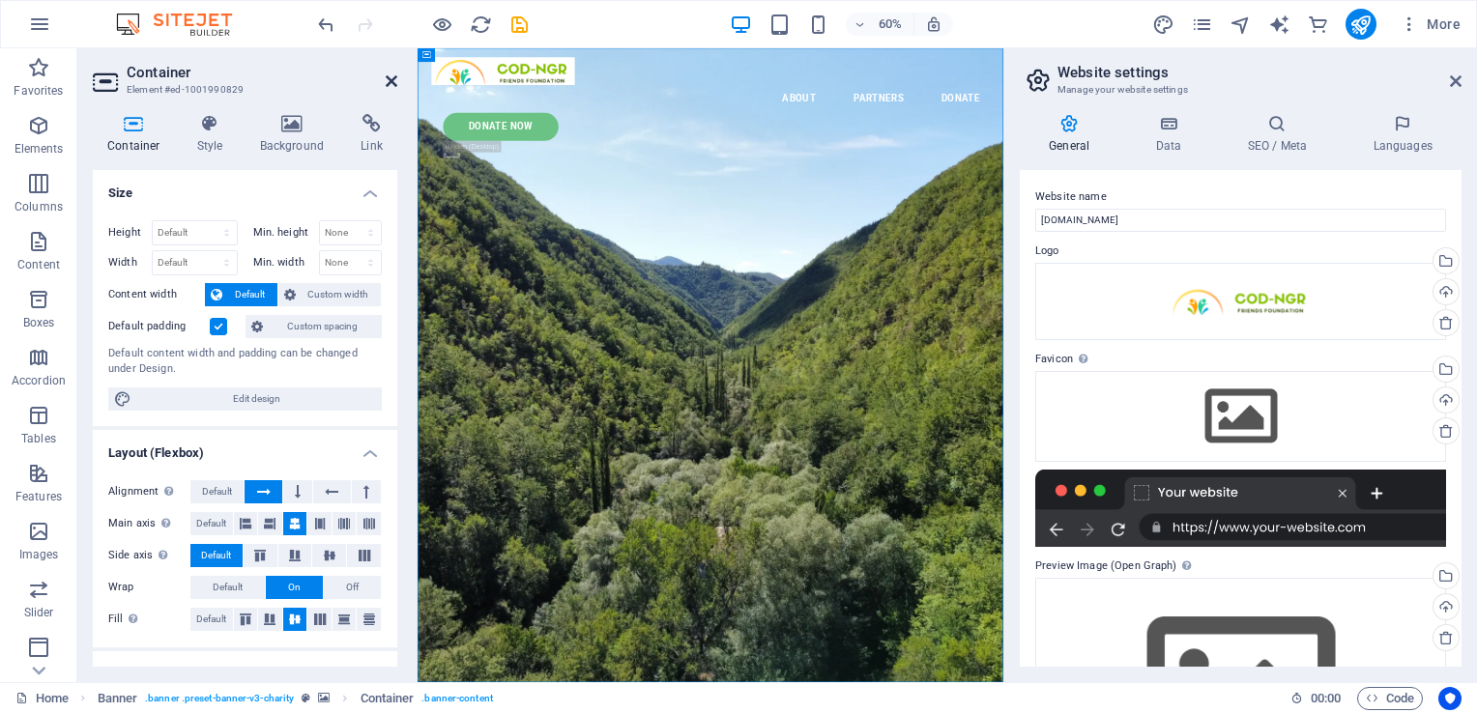
click at [391, 82] on icon at bounding box center [392, 80] width 12 height 15
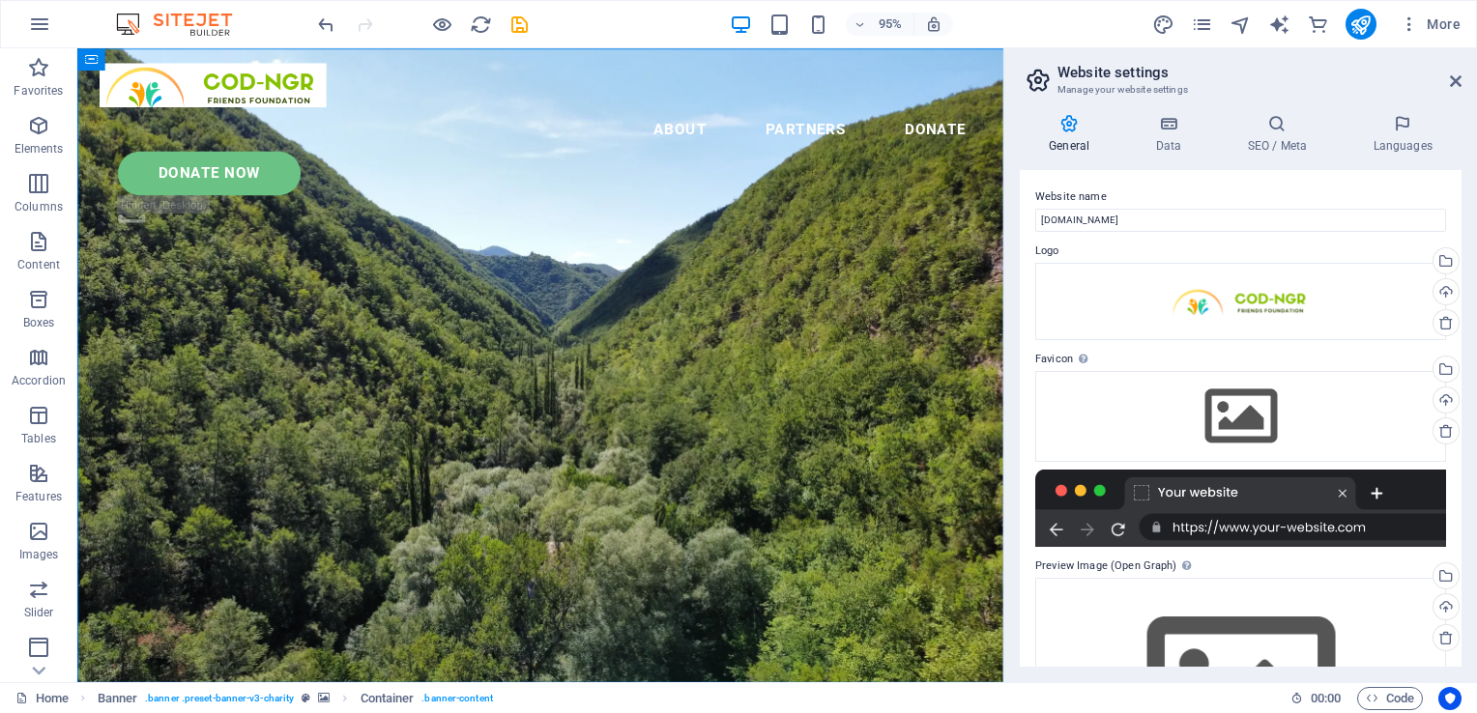
scroll to position [103, 0]
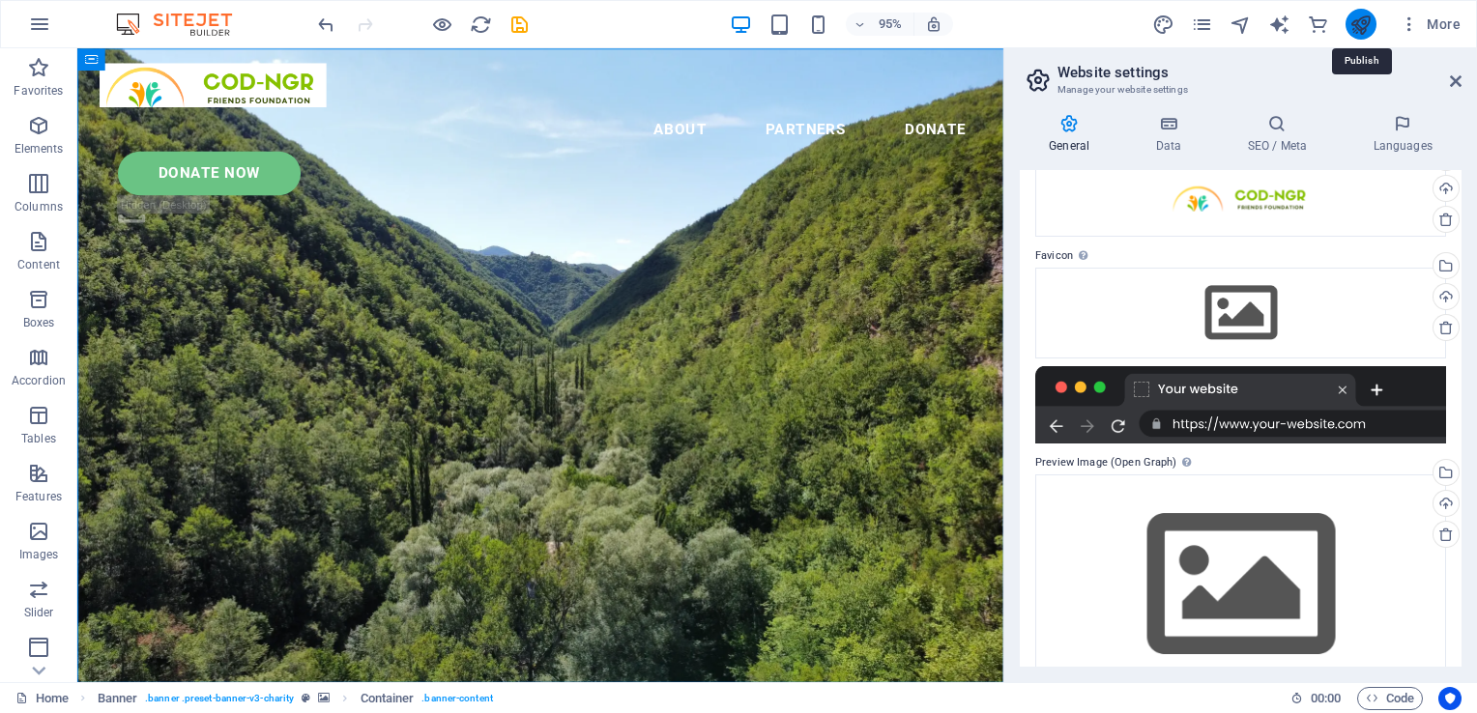
click at [1365, 15] on icon "publish" at bounding box center [1360, 25] width 22 height 22
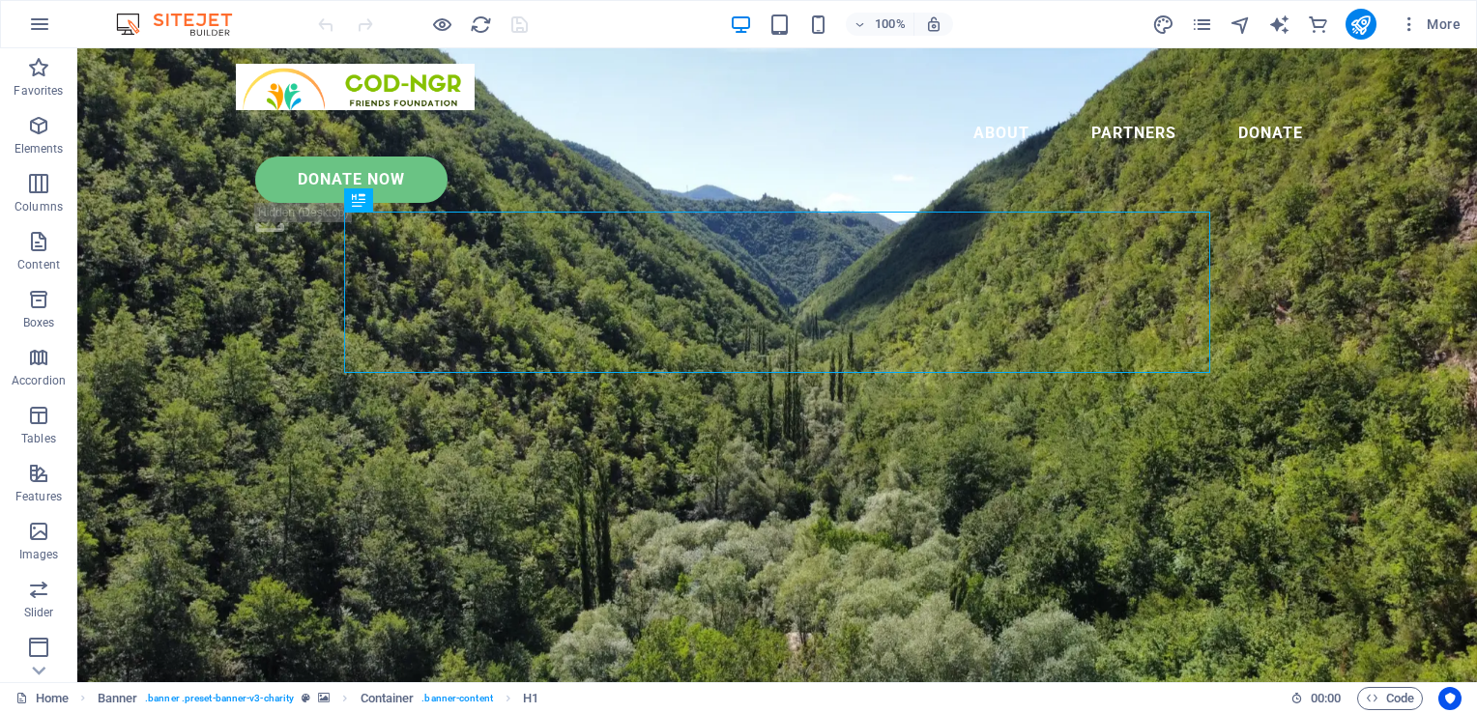
click at [1004, 35] on div "100% More" at bounding box center [891, 24] width 1154 height 31
click at [1010, 33] on div "100% More" at bounding box center [891, 24] width 1154 height 31
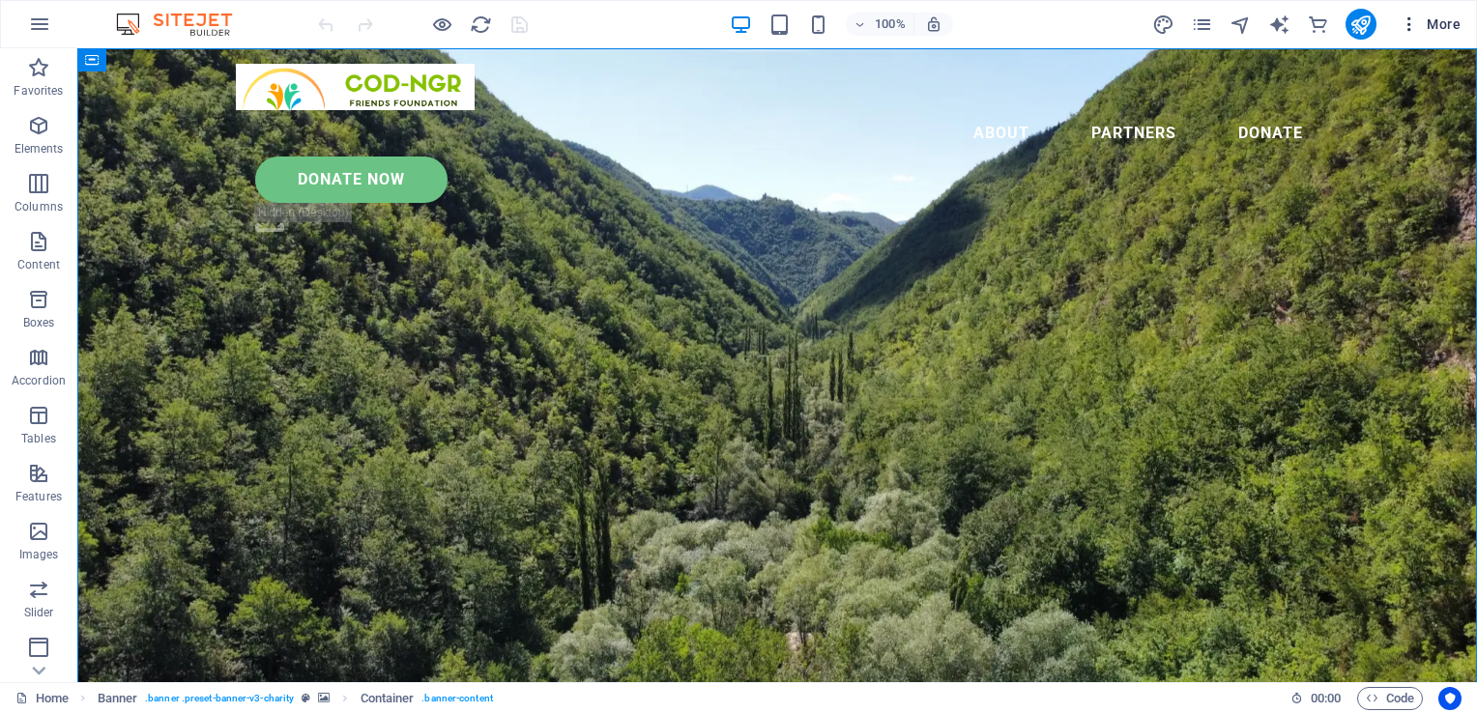
click at [1404, 31] on icon "button" at bounding box center [1409, 23] width 19 height 19
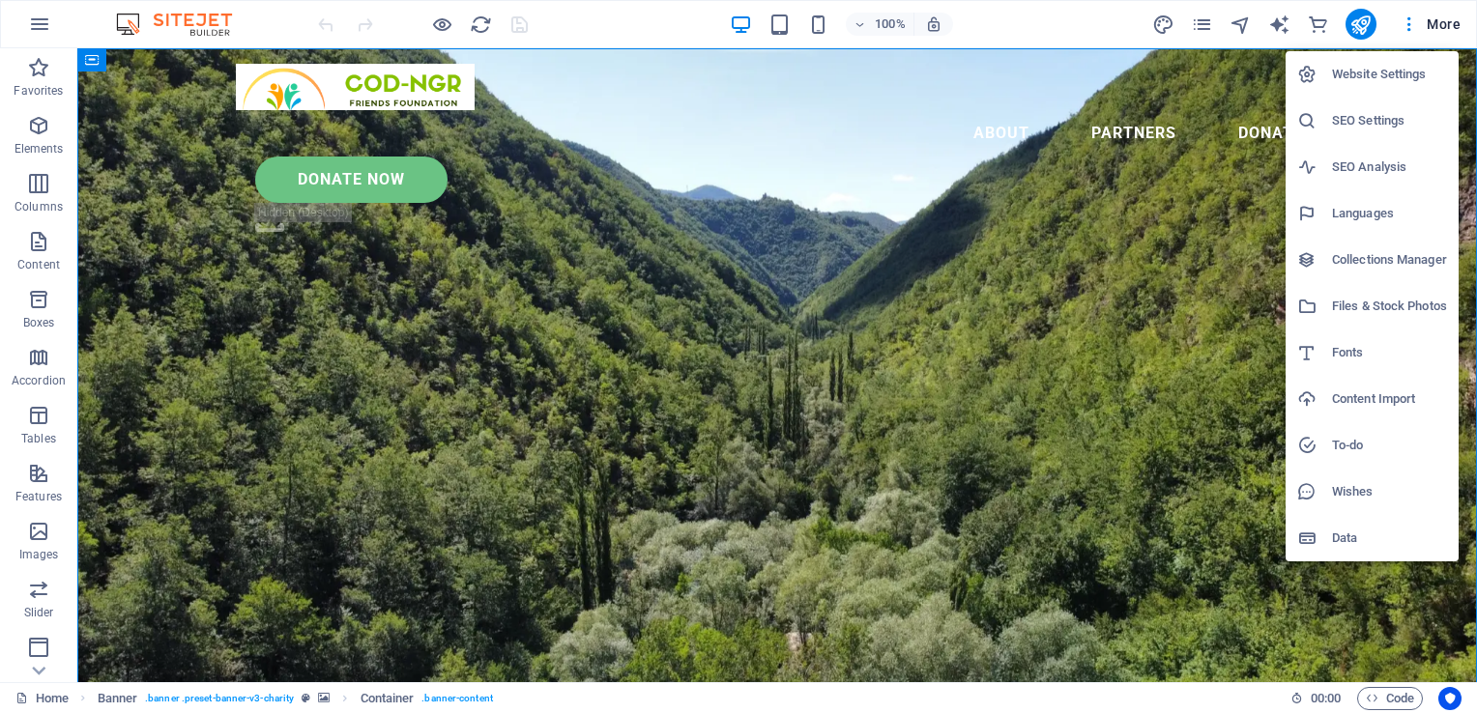
click at [1436, 23] on div at bounding box center [738, 356] width 1477 height 713
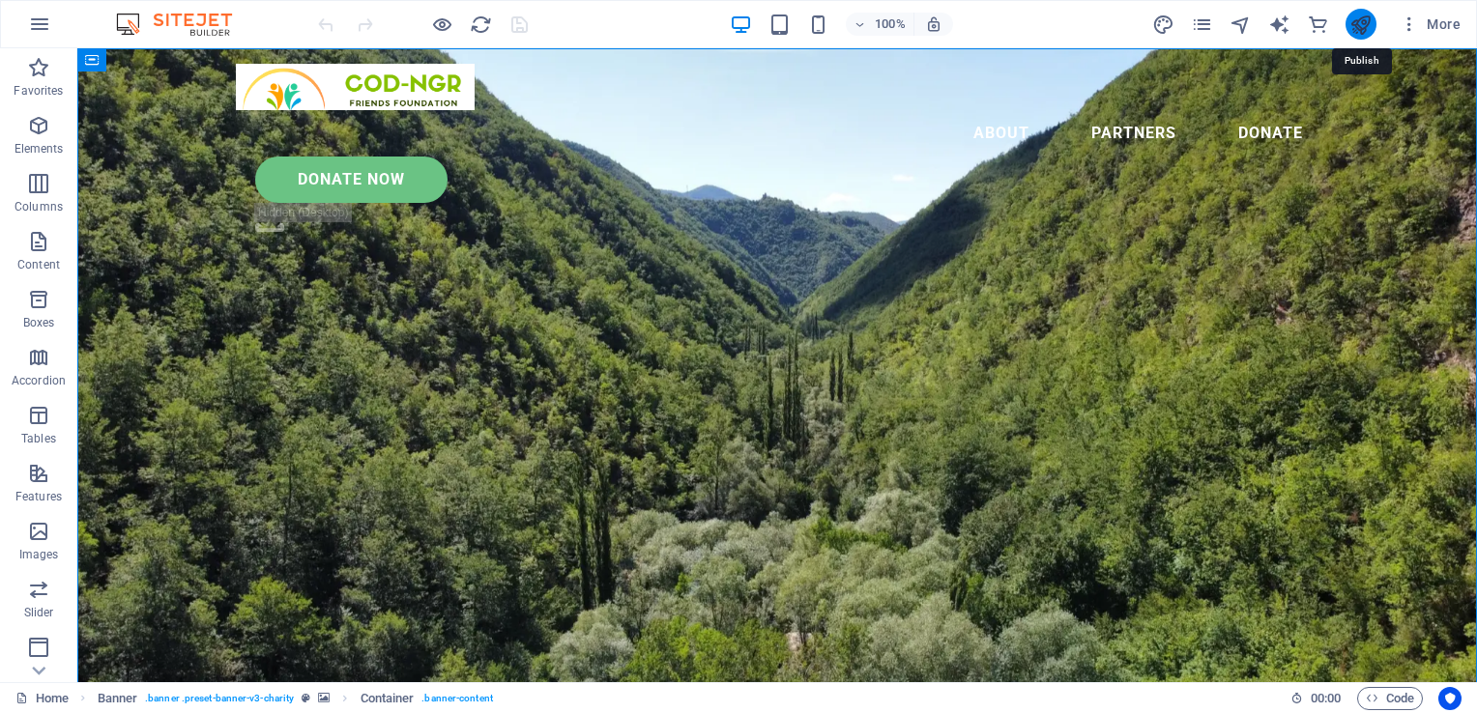
click at [1358, 21] on icon "publish" at bounding box center [1360, 25] width 22 height 22
